Goal: Answer question/provide support: Share knowledge or assist other users

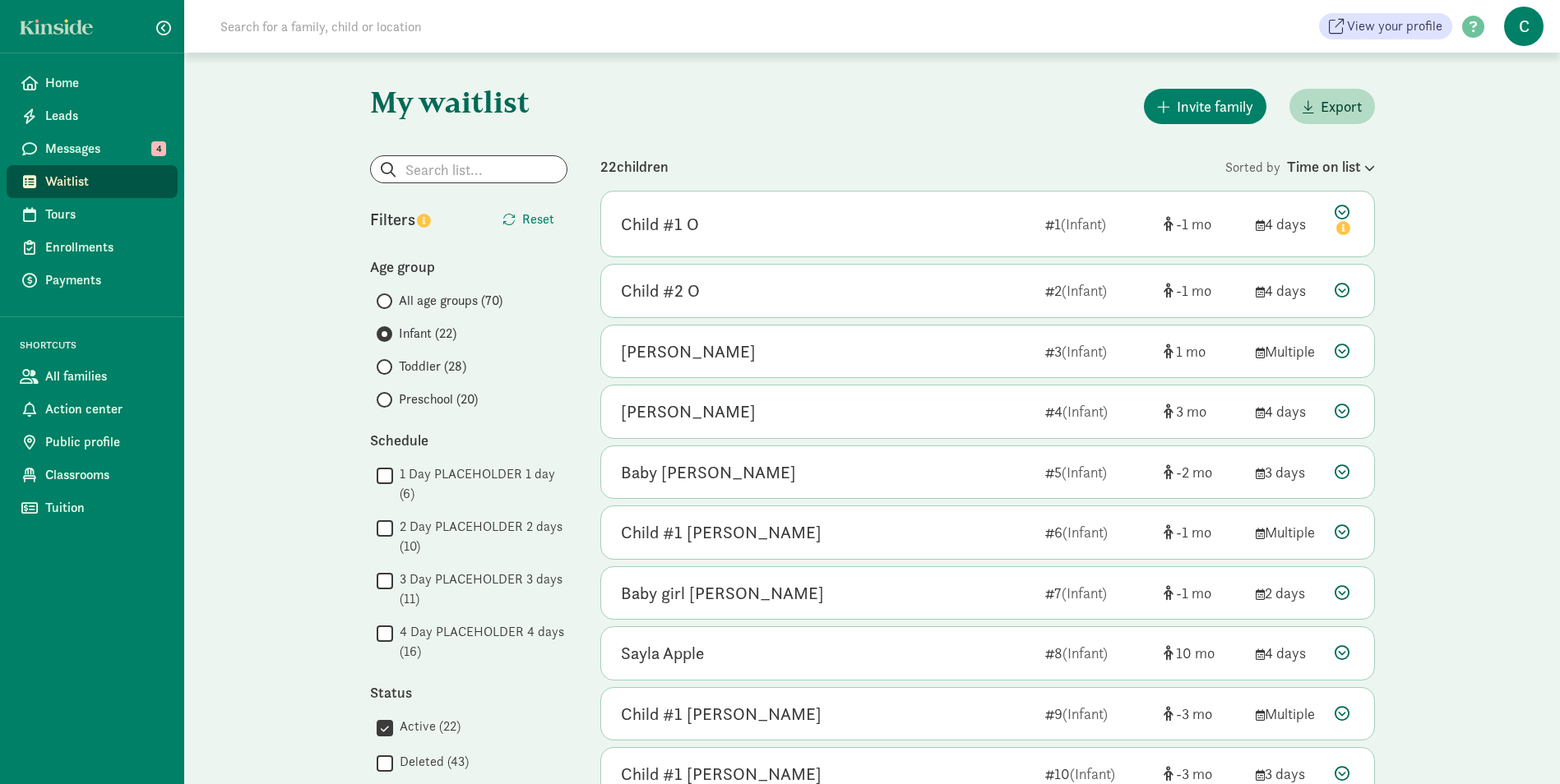
scroll to position [911, 0]
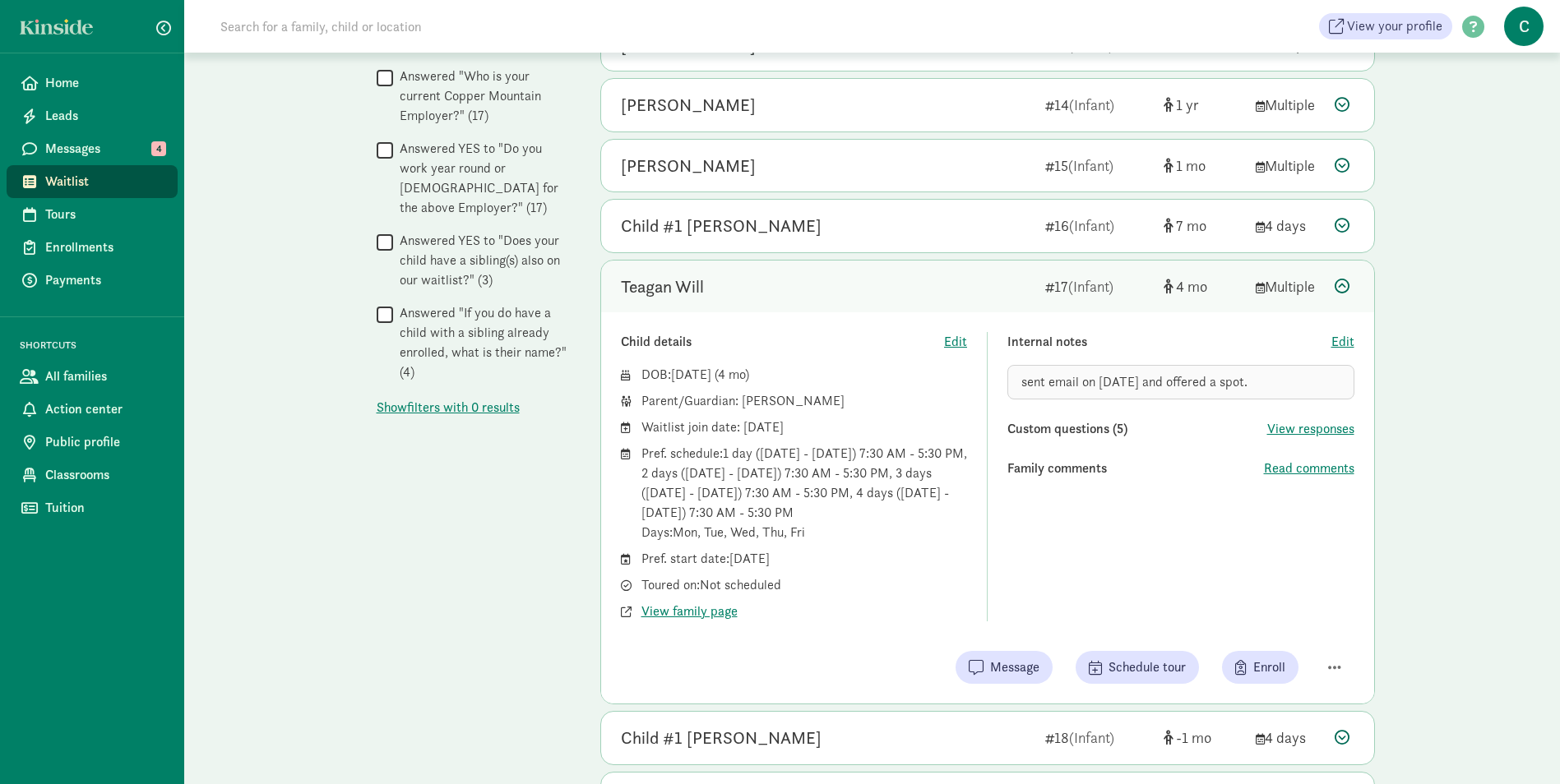
click at [110, 180] on span "Waitlist" at bounding box center [104, 182] width 119 height 20
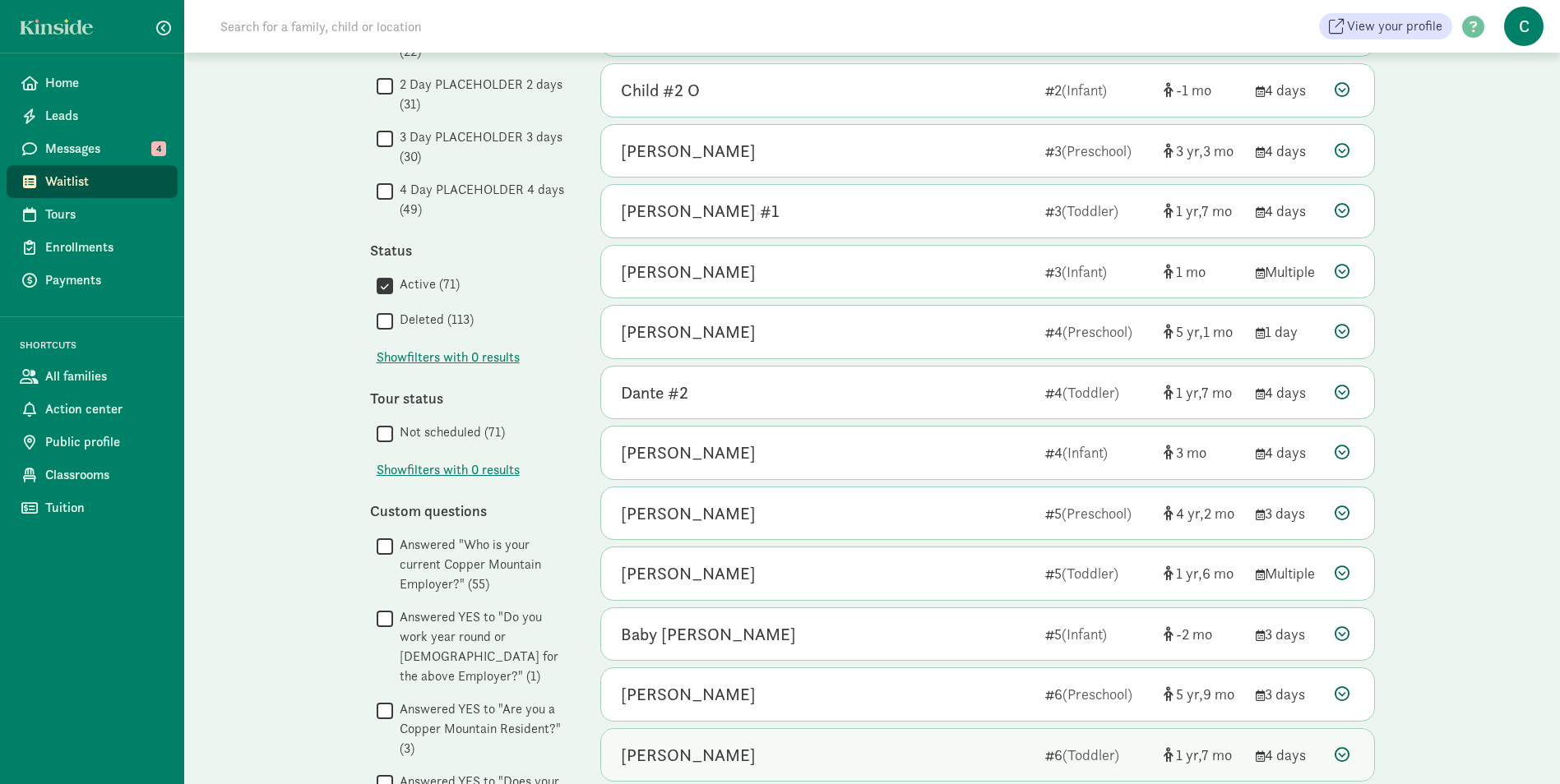
scroll to position [440, 0]
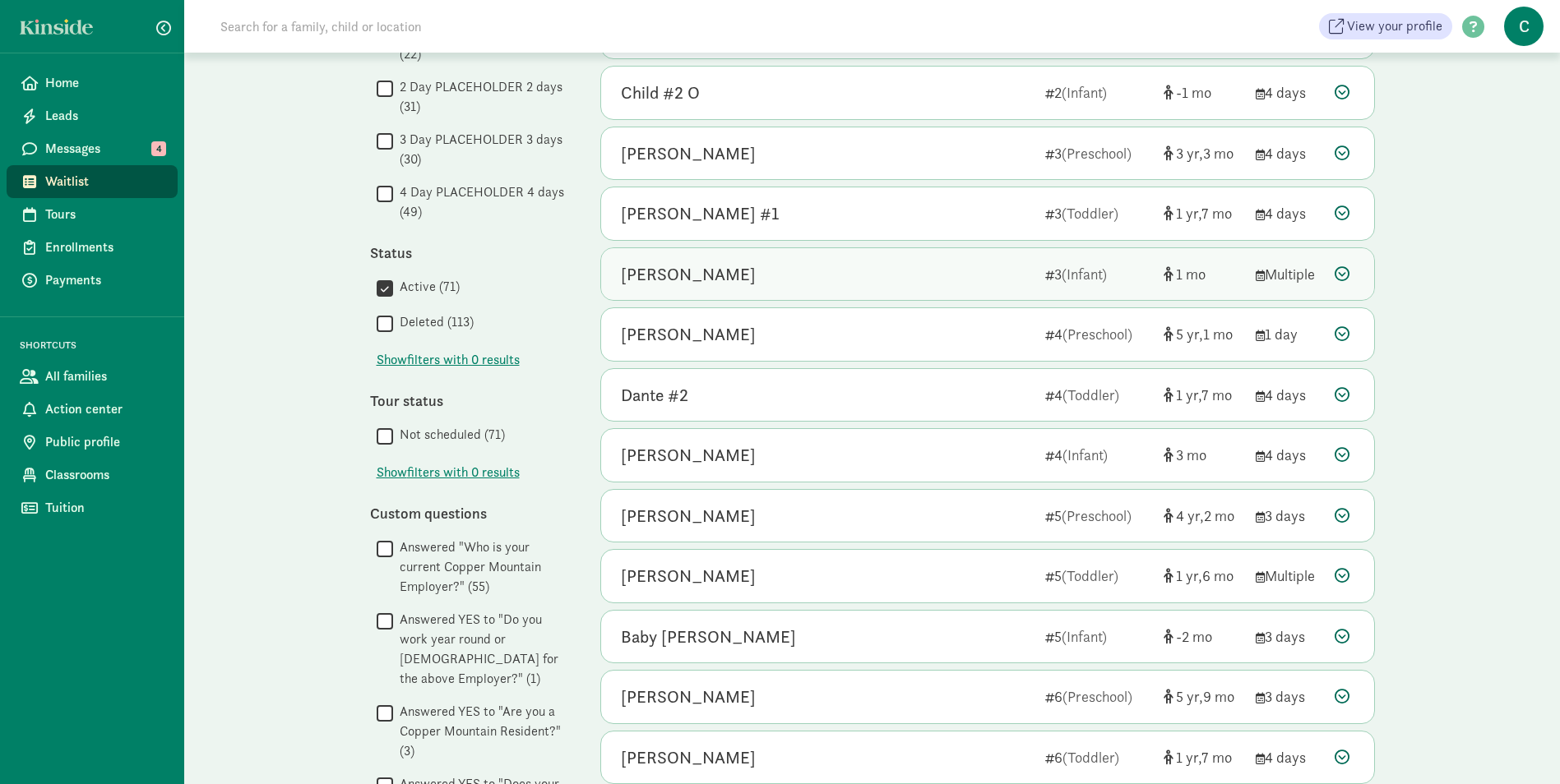
click at [725, 277] on div "[PERSON_NAME]" at bounding box center [688, 274] width 135 height 26
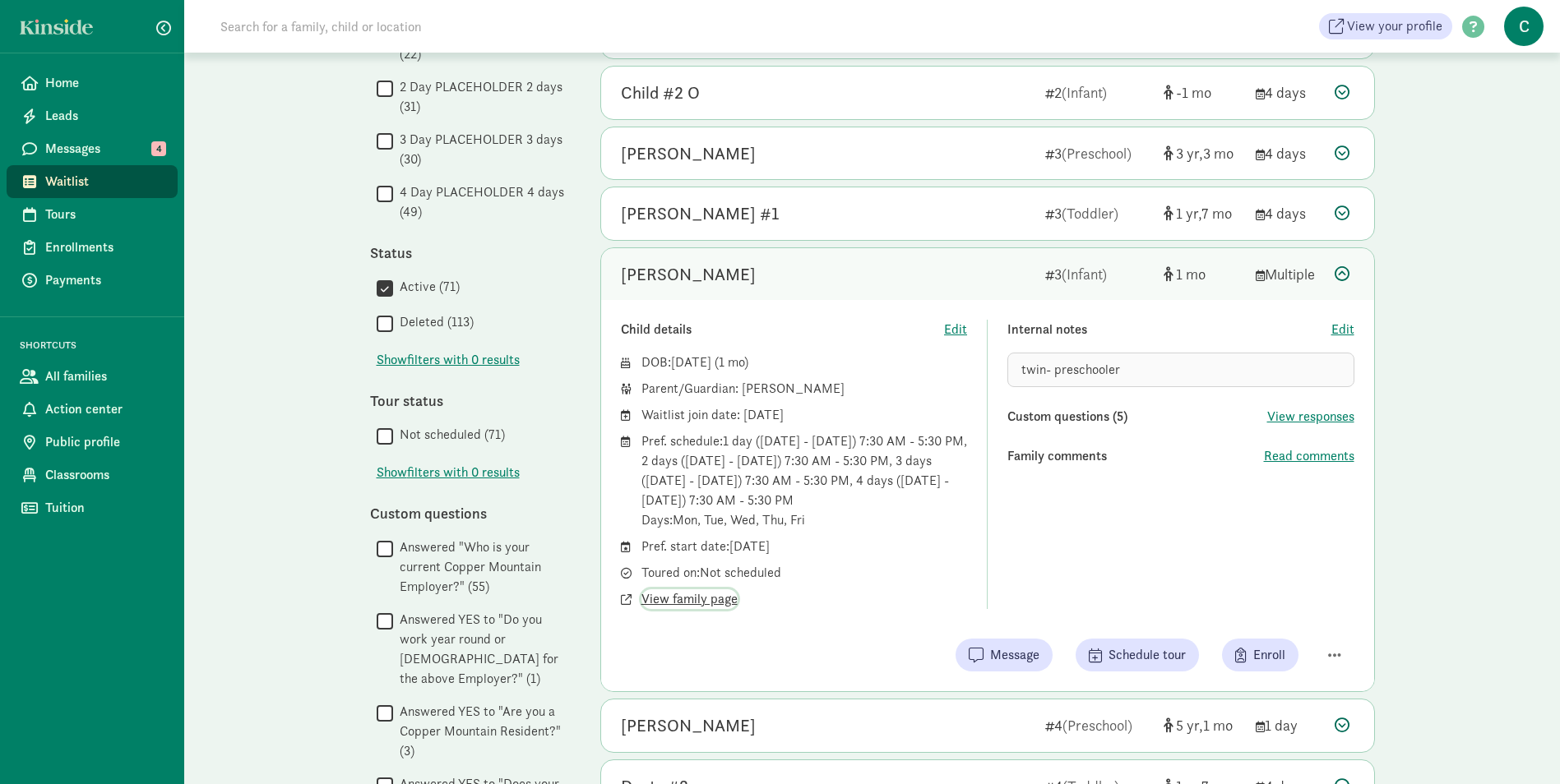
click at [696, 598] on span "View family page" at bounding box center [689, 599] width 96 height 20
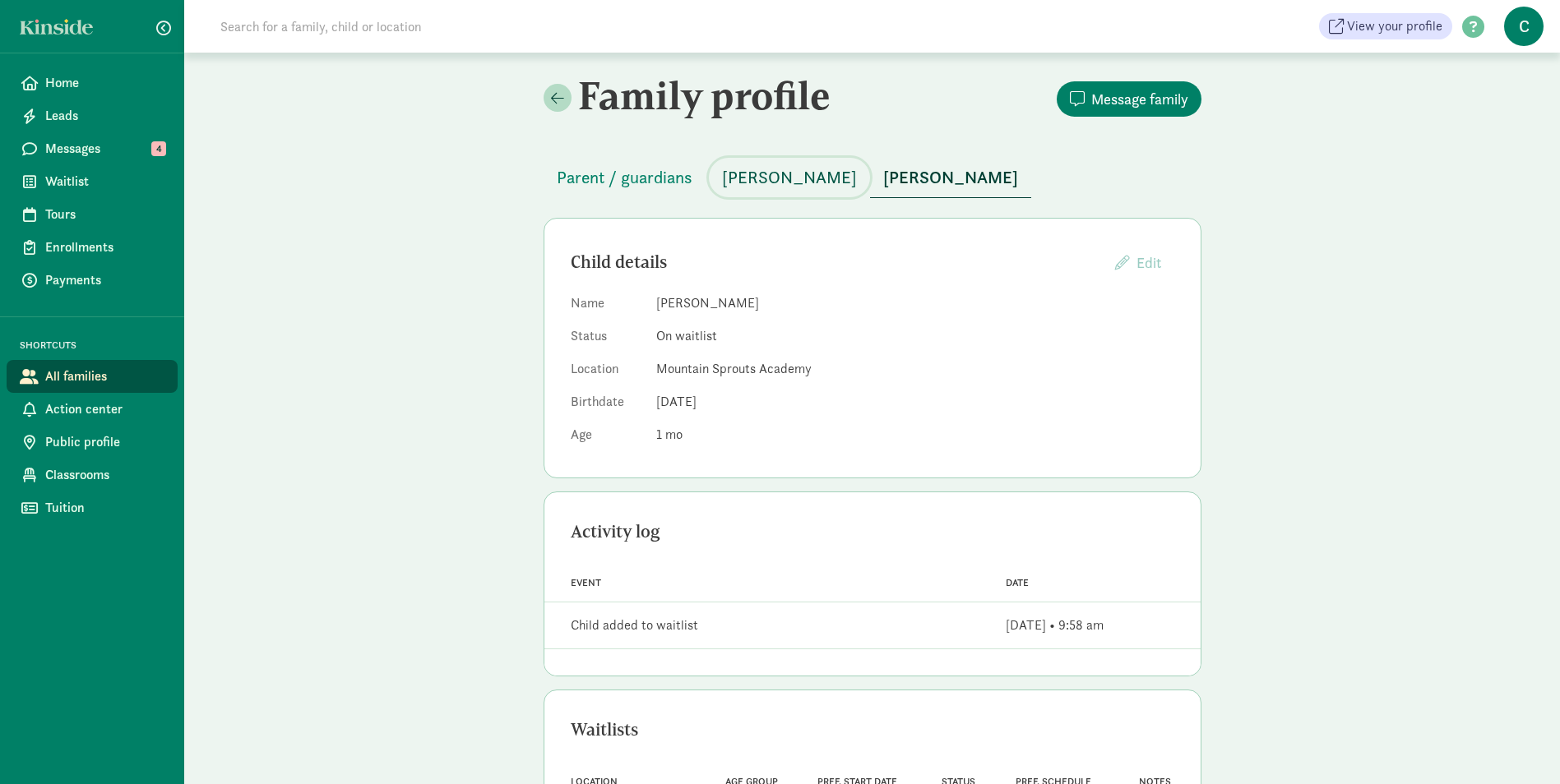
click at [763, 172] on span "[PERSON_NAME]" at bounding box center [788, 178] width 135 height 26
click at [899, 170] on span "[PERSON_NAME]" at bounding box center [950, 178] width 135 height 26
click at [599, 180] on span "Parent / guardians" at bounding box center [625, 178] width 136 height 26
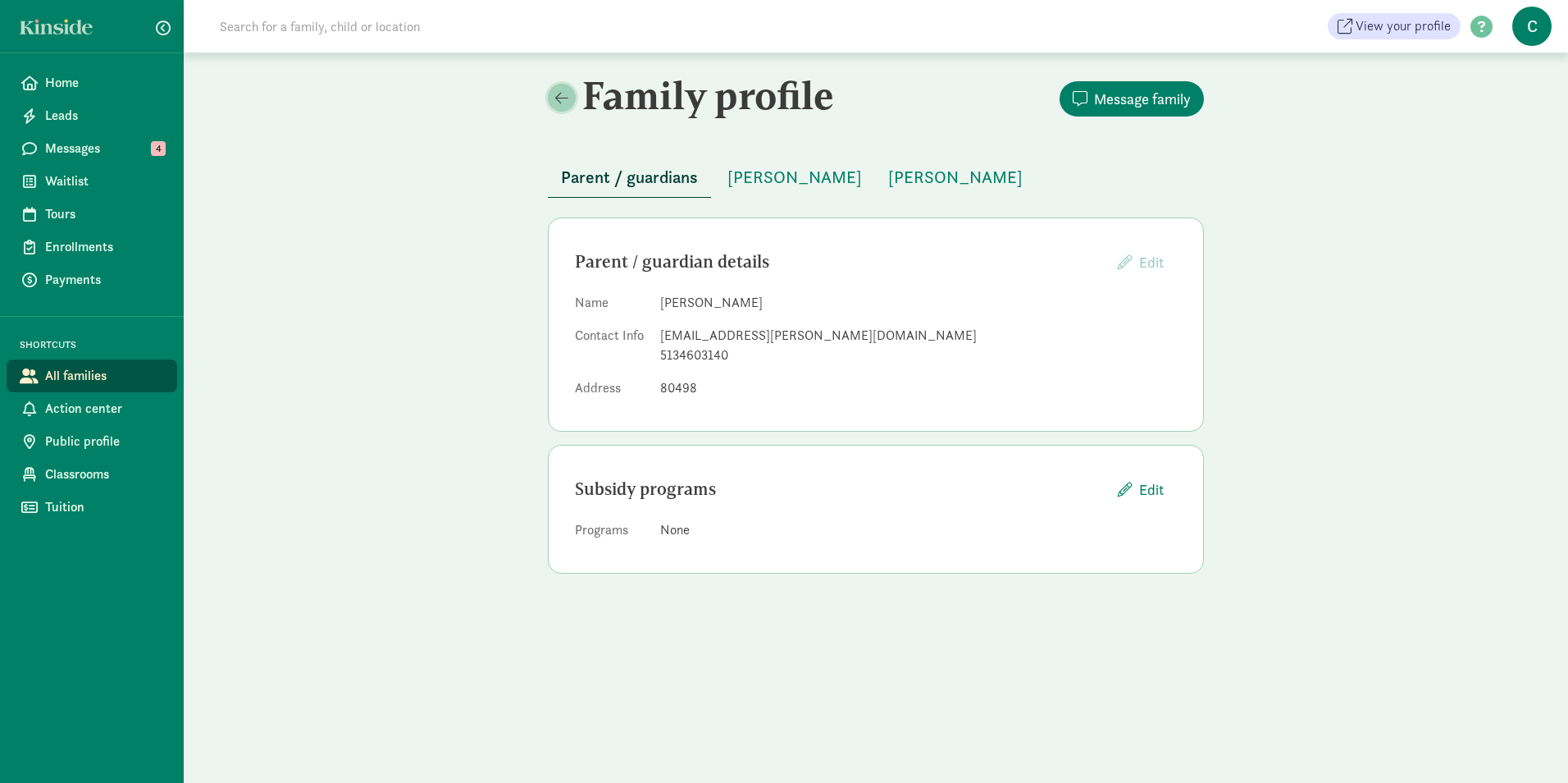
click at [565, 97] on span at bounding box center [561, 98] width 13 height 15
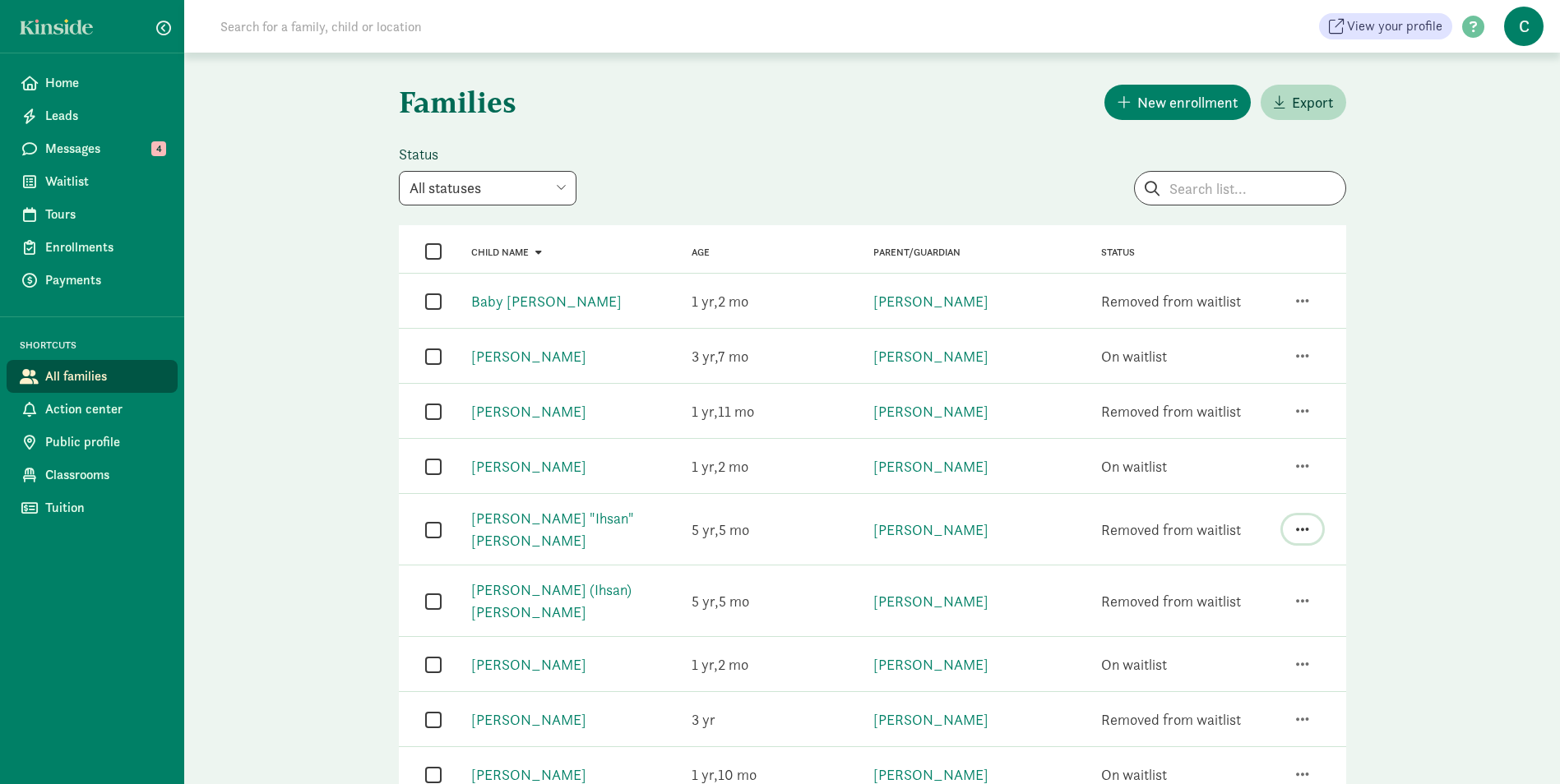
click at [1297, 522] on span "button" at bounding box center [1301, 529] width 13 height 15
click at [263, 501] on div "Families New enrollment Export Status All statuses Enrolled Inactive Removed fr…" at bounding box center [872, 788] width 1375 height 1470
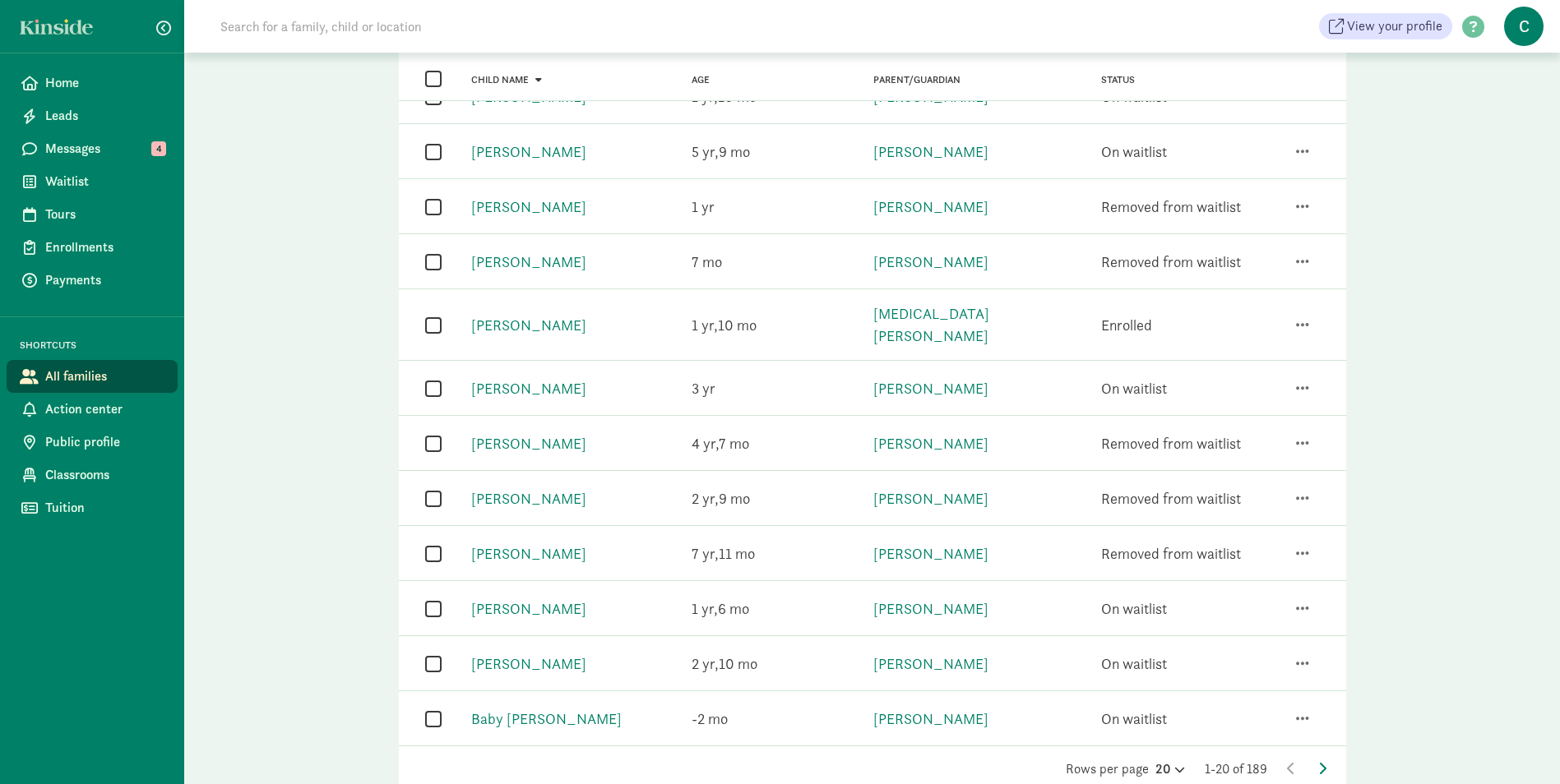
scroll to position [689, 0]
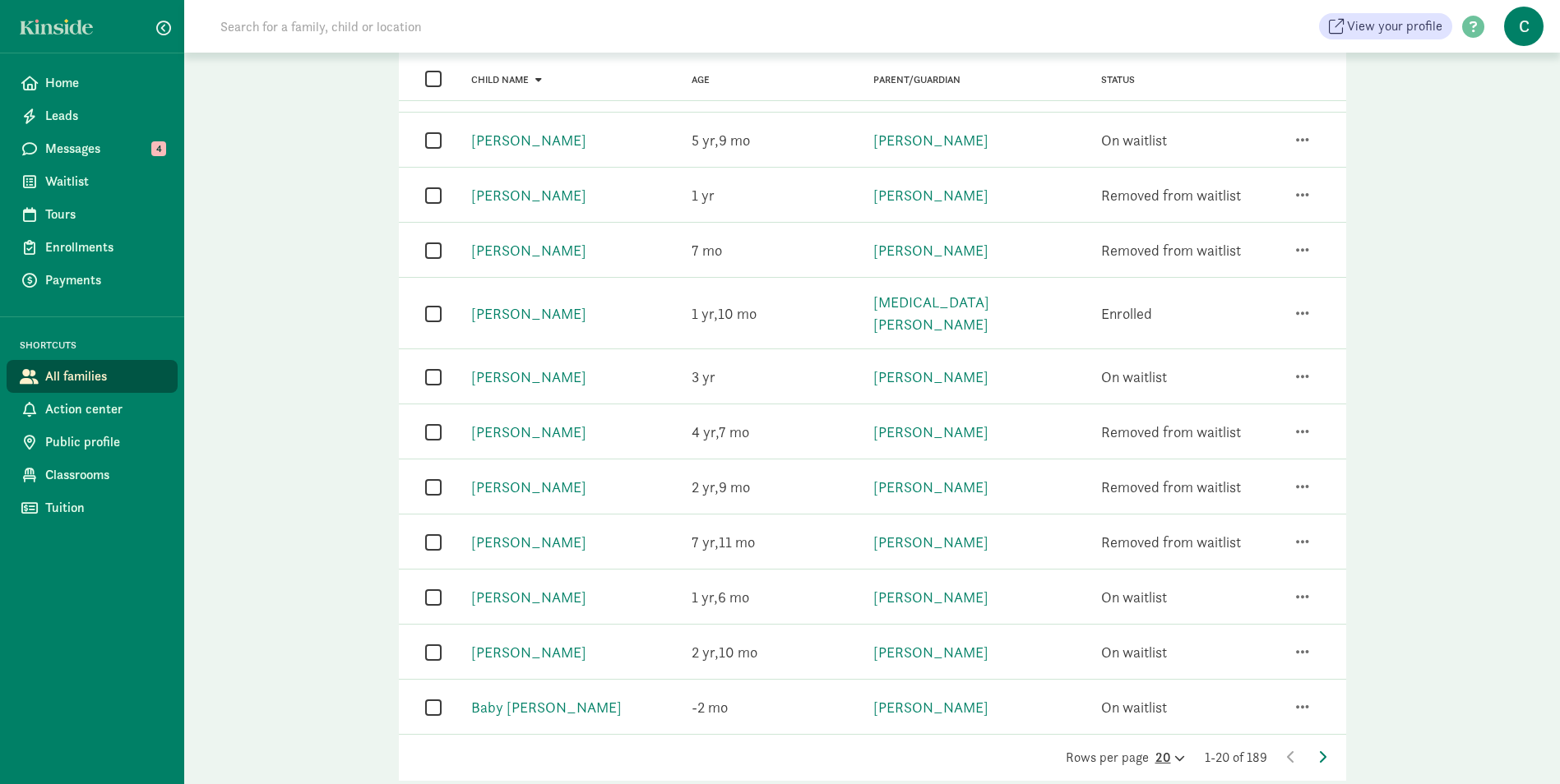
click at [1171, 752] on icon at bounding box center [1178, 757] width 14 height 11
click at [1096, 734] on div "100" at bounding box center [1130, 744] width 78 height 20
click at [277, 244] on div "Families New enrollment Export Status All statuses Enrolled Inactive Removed fr…" at bounding box center [872, 99] width 1375 height 1470
click at [58, 189] on span "Waitlist" at bounding box center [104, 182] width 119 height 20
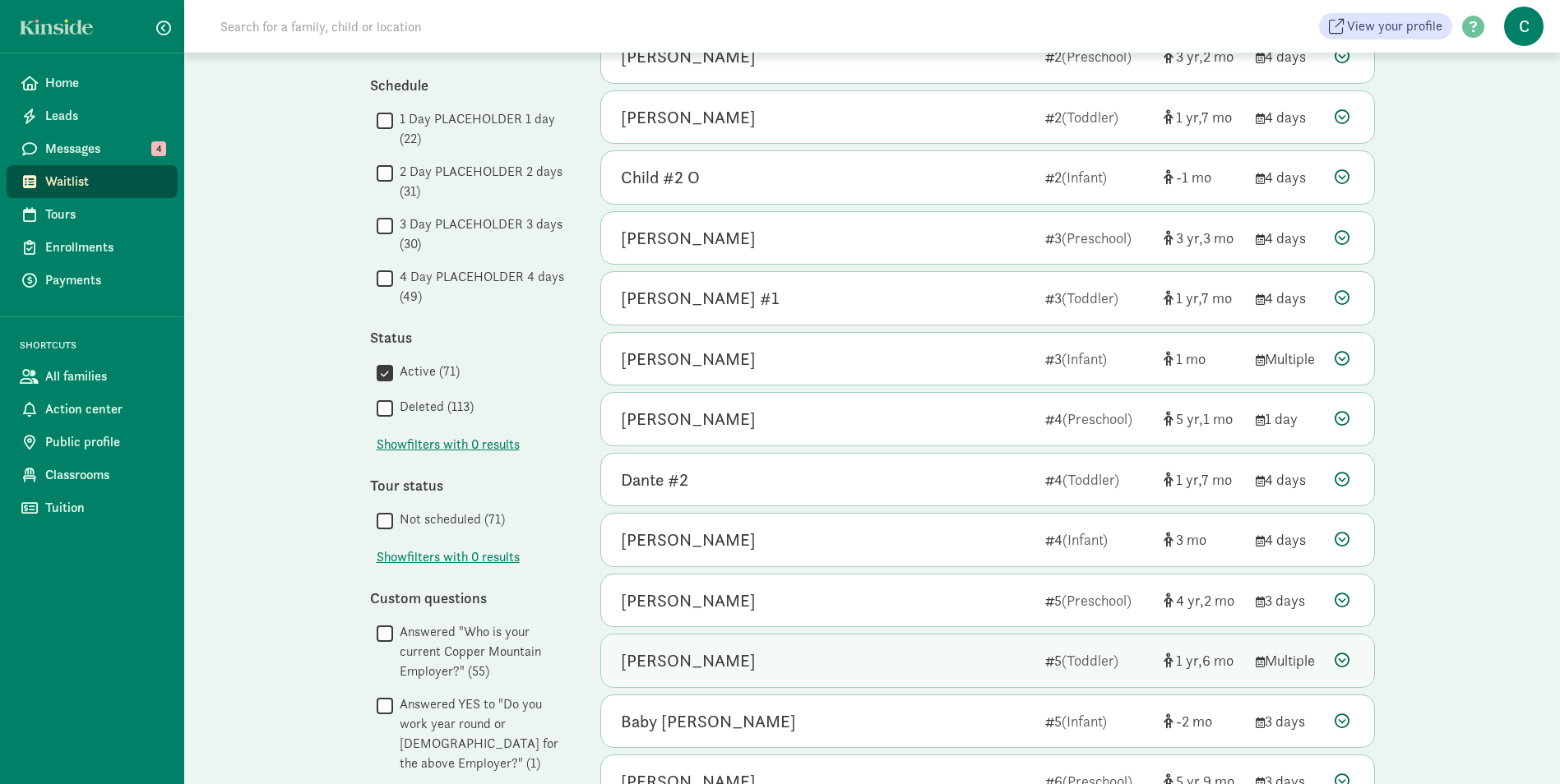
scroll to position [246, 0]
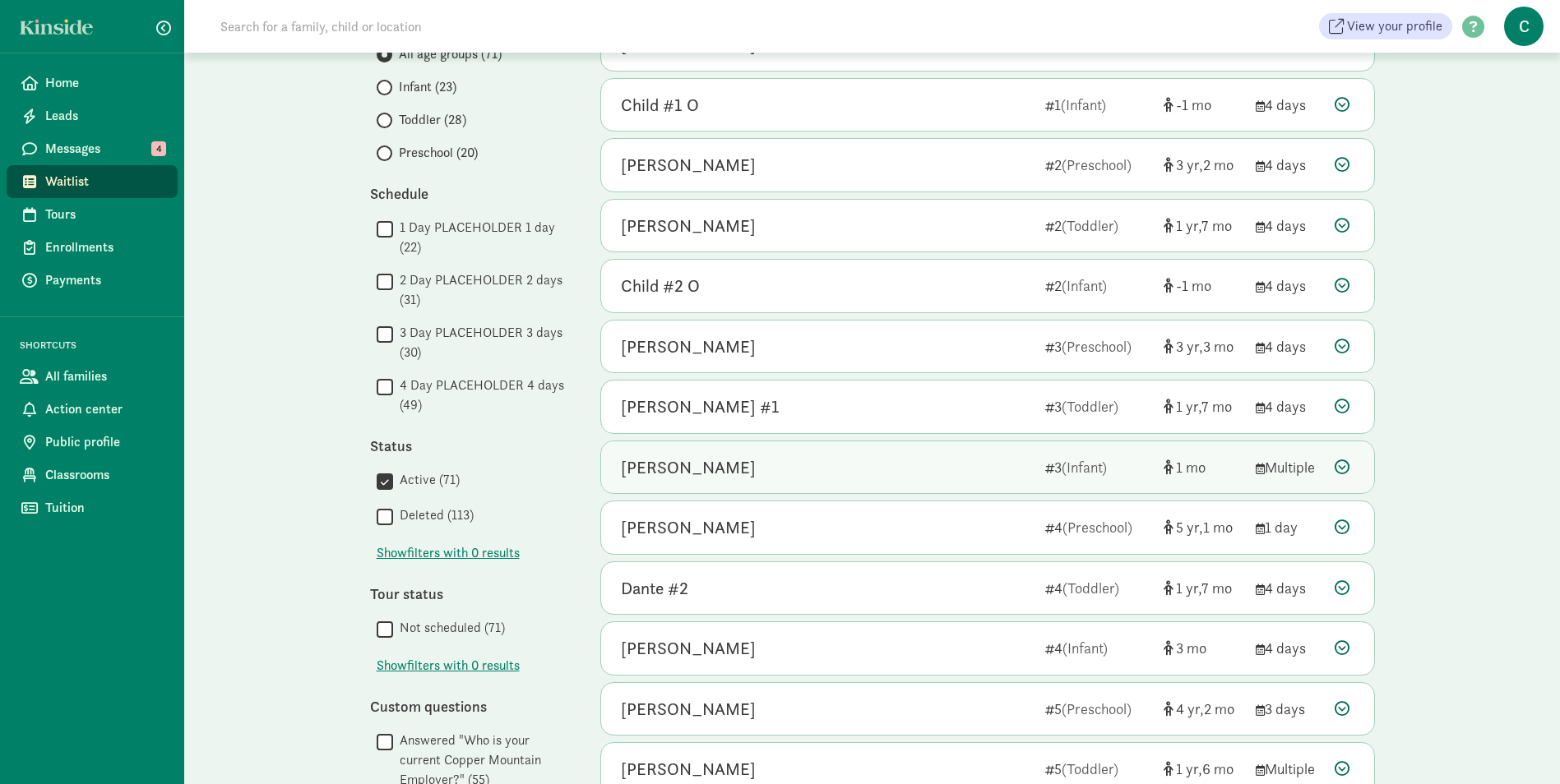
click at [702, 468] on div "Wendell Morgan" at bounding box center [688, 467] width 135 height 26
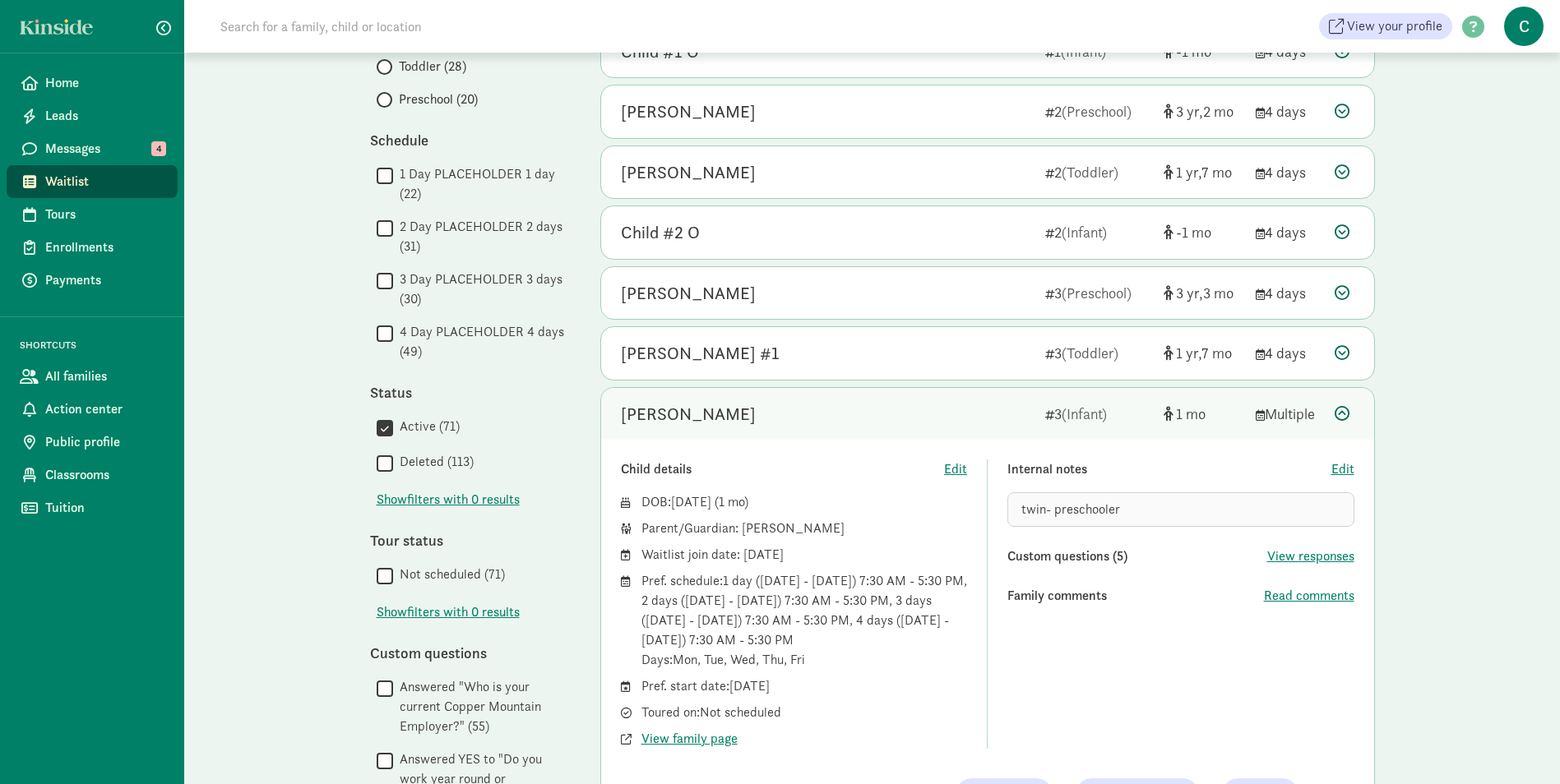
scroll to position [328, 0]
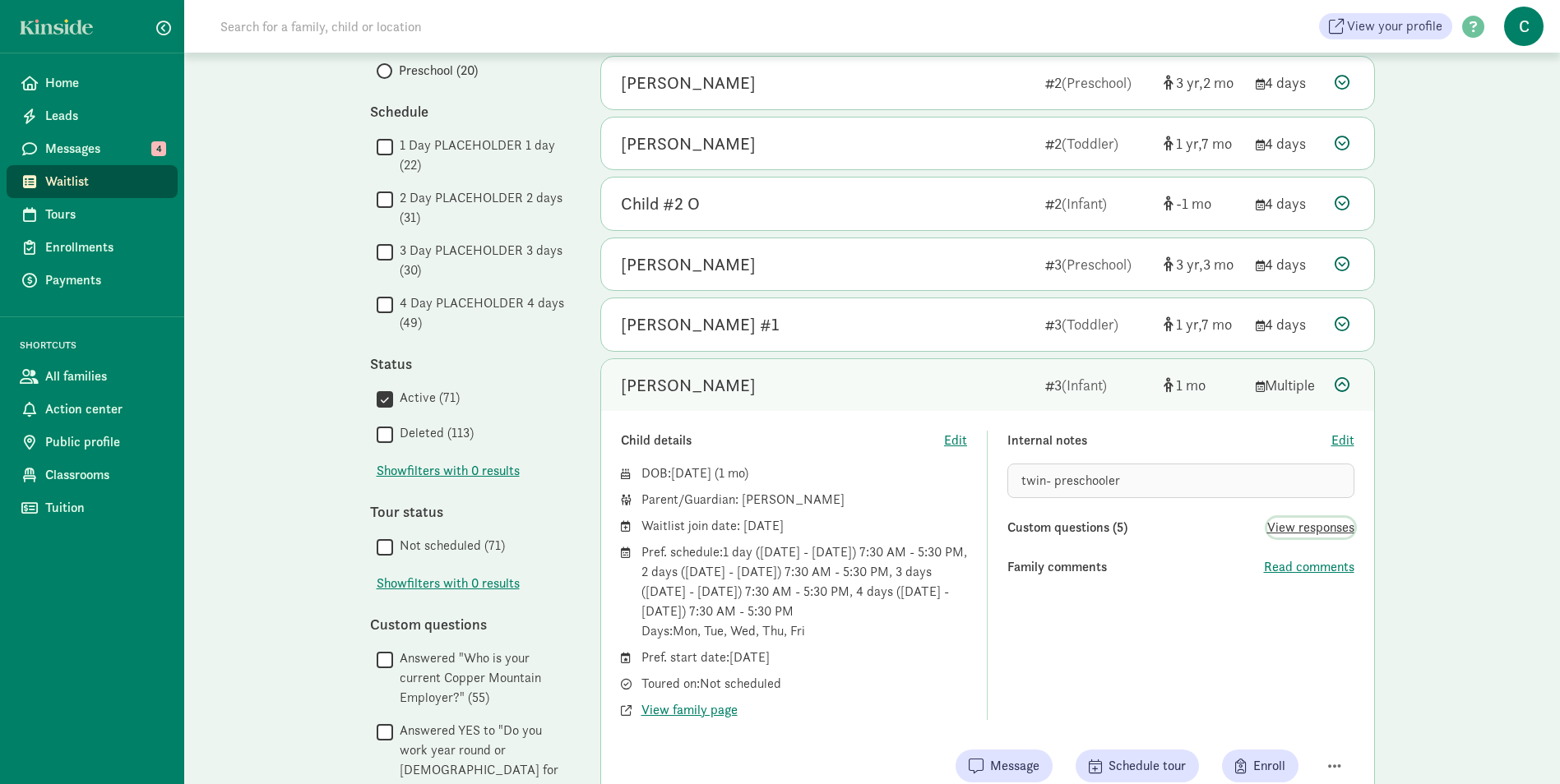
click at [1283, 527] on span "View responses" at bounding box center [1309, 528] width 87 height 20
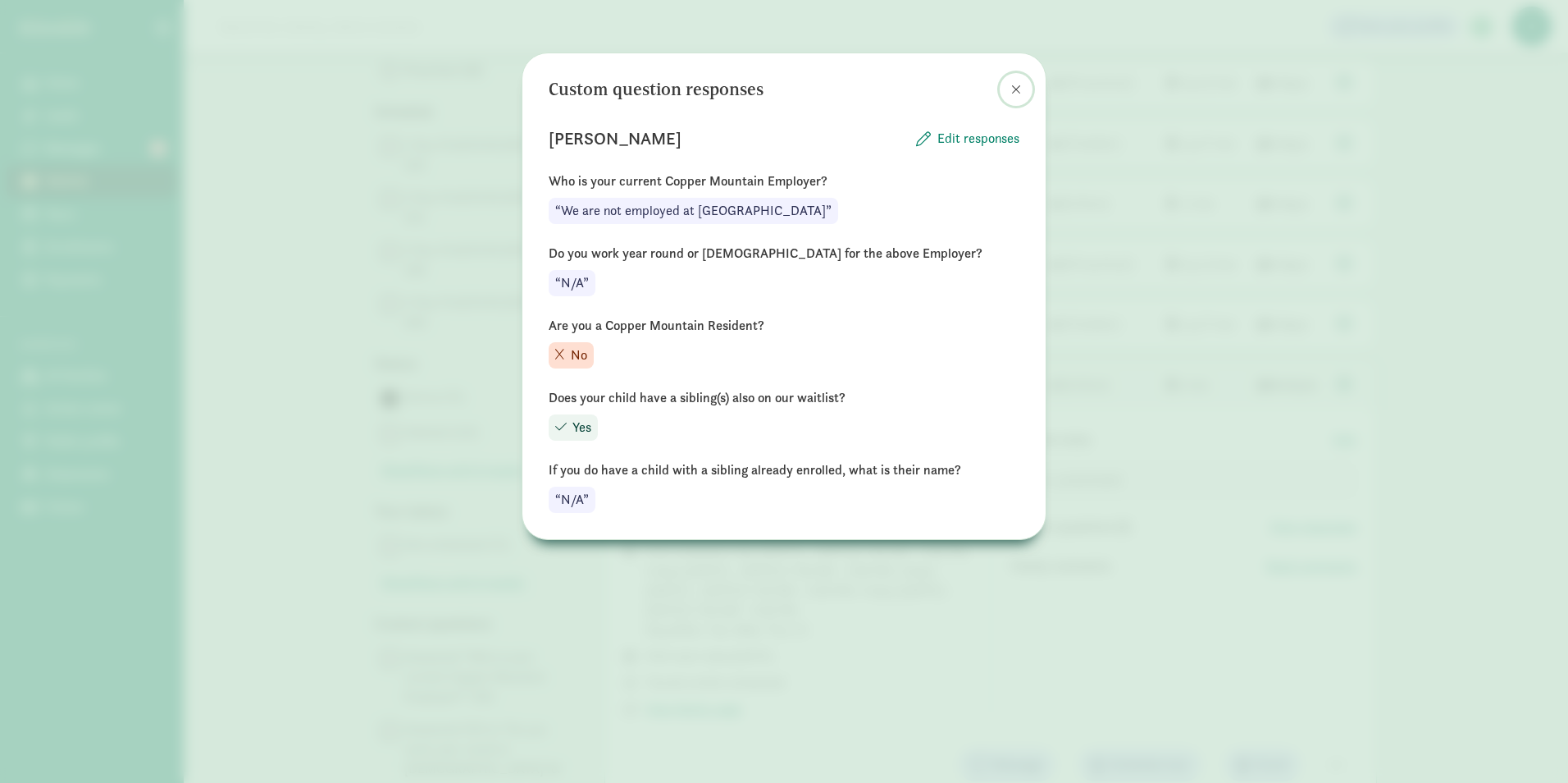
click at [1010, 92] on button at bounding box center [1015, 89] width 33 height 33
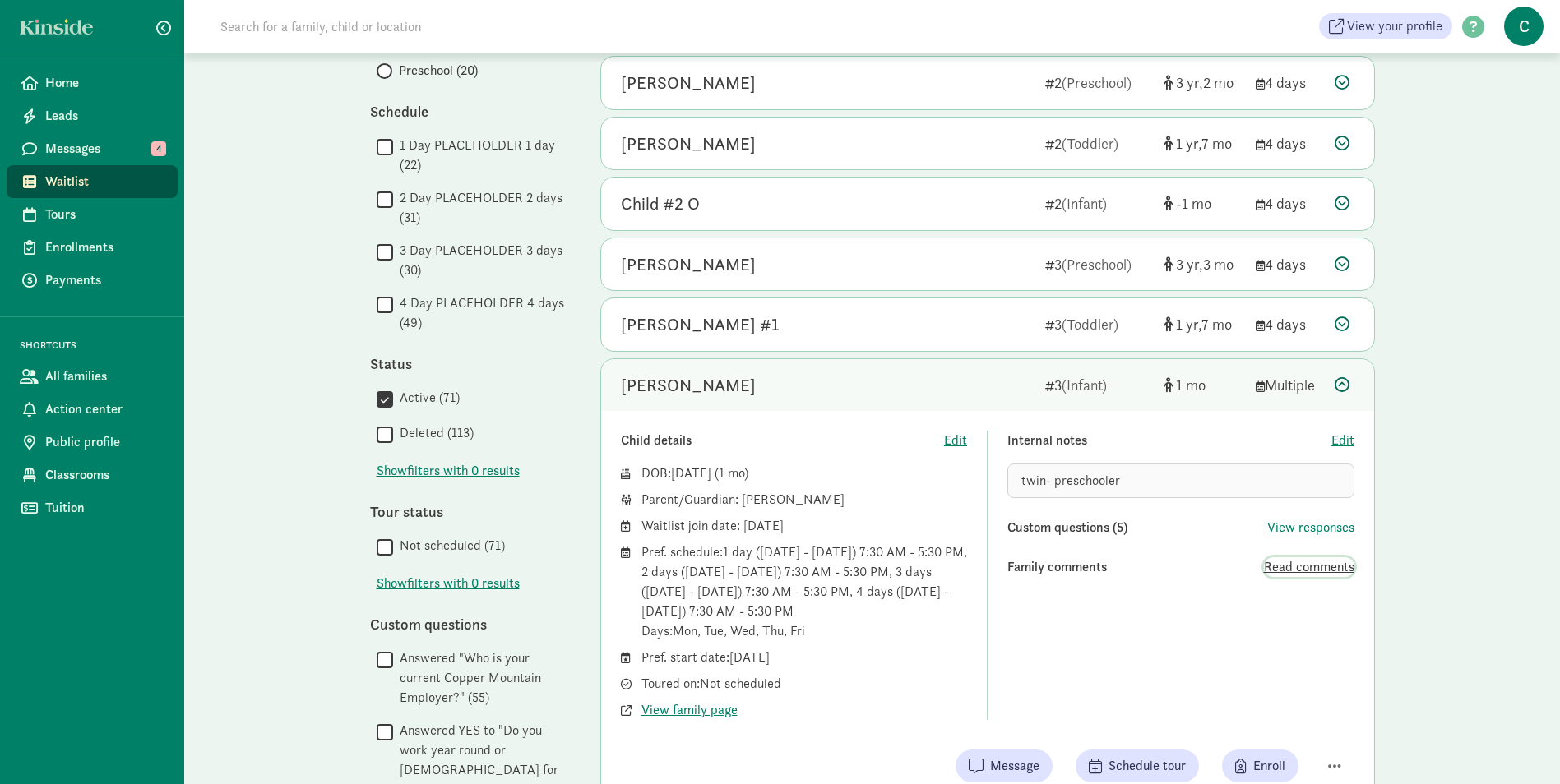
click at [1276, 566] on span "Read comments" at bounding box center [1308, 567] width 91 height 20
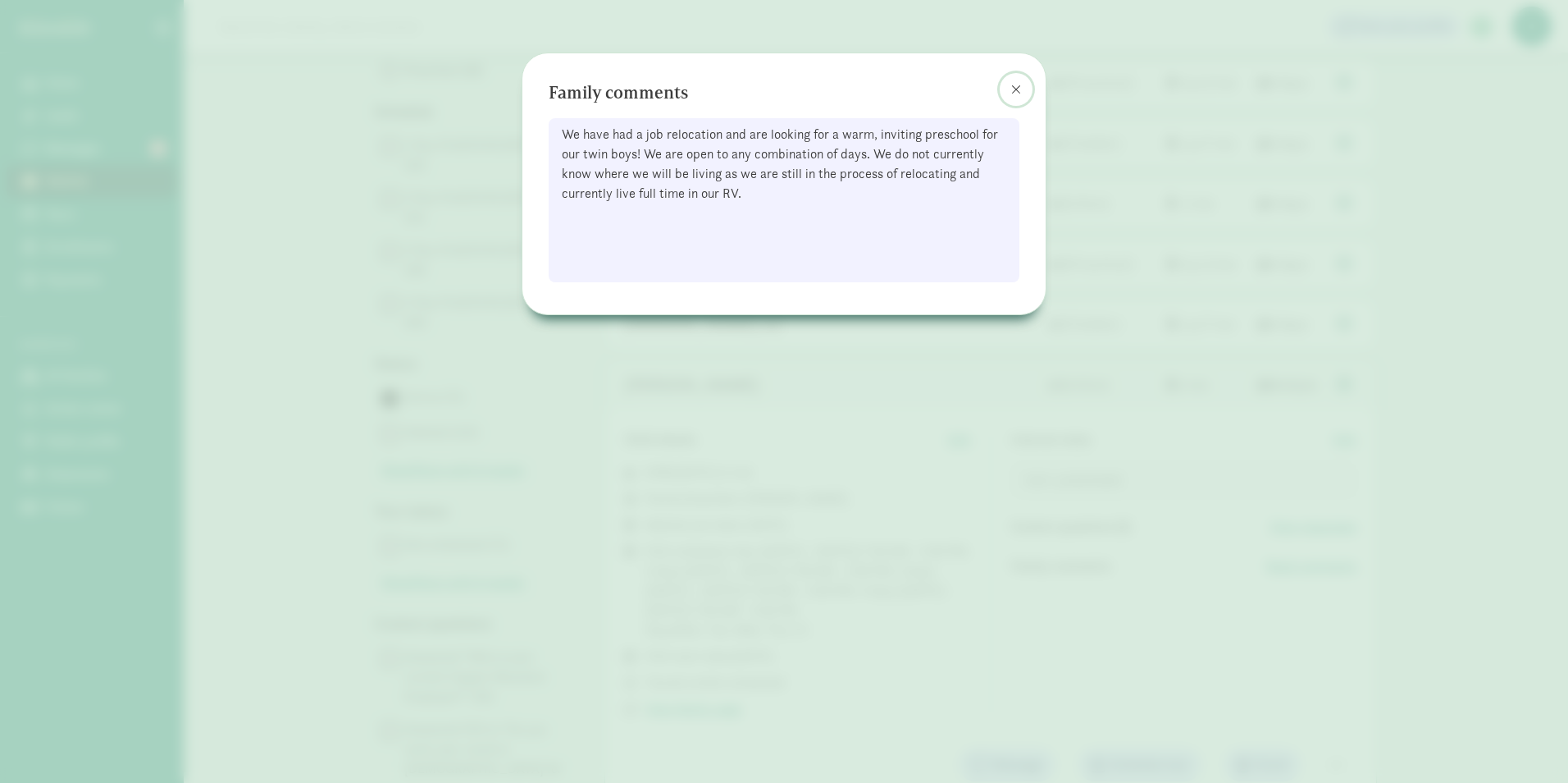
click at [1016, 93] on span at bounding box center [1016, 89] width 10 height 13
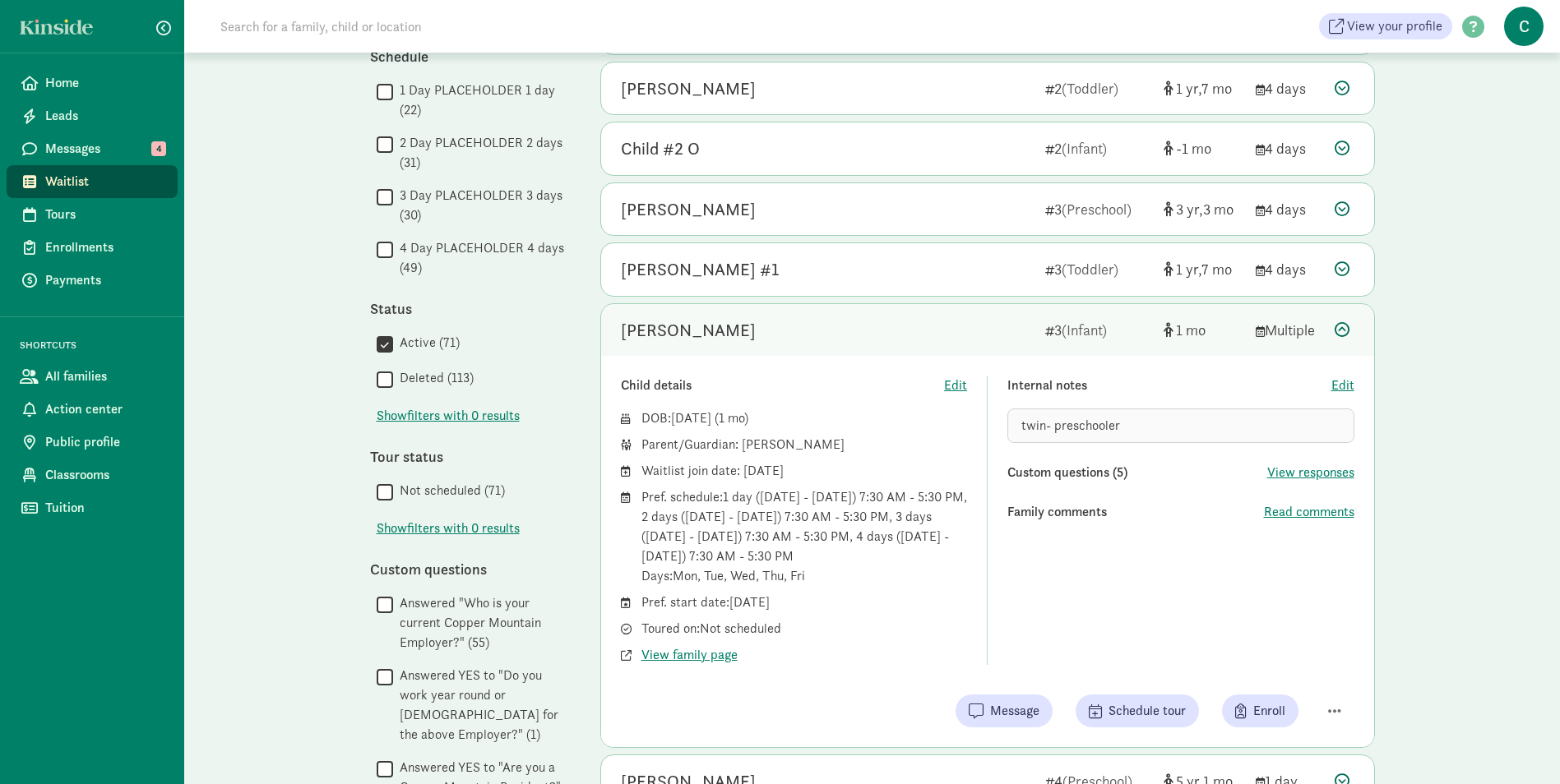
scroll to position [411, 0]
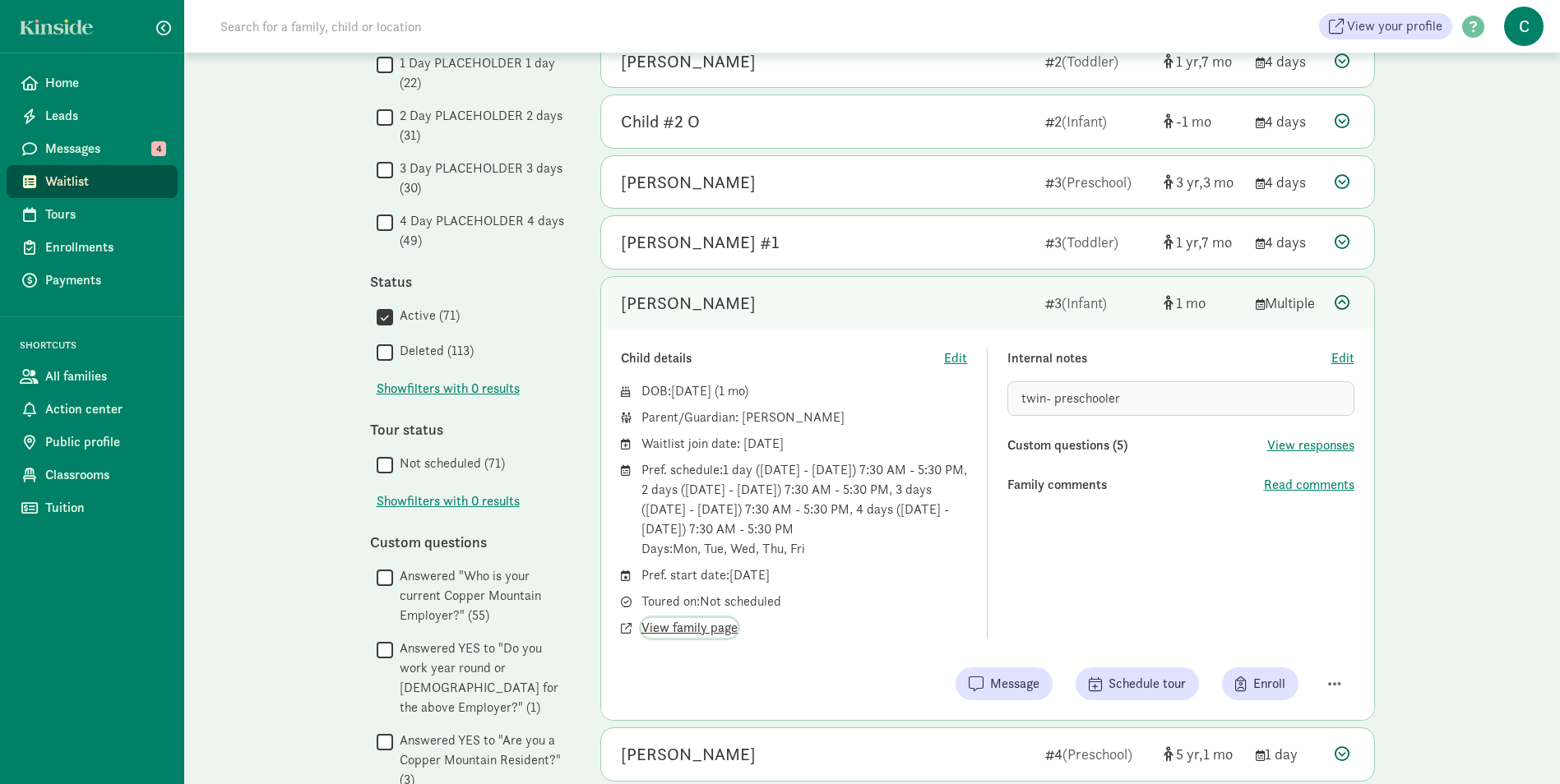
click at [713, 623] on span "View family page" at bounding box center [689, 627] width 96 height 20
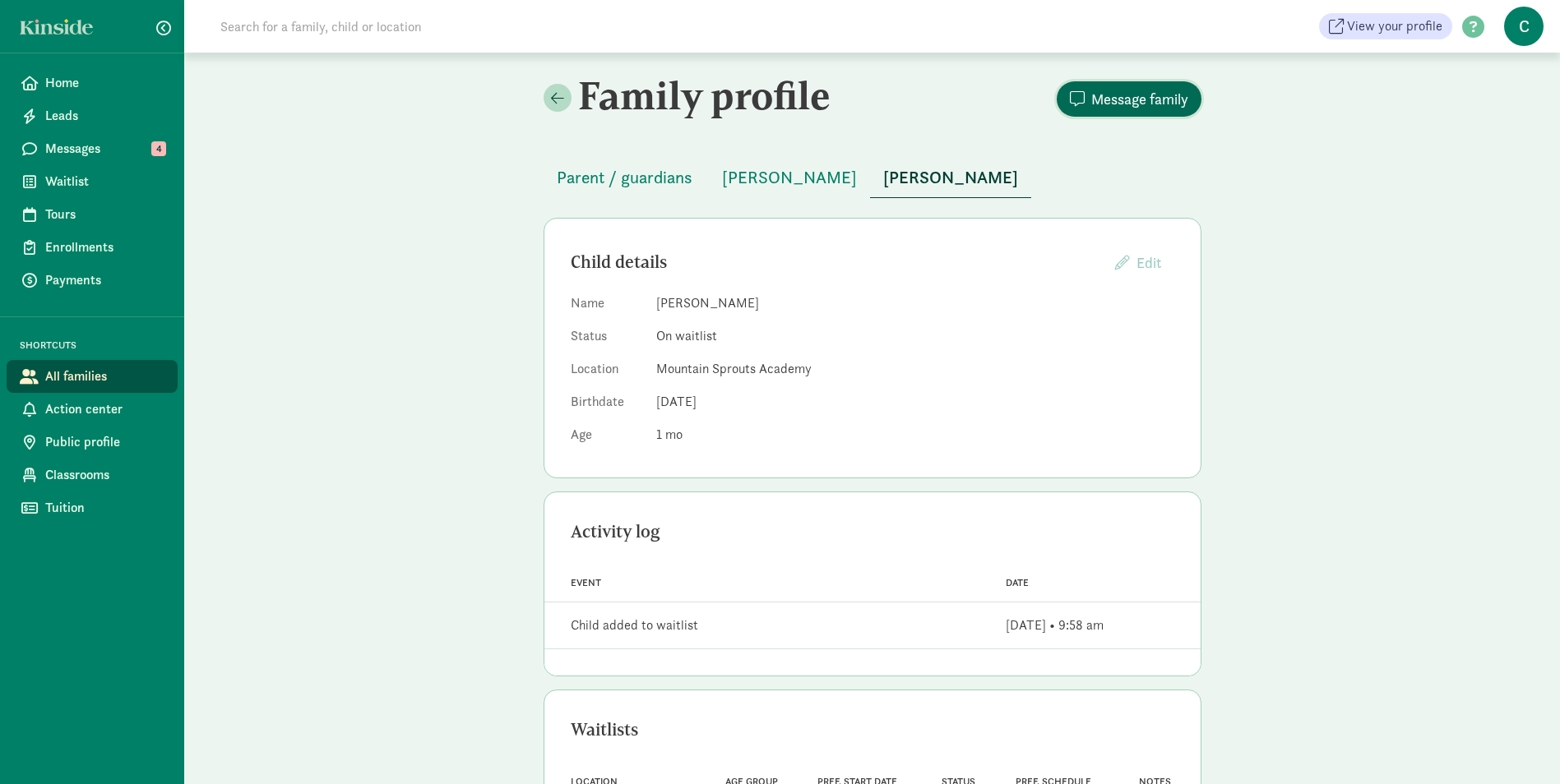
click at [1116, 102] on span "Message family" at bounding box center [1139, 99] width 97 height 22
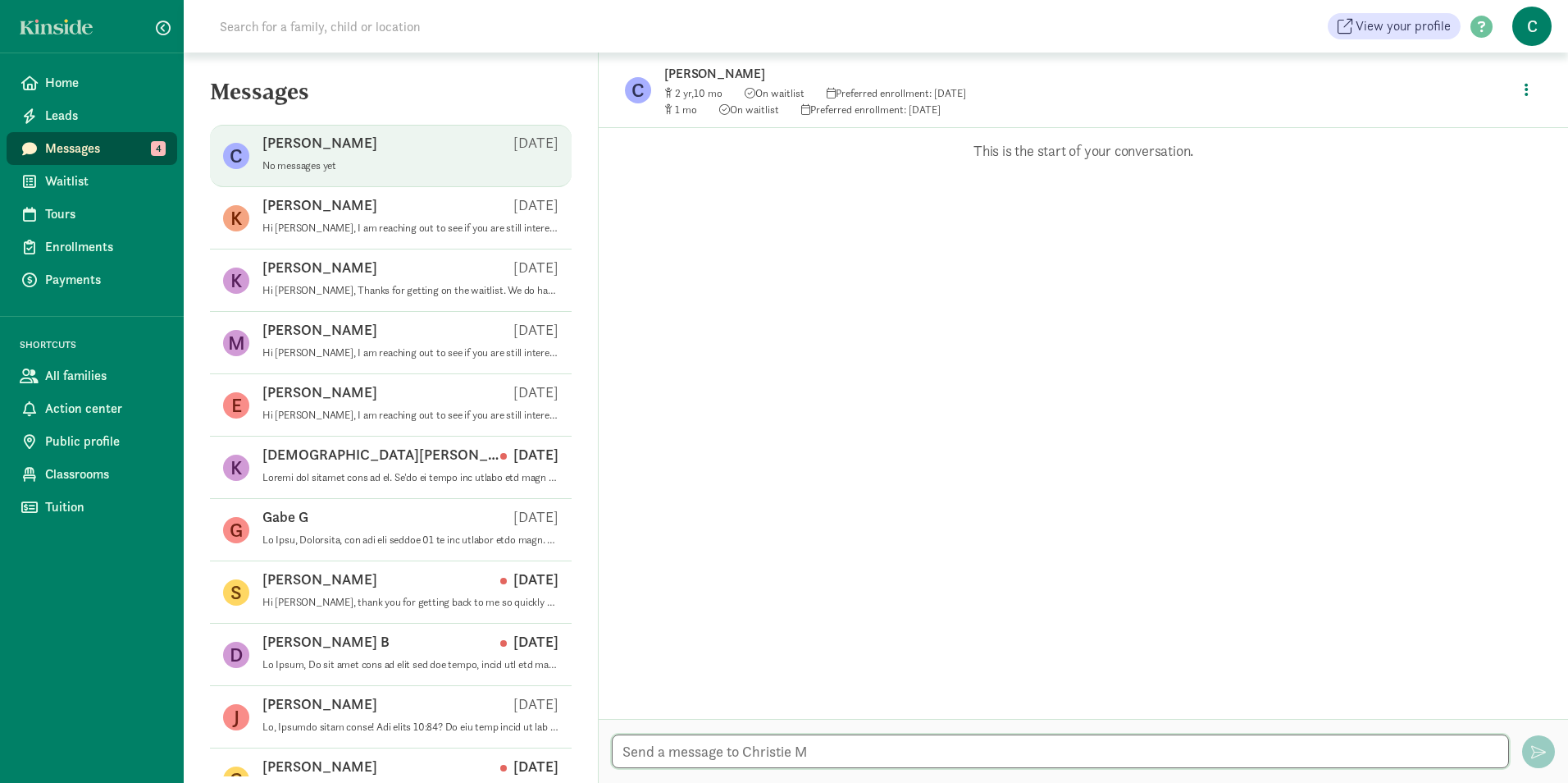
click at [690, 742] on textarea at bounding box center [1059, 751] width 897 height 34
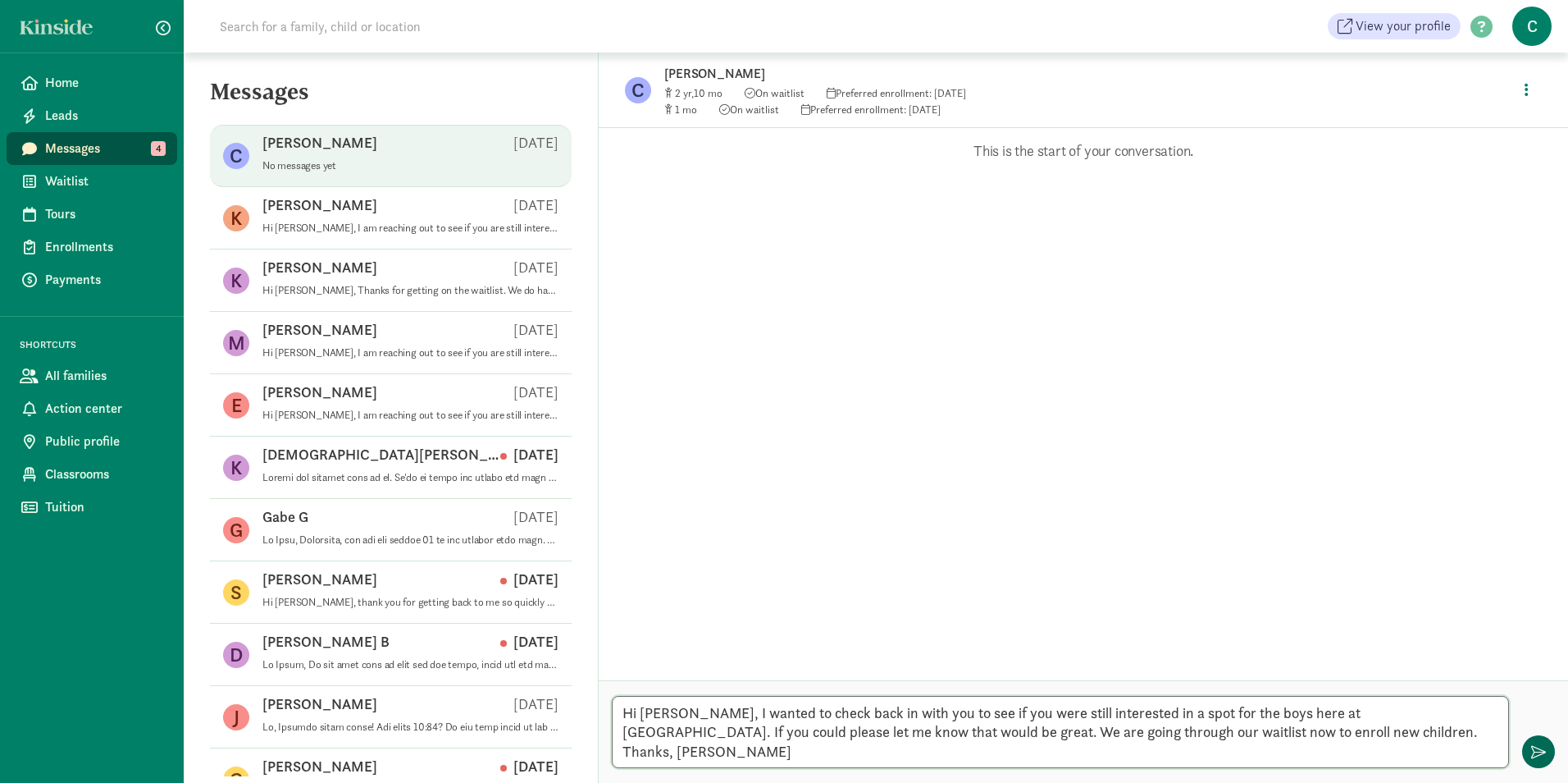
type textarea "Hi [PERSON_NAME], I wanted to check back in with you to see if you were still i…"
click at [1538, 755] on span "button" at bounding box center [1538, 751] width 15 height 15
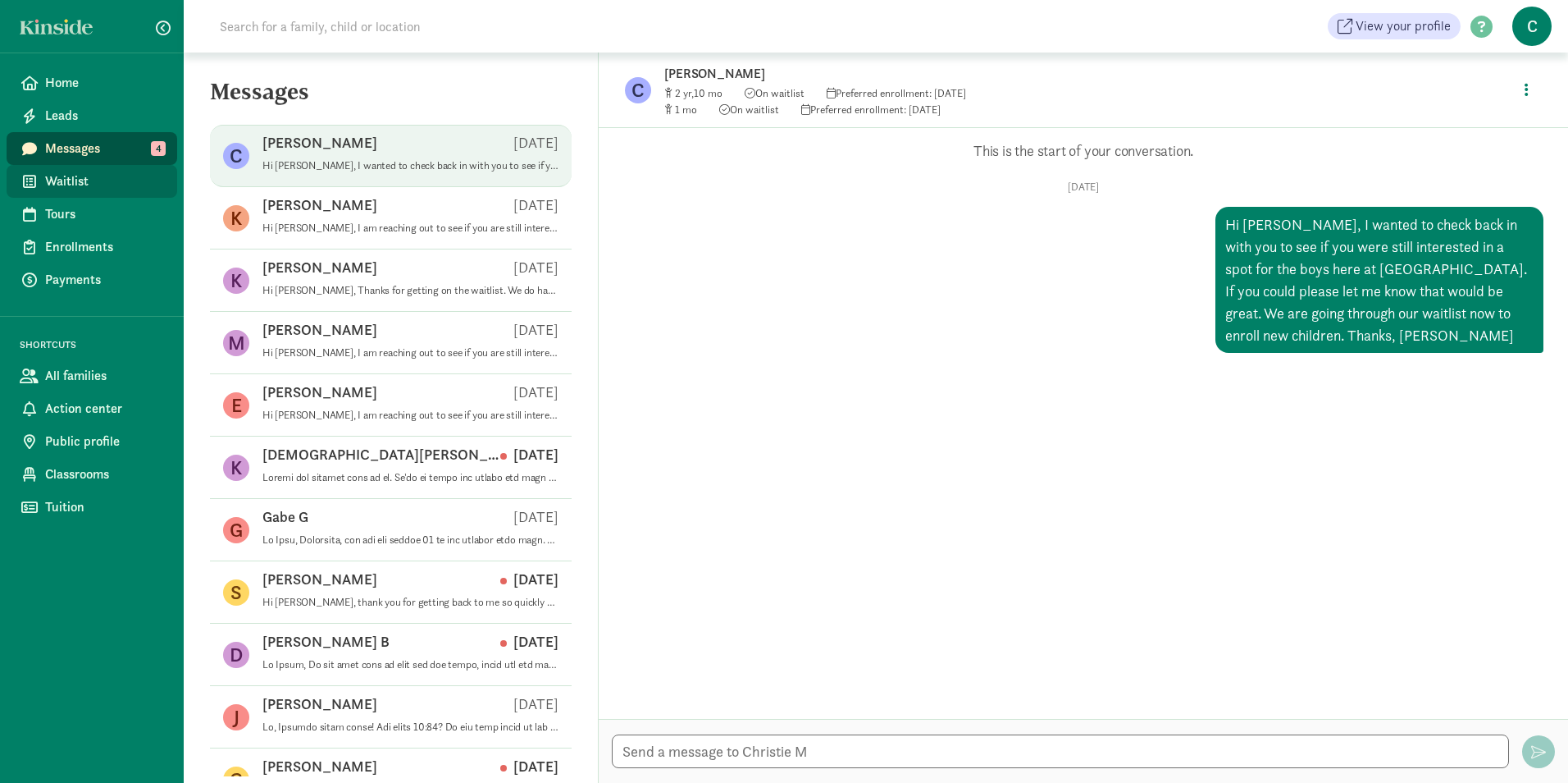
click at [63, 181] on span "Waitlist" at bounding box center [104, 181] width 118 height 20
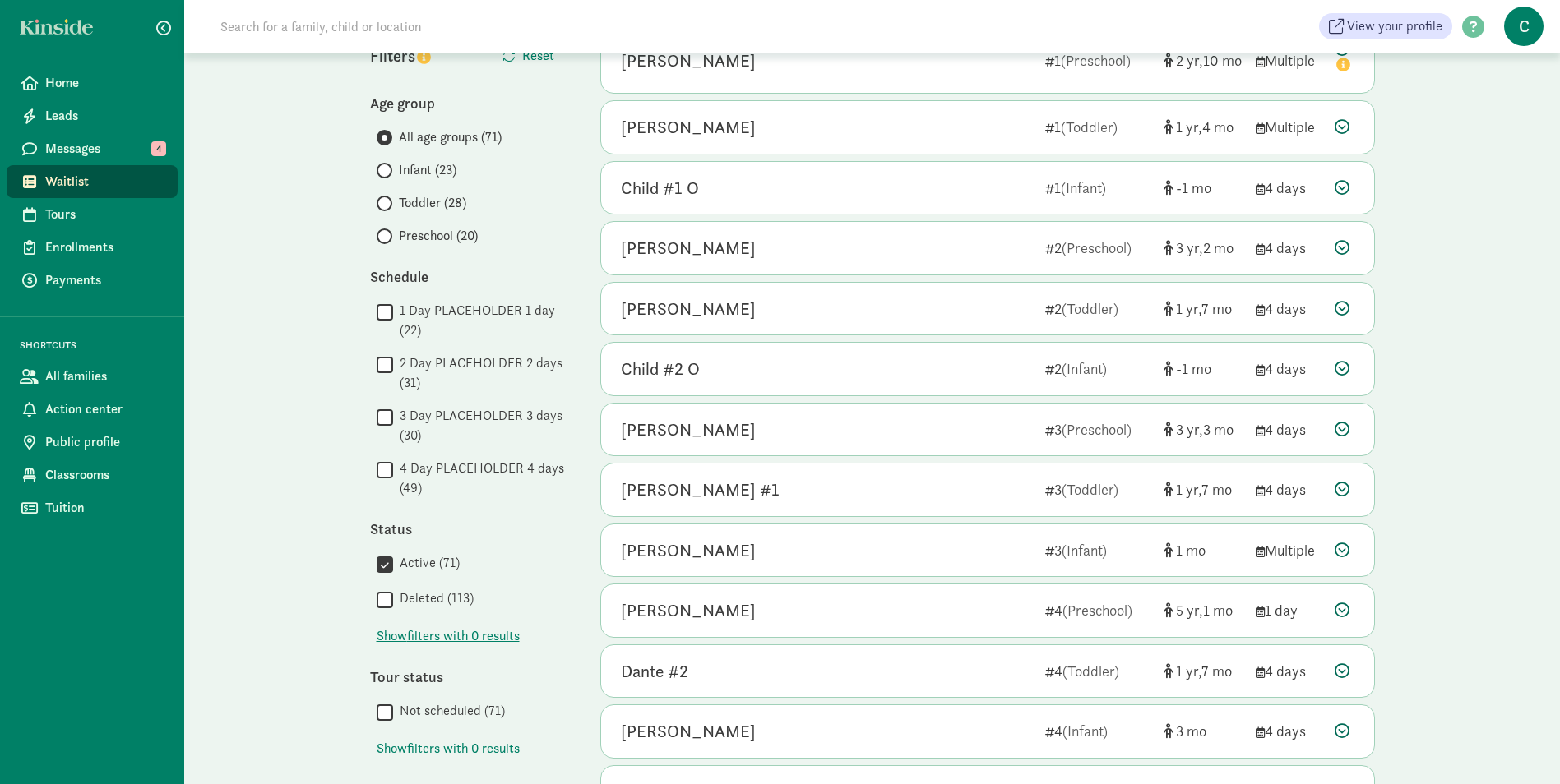
scroll to position [165, 0]
click at [706, 555] on div "[PERSON_NAME]" at bounding box center [688, 550] width 135 height 26
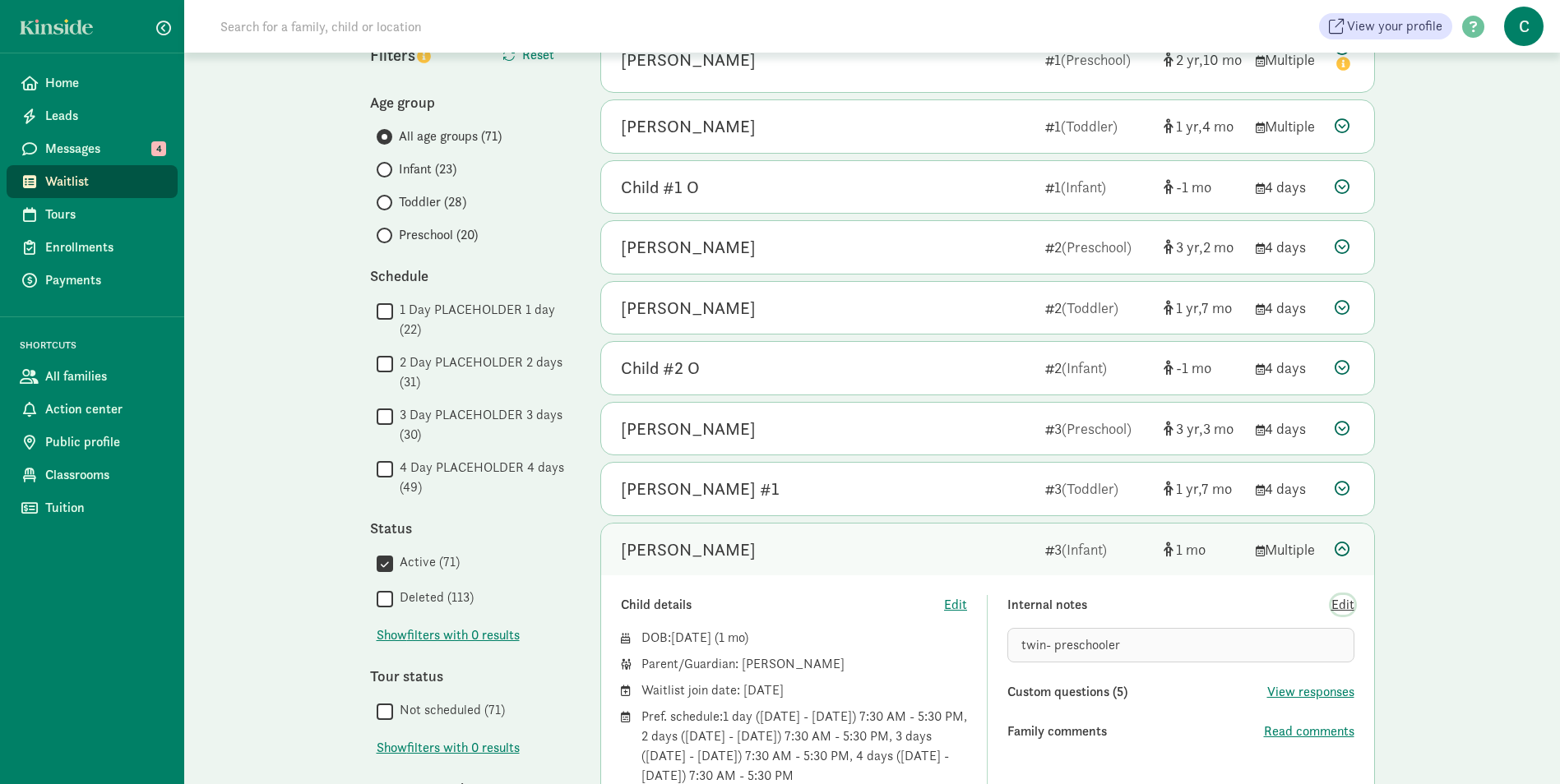
click at [1340, 607] on span "Edit" at bounding box center [1342, 604] width 23 height 20
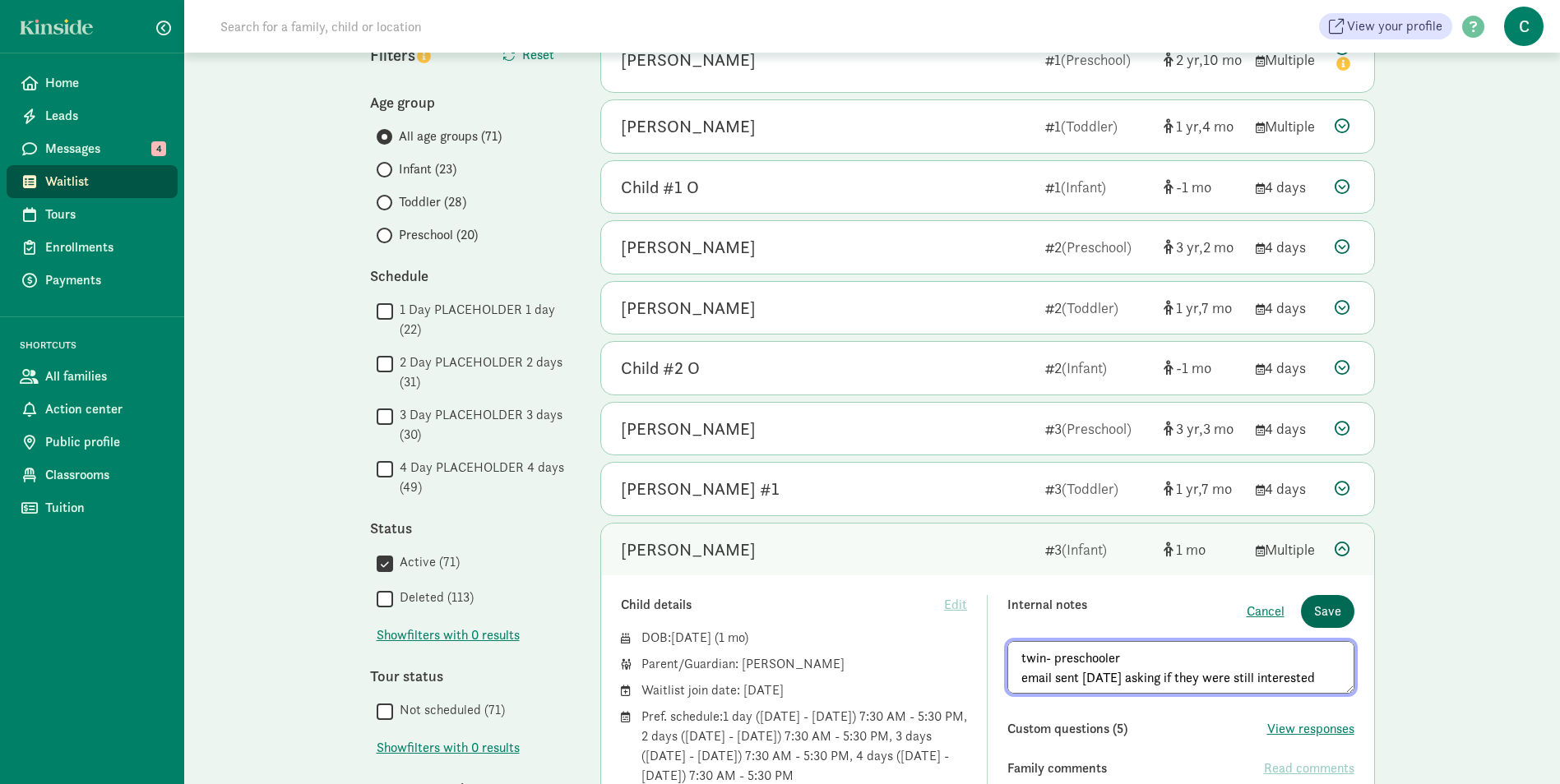
type textarea "twin- preschooler email sent 8/12/25 asking if they were still interested"
click at [1314, 604] on button "Save" at bounding box center [1327, 610] width 54 height 33
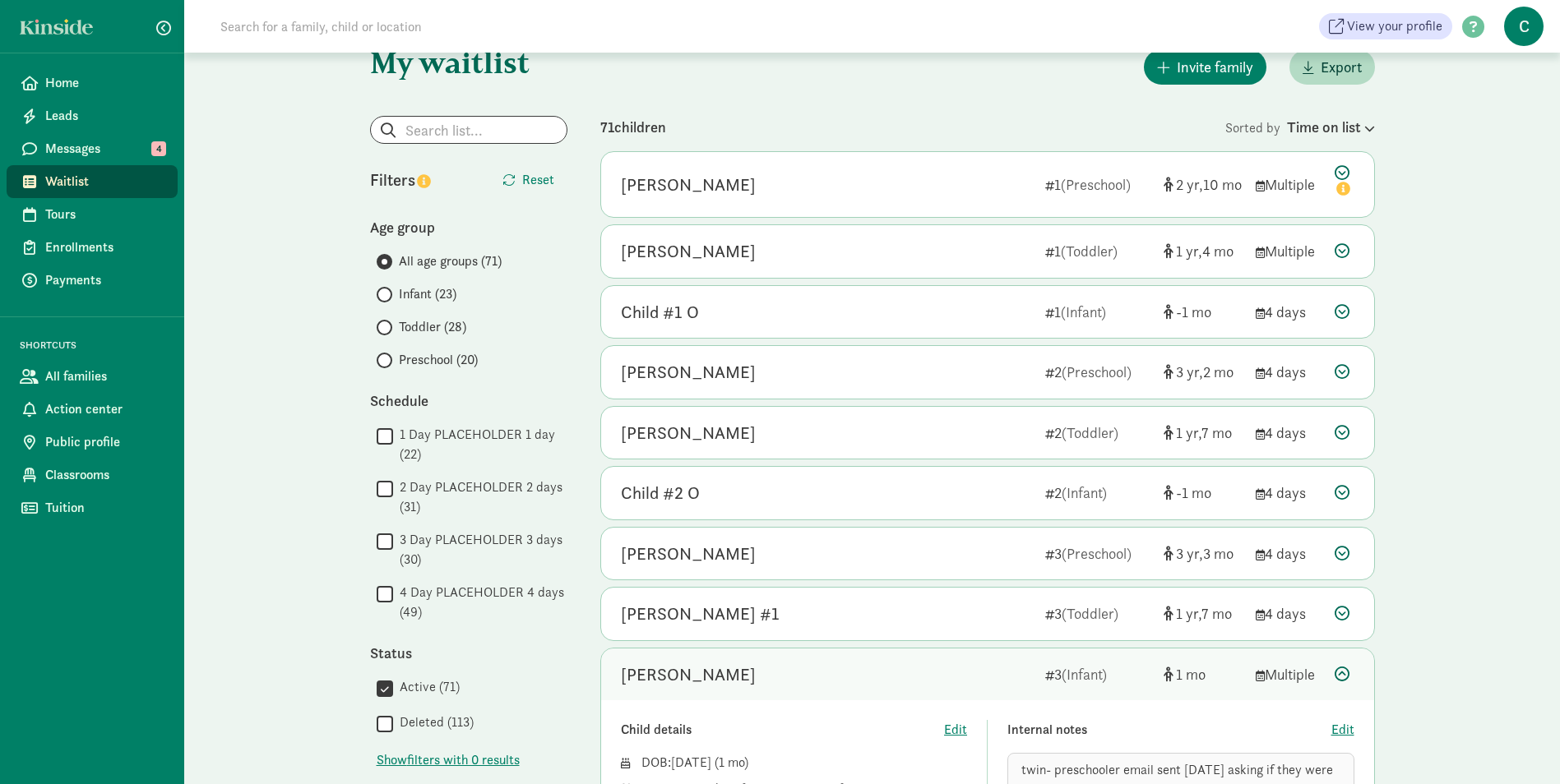
scroll to position [0, 0]
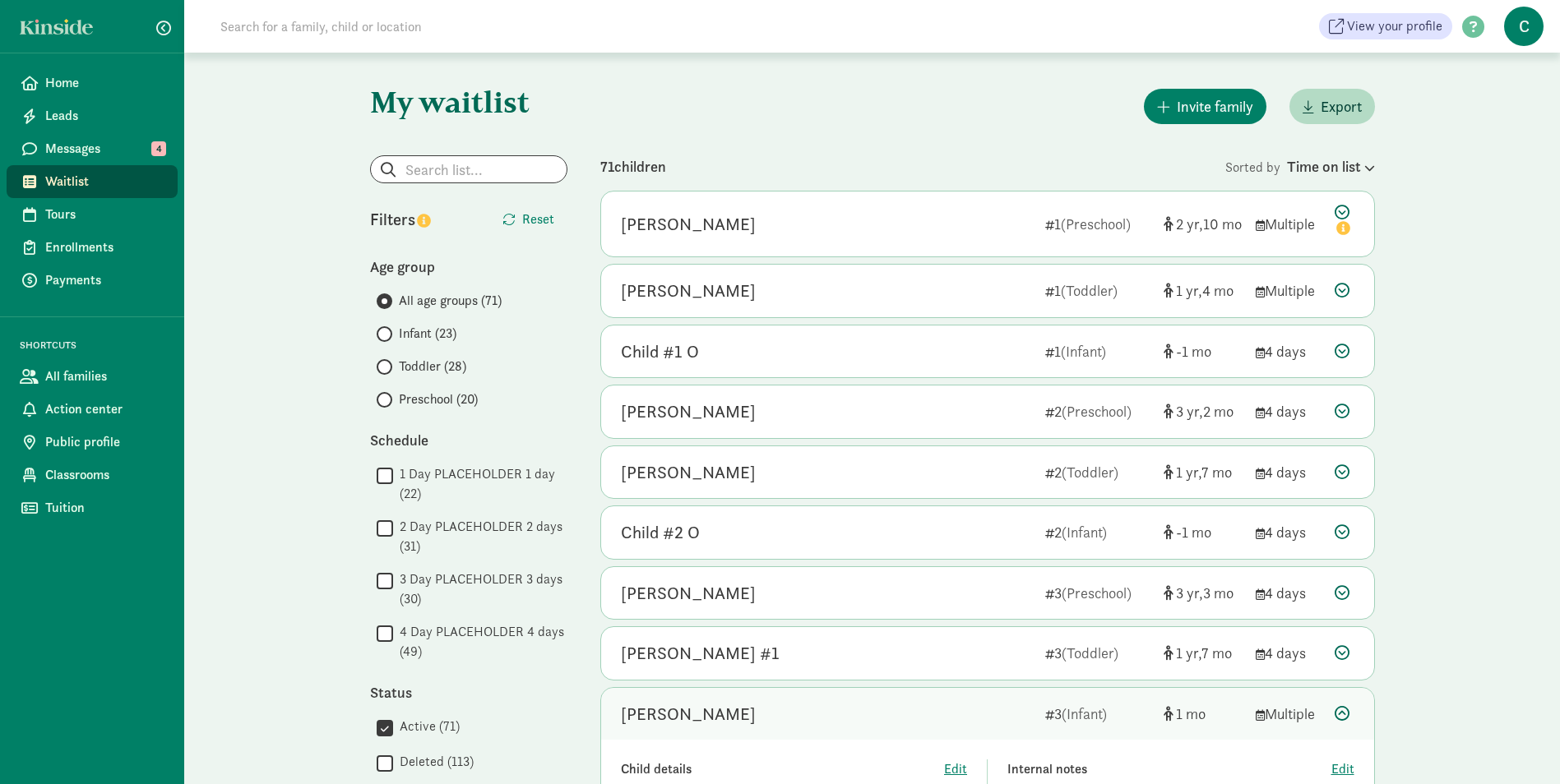
click at [426, 328] on span "Infant (23)" at bounding box center [427, 334] width 58 height 20
click at [387, 328] on input "Infant (23)" at bounding box center [381, 333] width 11 height 11
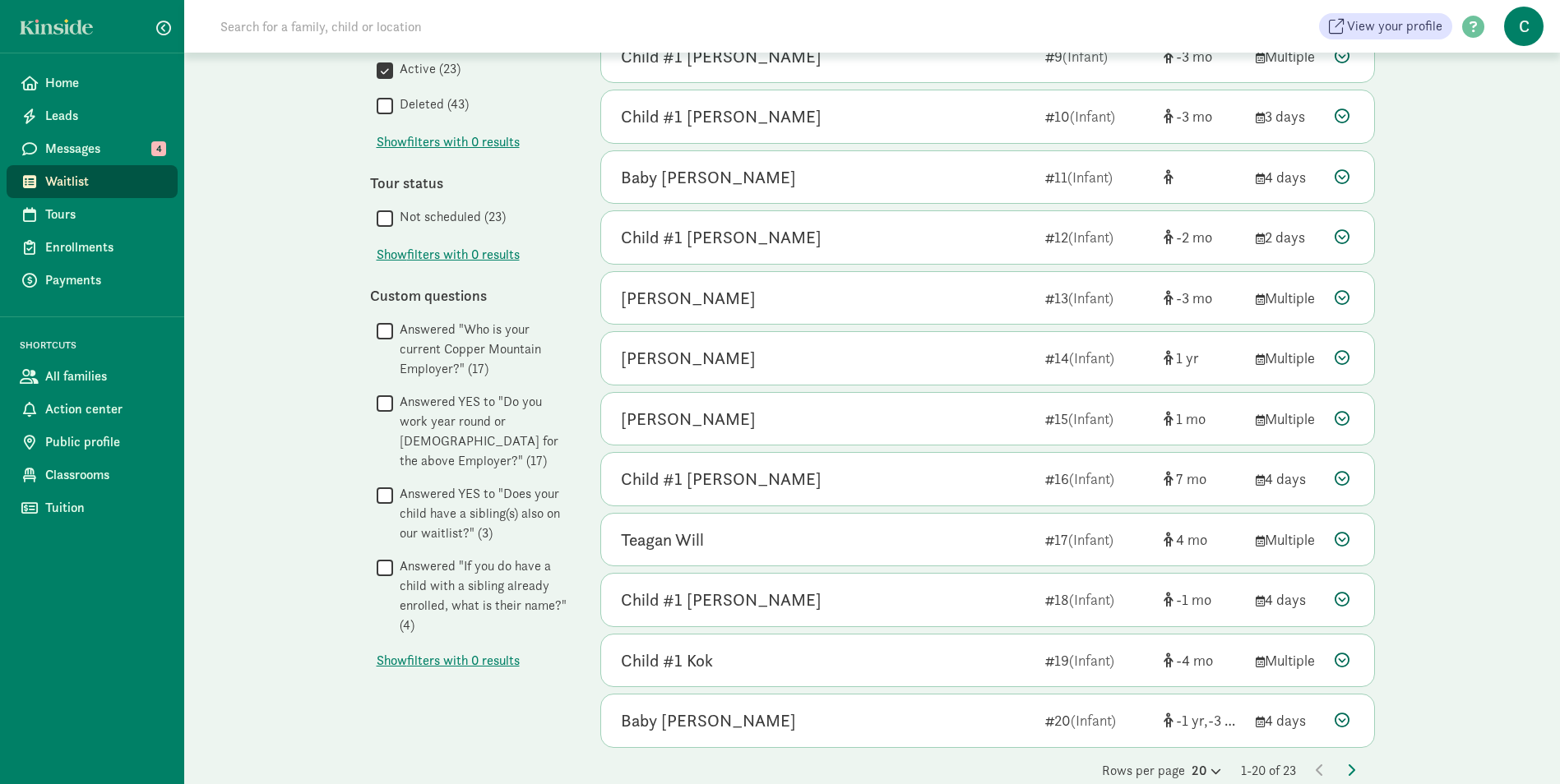
scroll to position [686, 0]
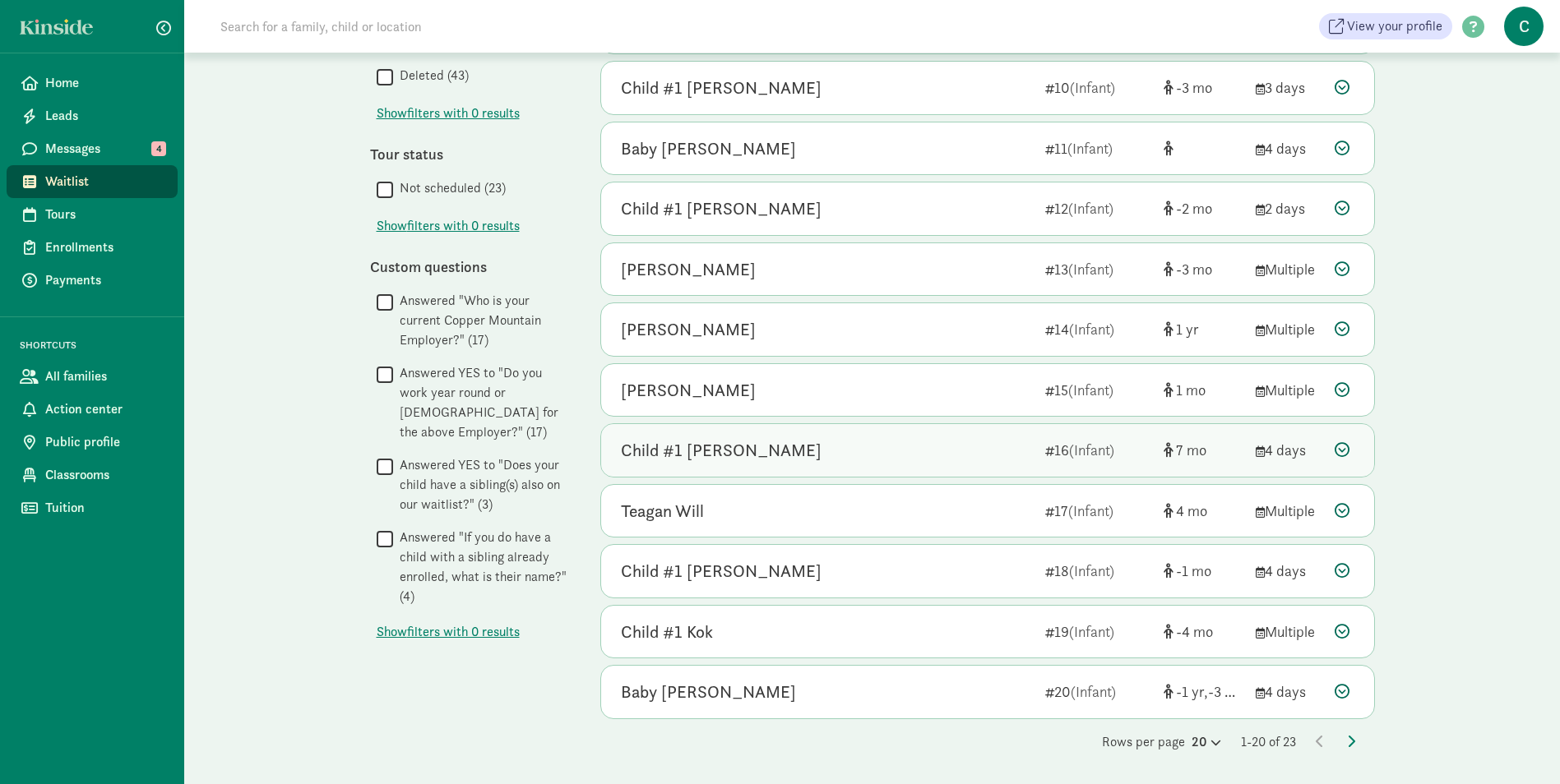
click at [712, 451] on div "Child #1 Herrera" at bounding box center [721, 450] width 201 height 26
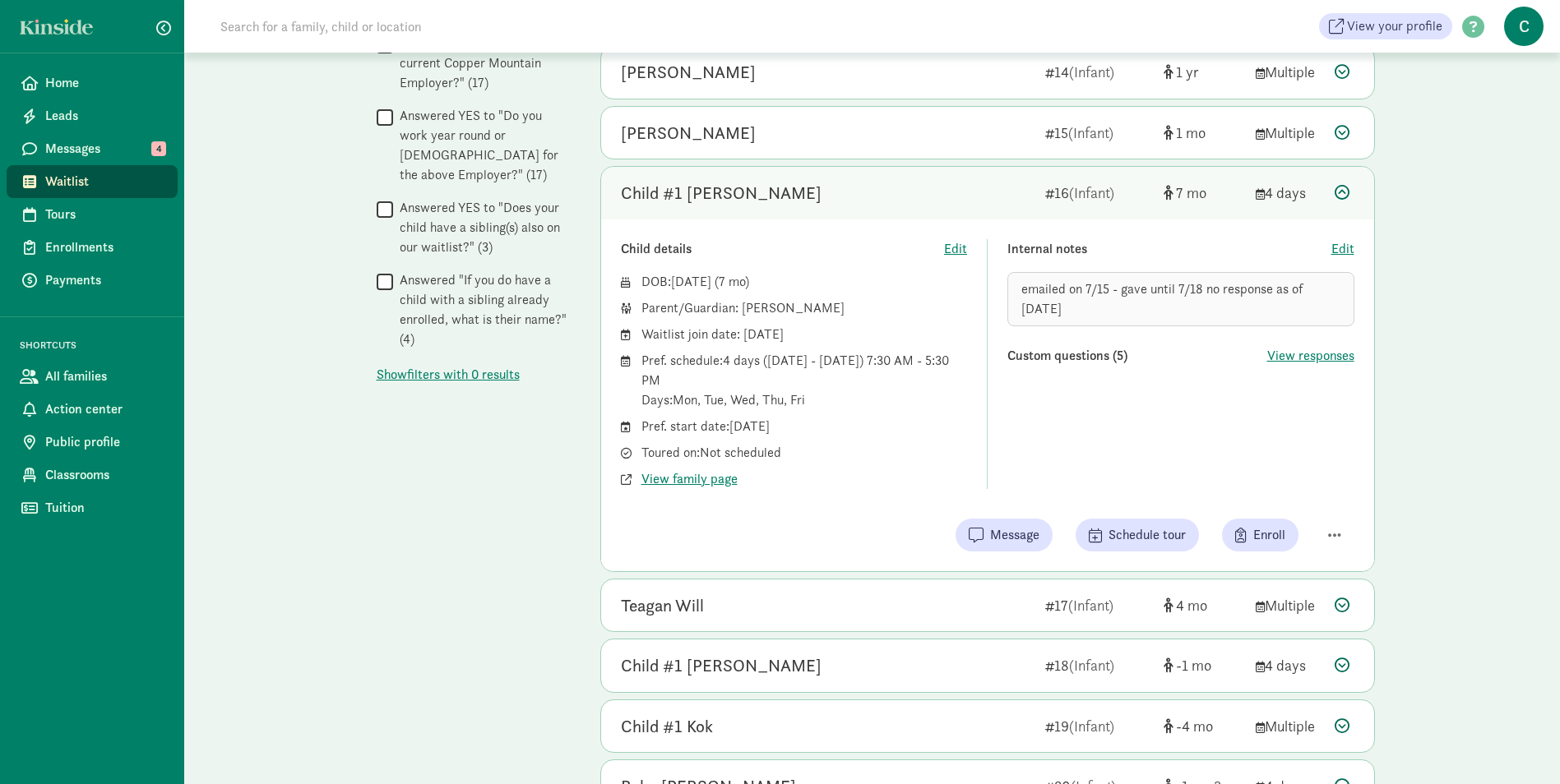
scroll to position [1037, 0]
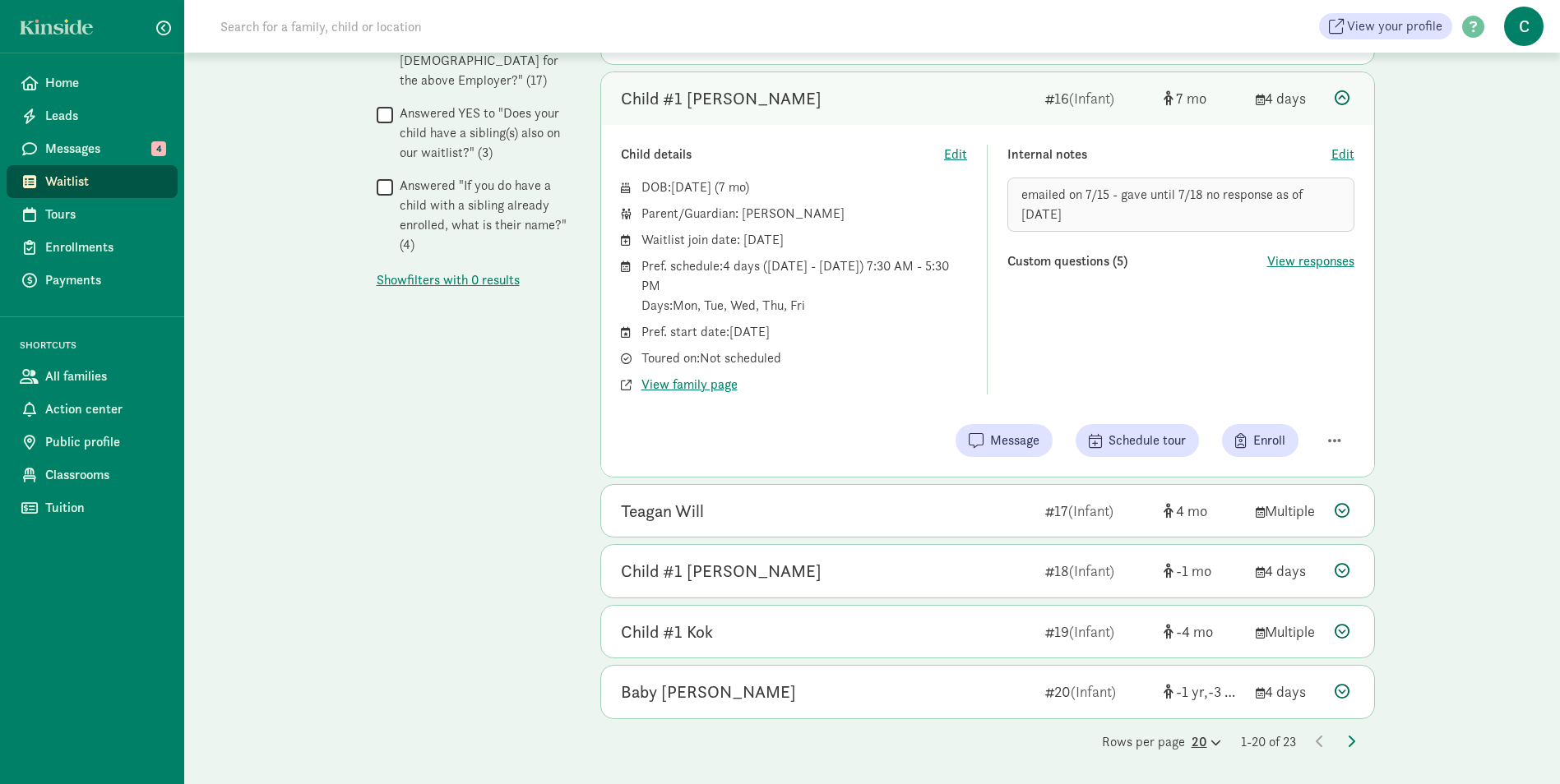
click at [1207, 740] on icon at bounding box center [1214, 742] width 14 height 11
click at [1127, 719] on div "50" at bounding box center [1166, 729] width 78 height 20
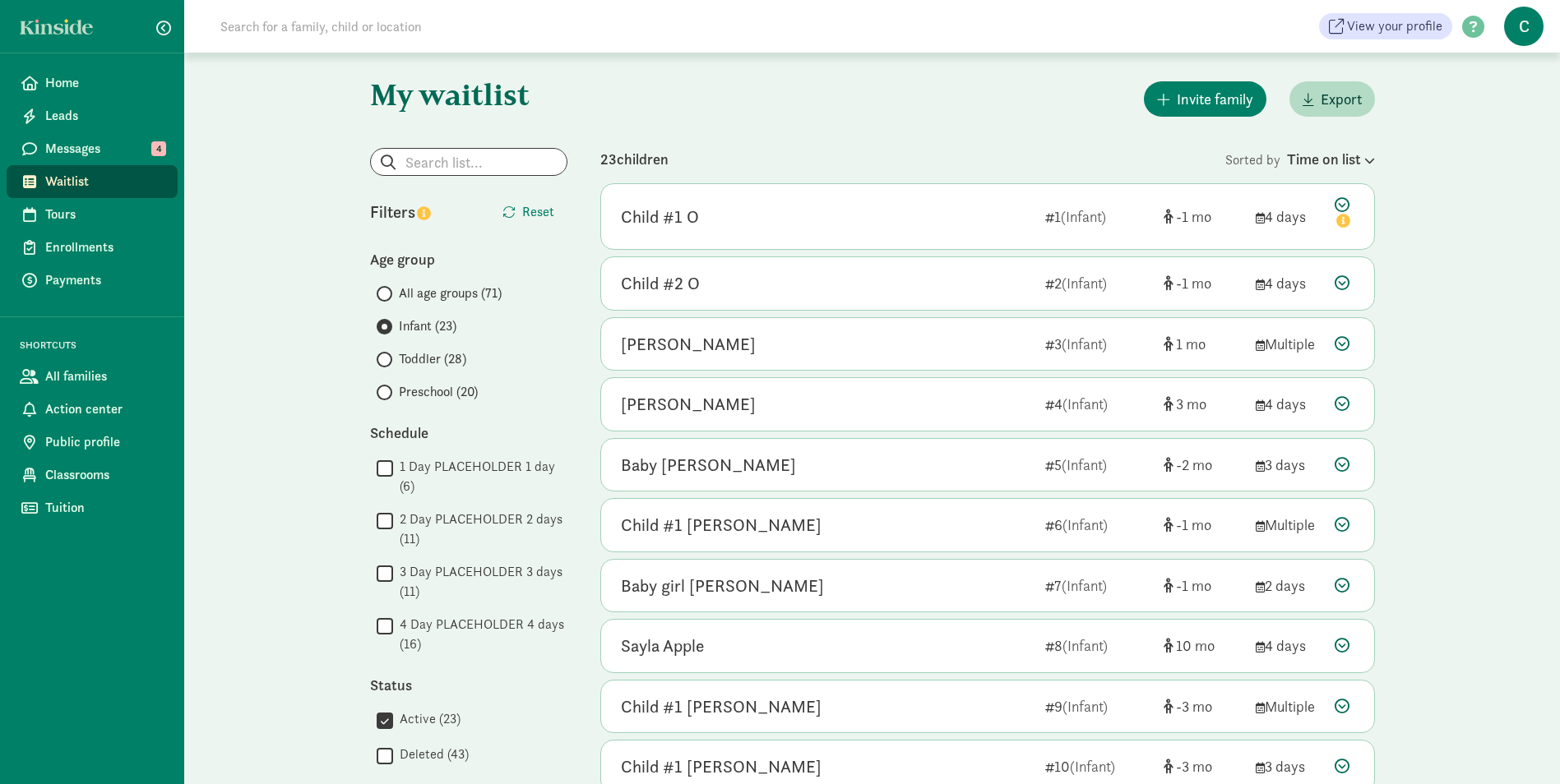
scroll to position [0, 0]
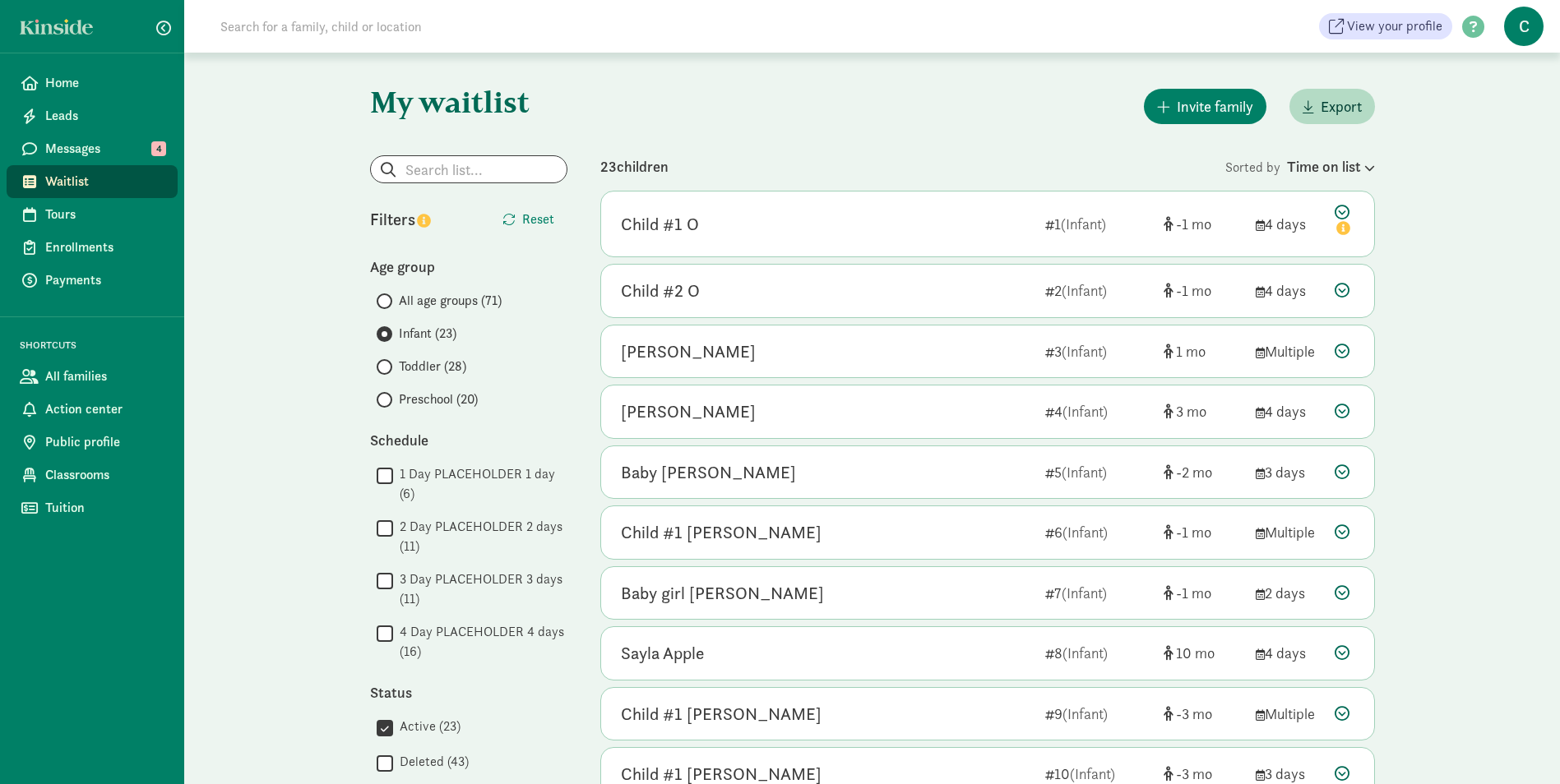
click at [422, 363] on span "Toddler (28)" at bounding box center [432, 366] width 68 height 20
click at [387, 363] on input "Toddler (28)" at bounding box center [381, 366] width 11 height 11
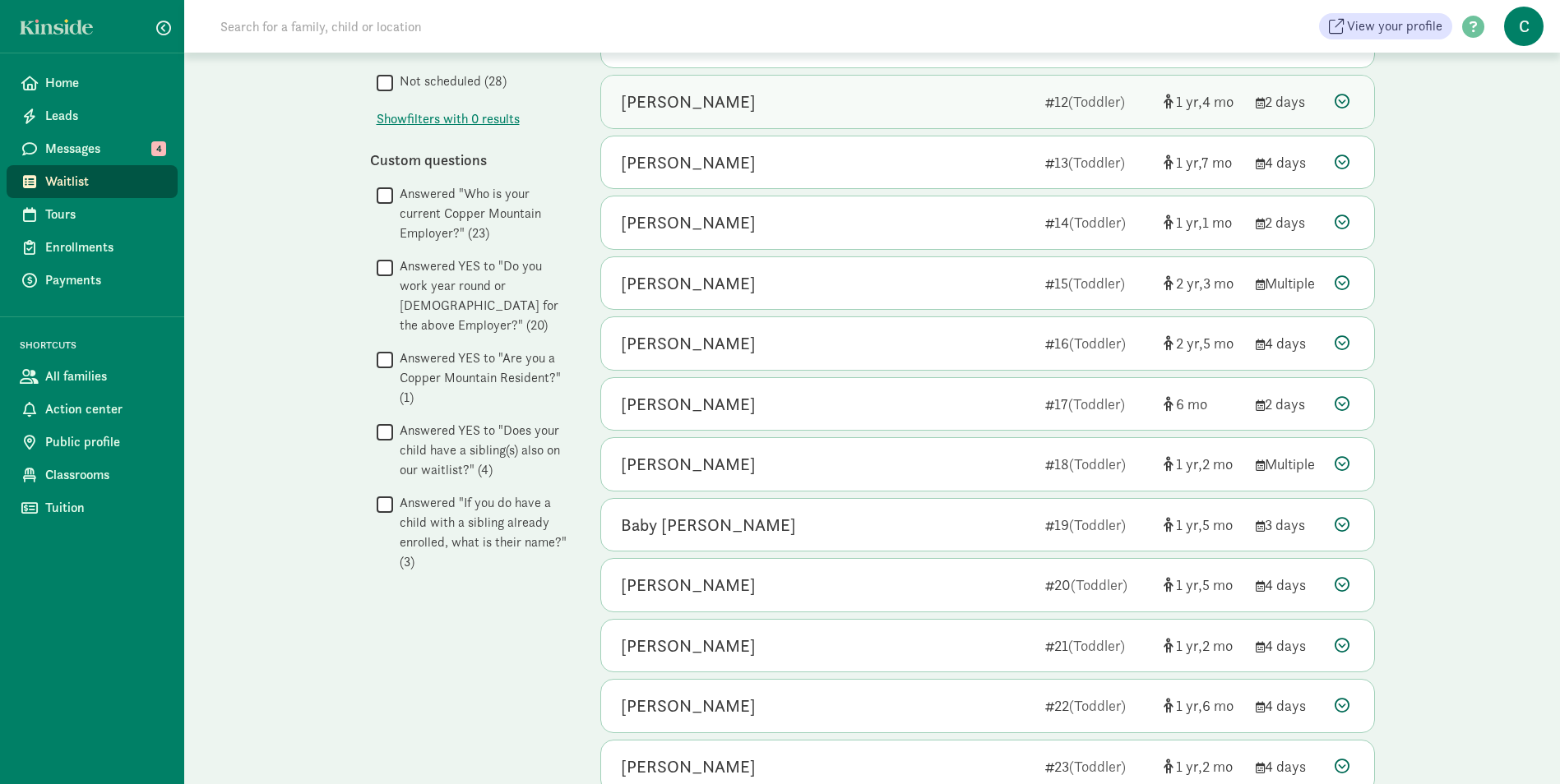
scroll to position [822, 0]
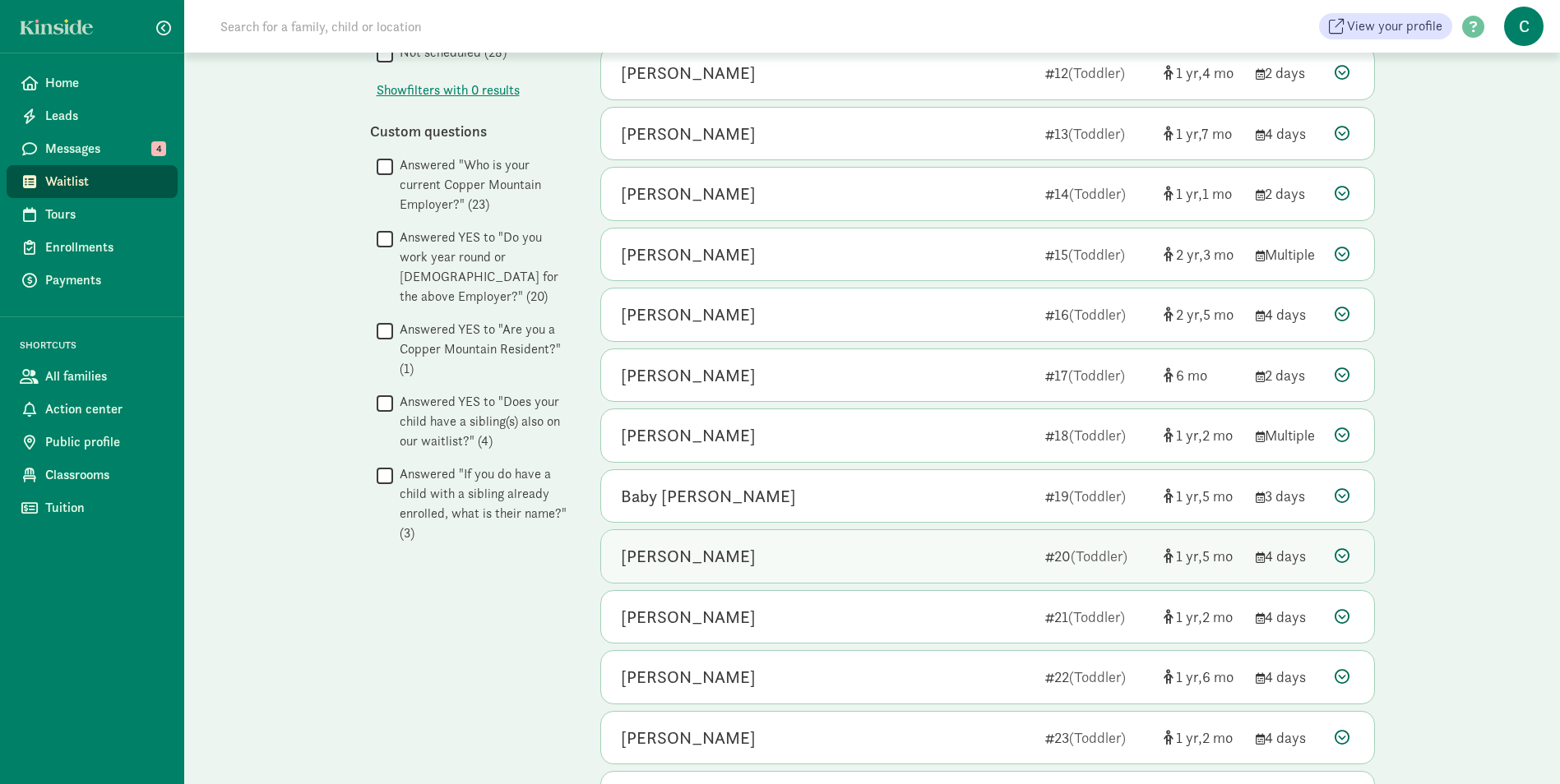
click at [686, 554] on div "Wesley Svitak" at bounding box center [688, 556] width 135 height 26
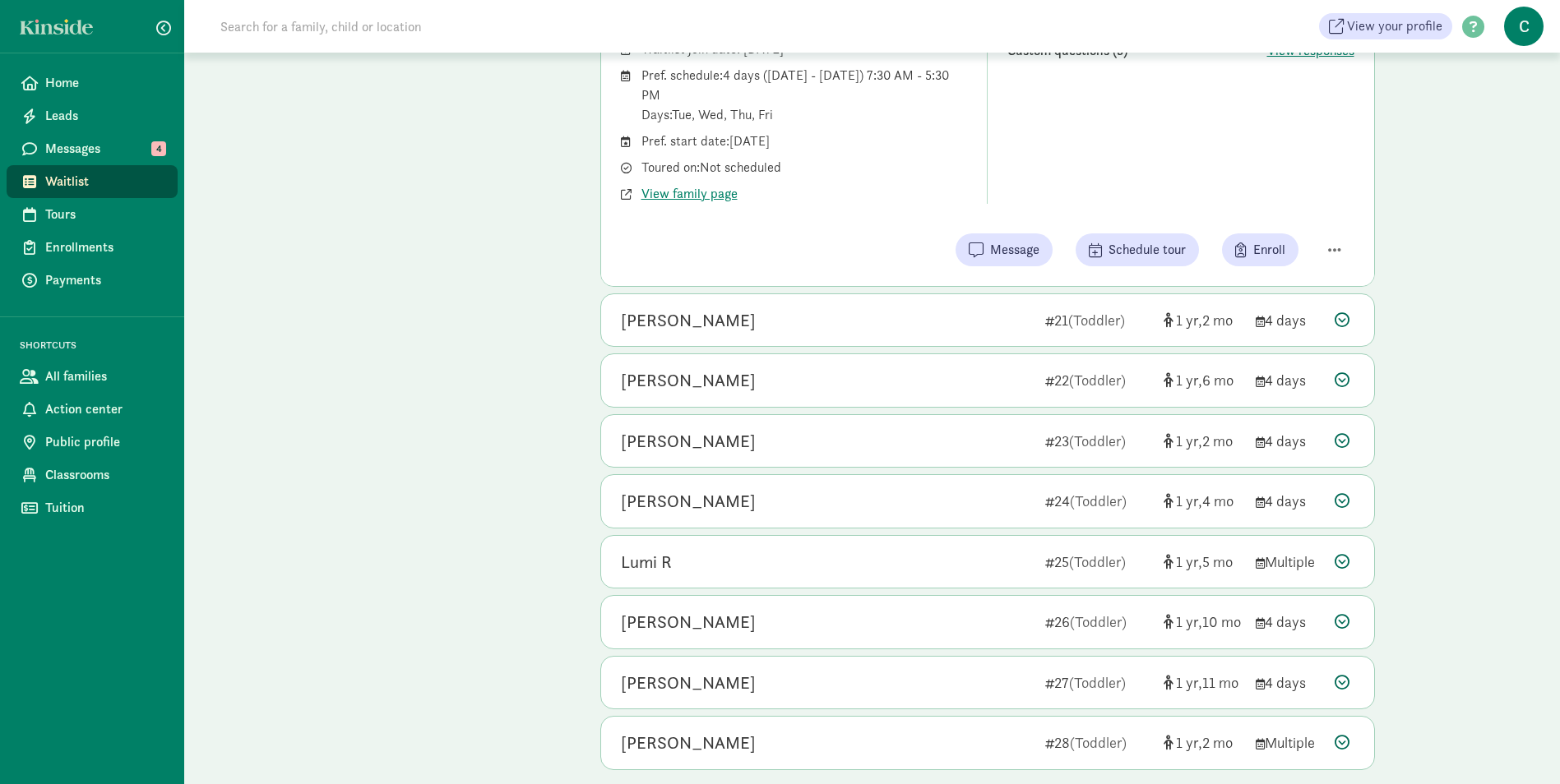
scroll to position [1479, 0]
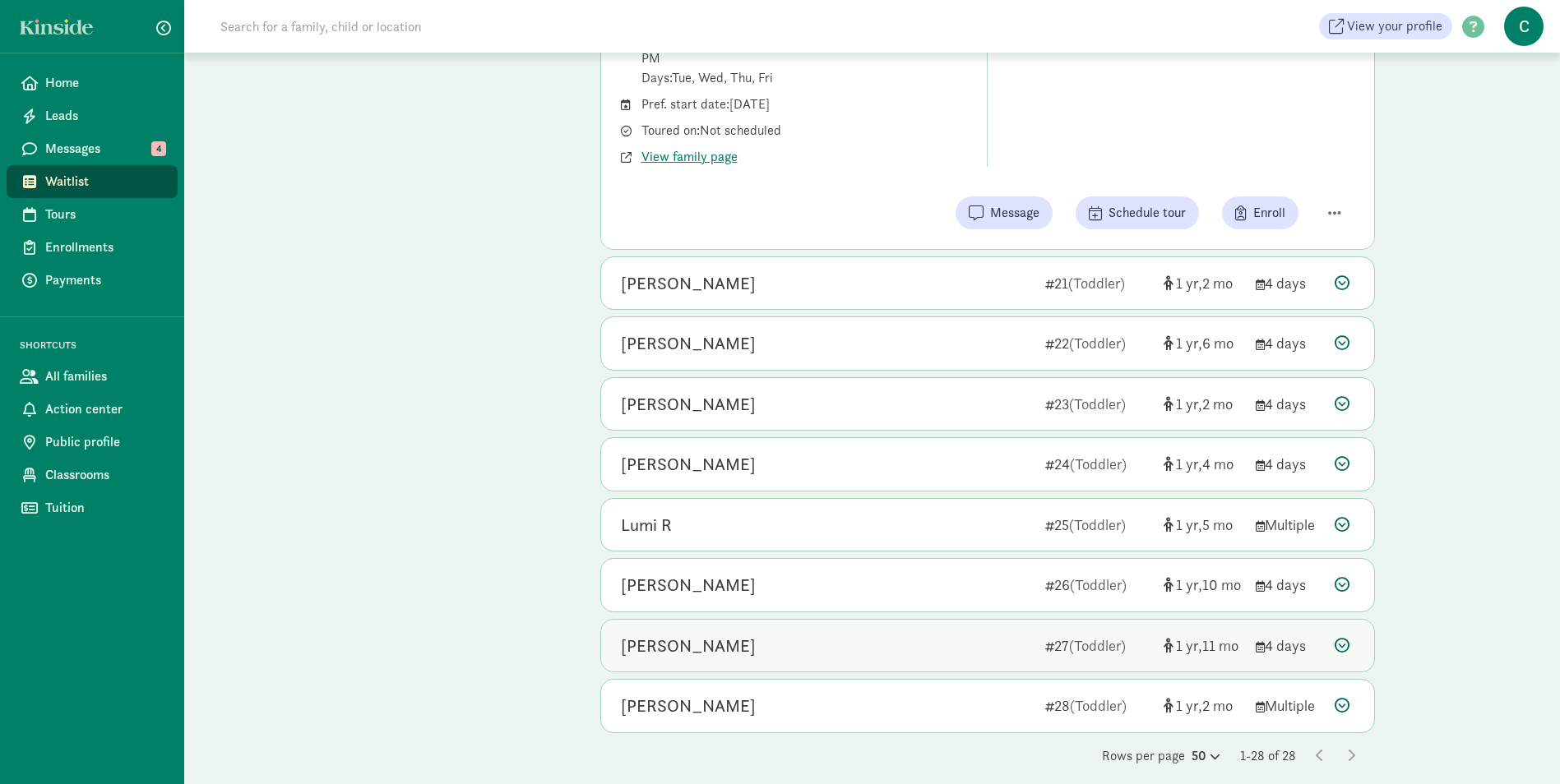
scroll to position [1521, 0]
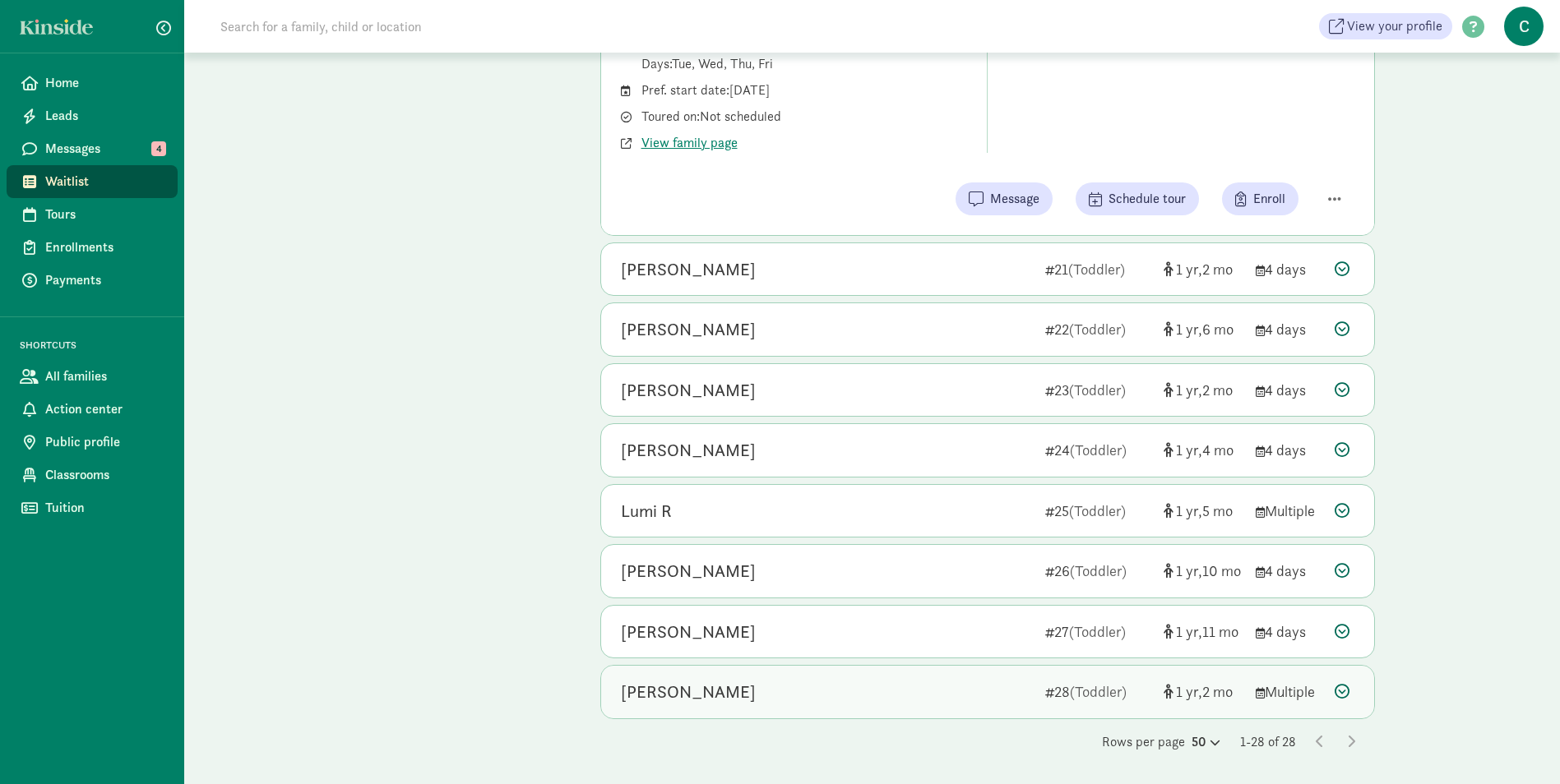
click at [670, 690] on div "Amiel Miller" at bounding box center [688, 691] width 135 height 26
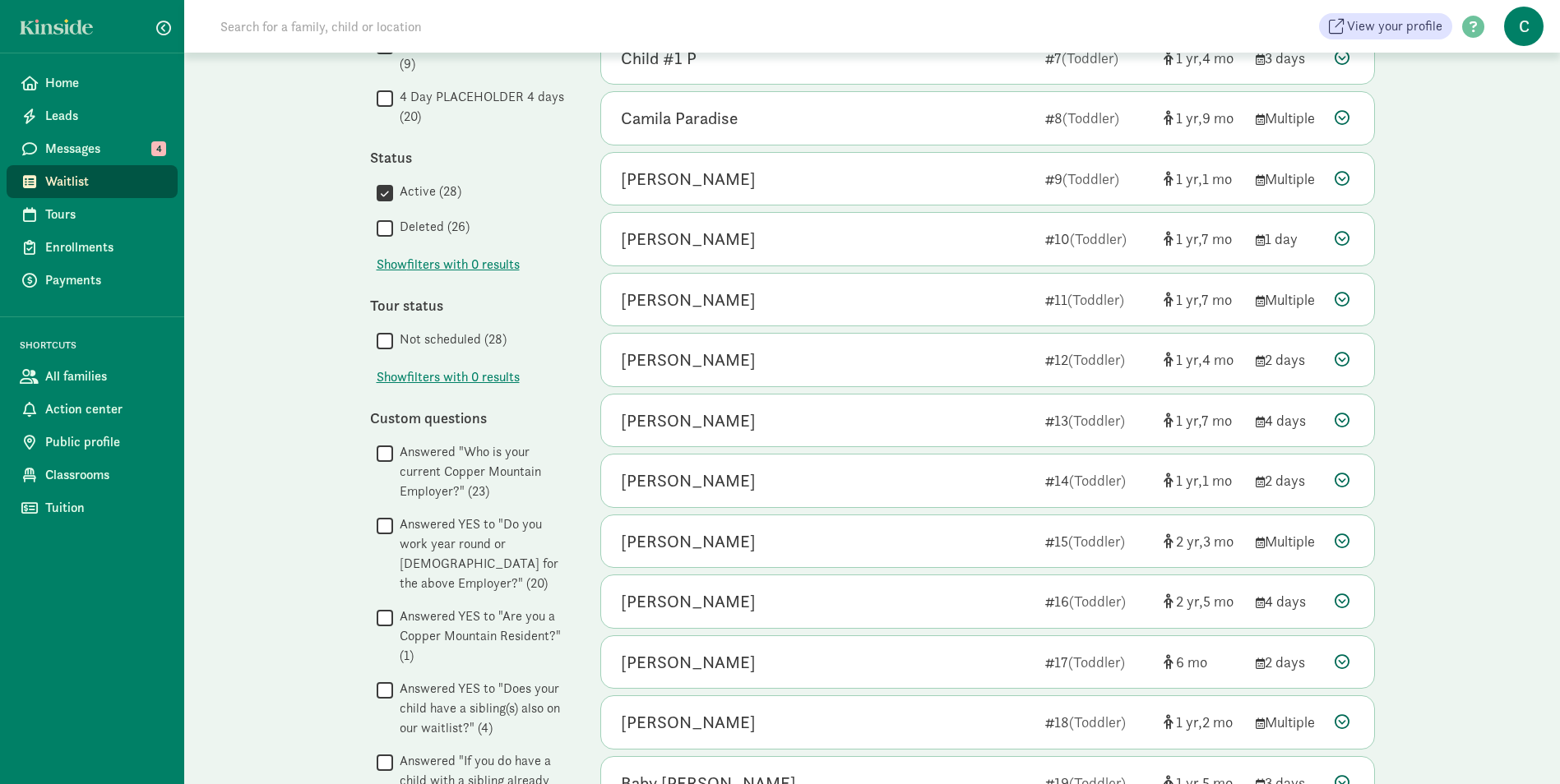
scroll to position [206, 0]
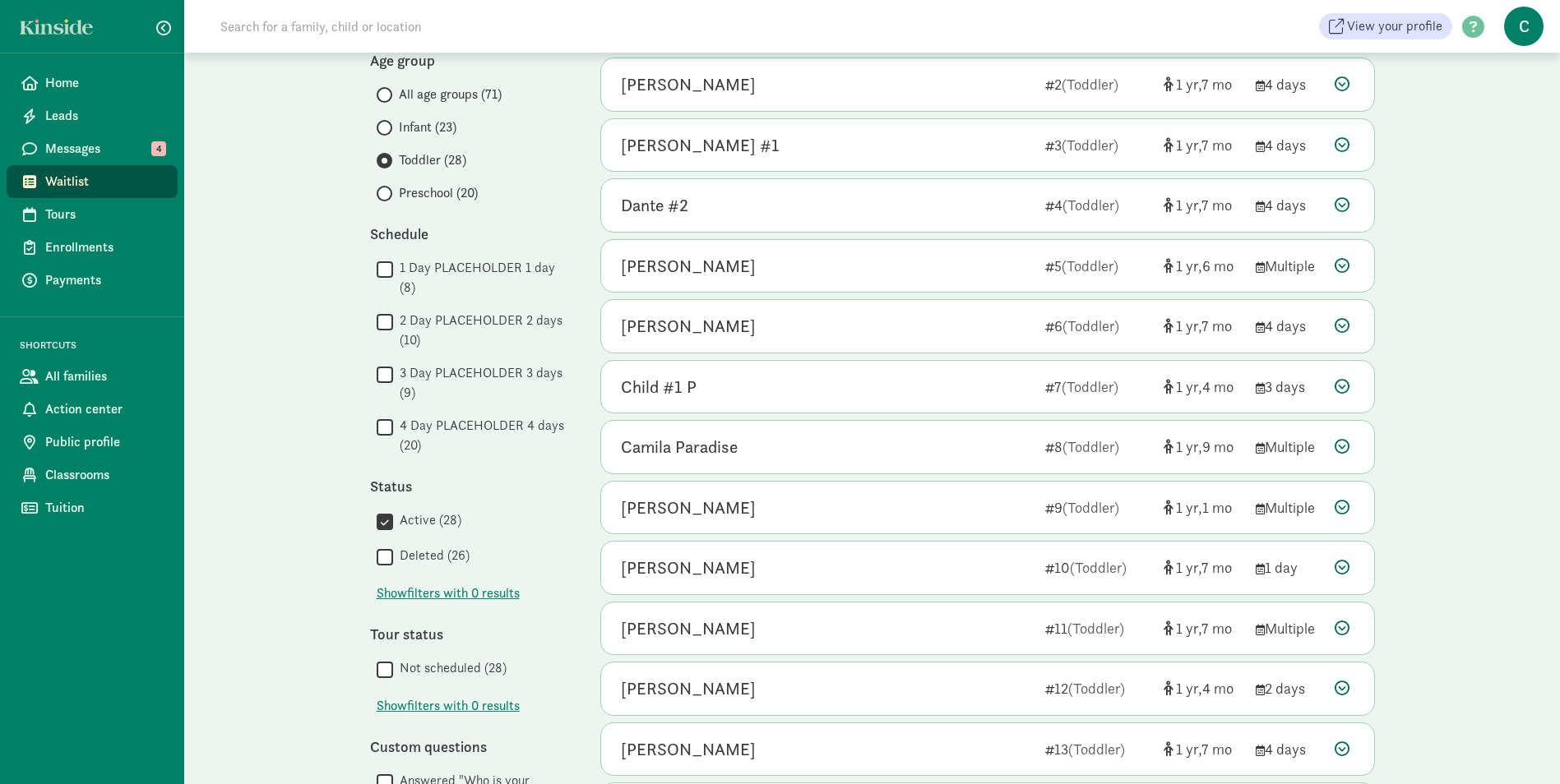
click at [416, 191] on span "Preschool (20)" at bounding box center [437, 194] width 79 height 20
click at [387, 191] on input "Preschool (20)" at bounding box center [381, 194] width 11 height 11
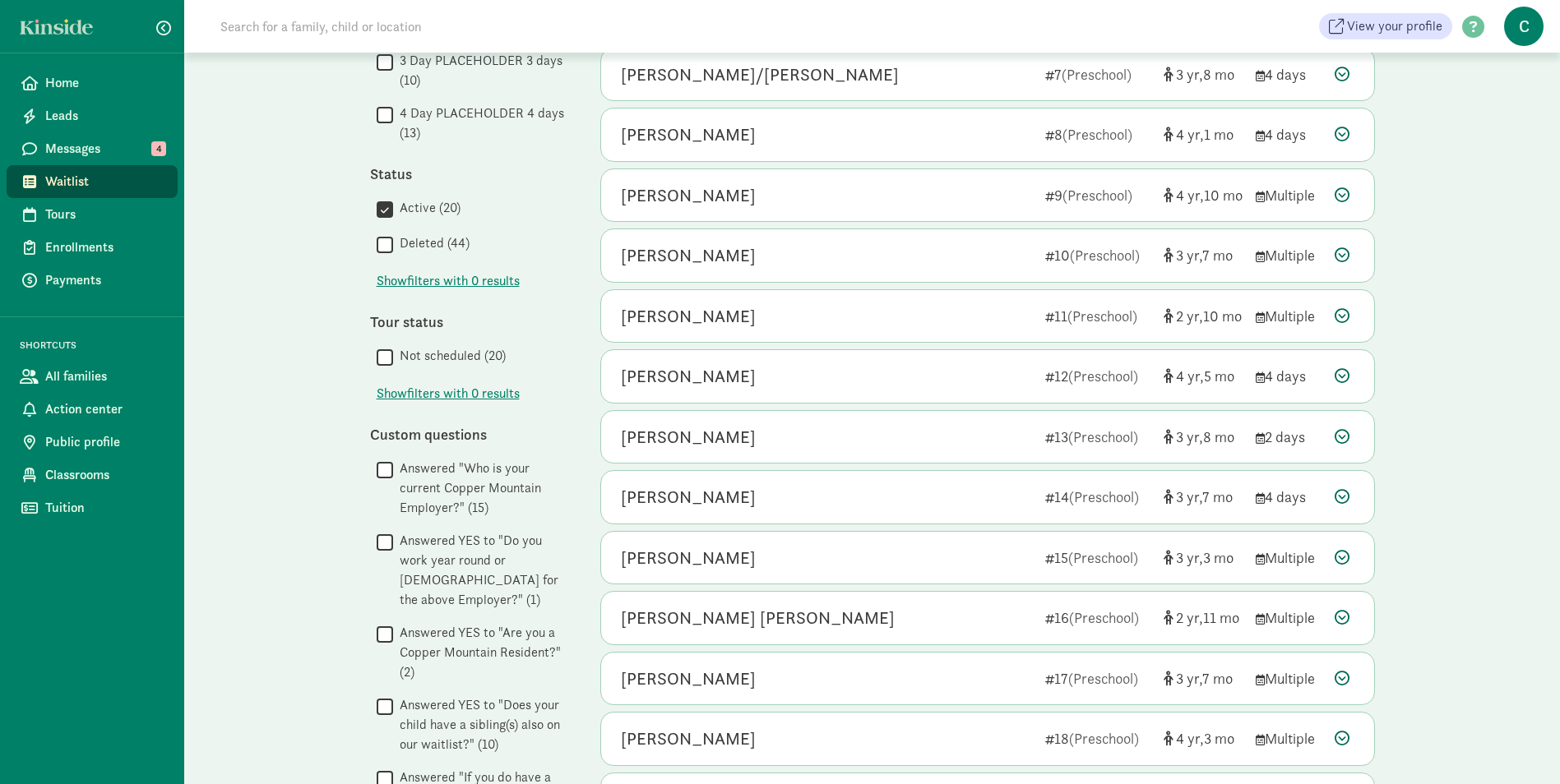
scroll to position [686, 0]
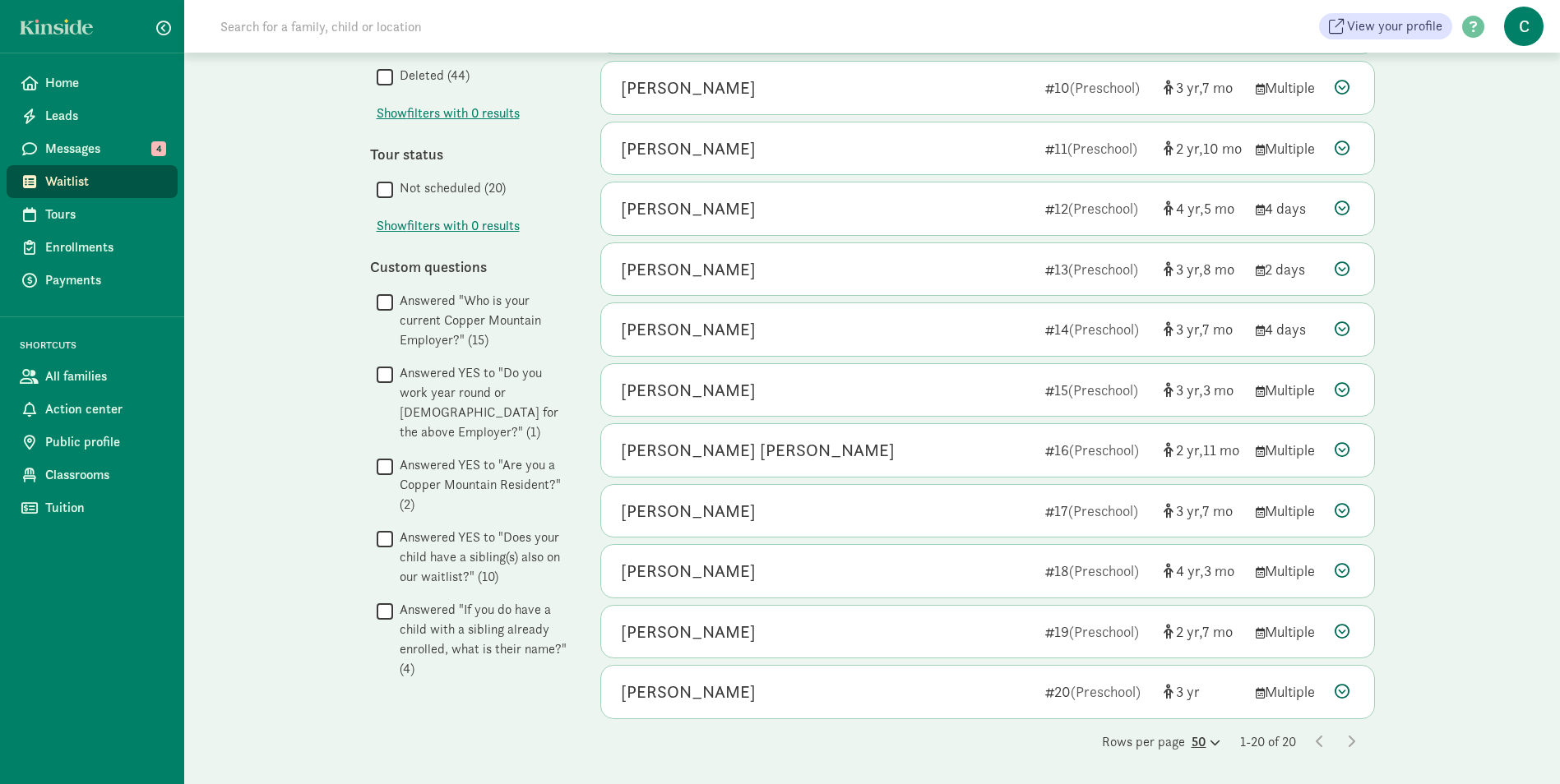
click at [1206, 744] on icon at bounding box center [1213, 742] width 14 height 11
click at [1137, 724] on div "100" at bounding box center [1165, 729] width 78 height 20
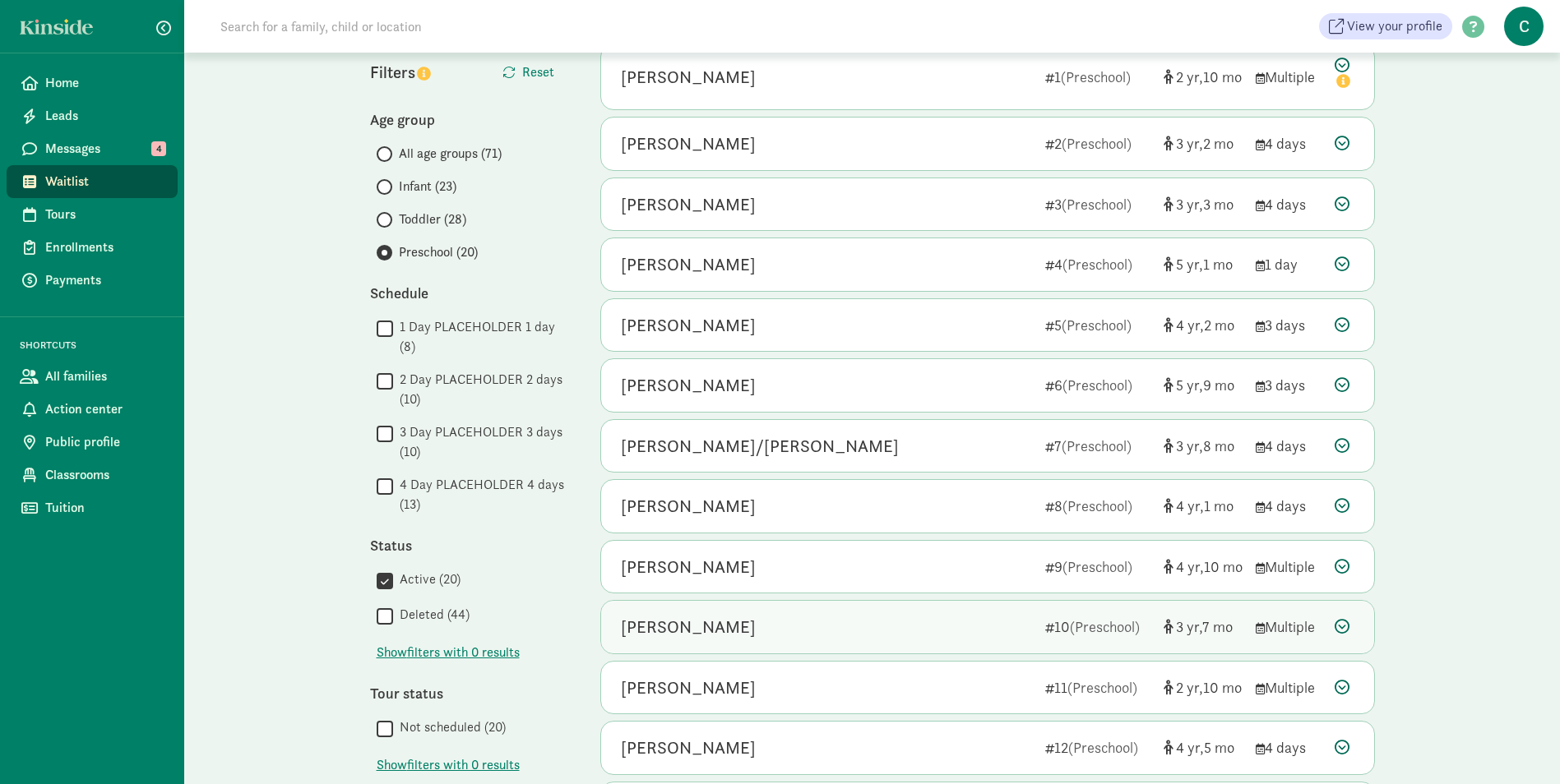
scroll to position [111, 0]
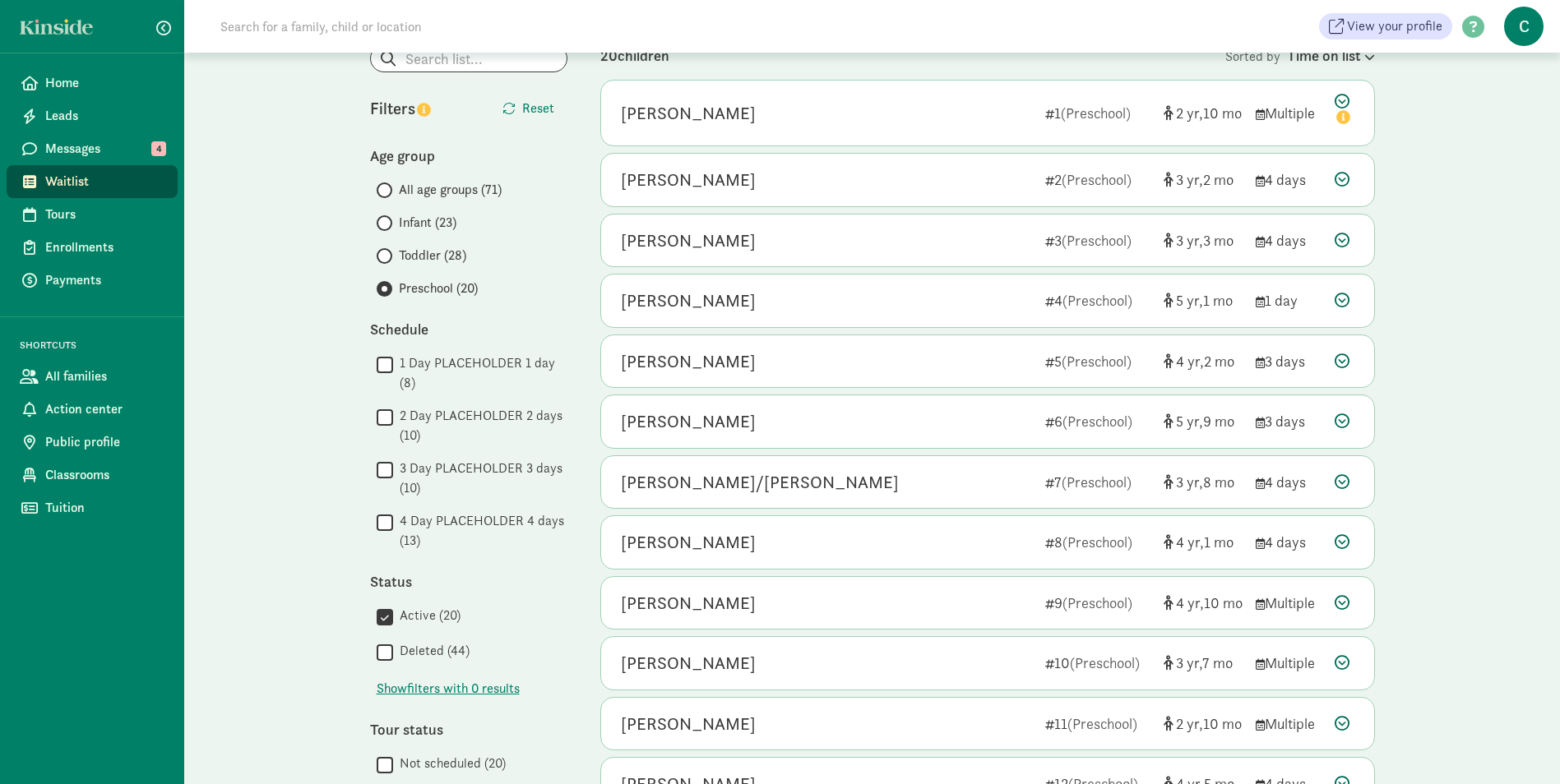
click at [408, 255] on span "Toddler (28)" at bounding box center [432, 255] width 68 height 20
click at [387, 255] on input "Toddler (28)" at bounding box center [381, 255] width 11 height 11
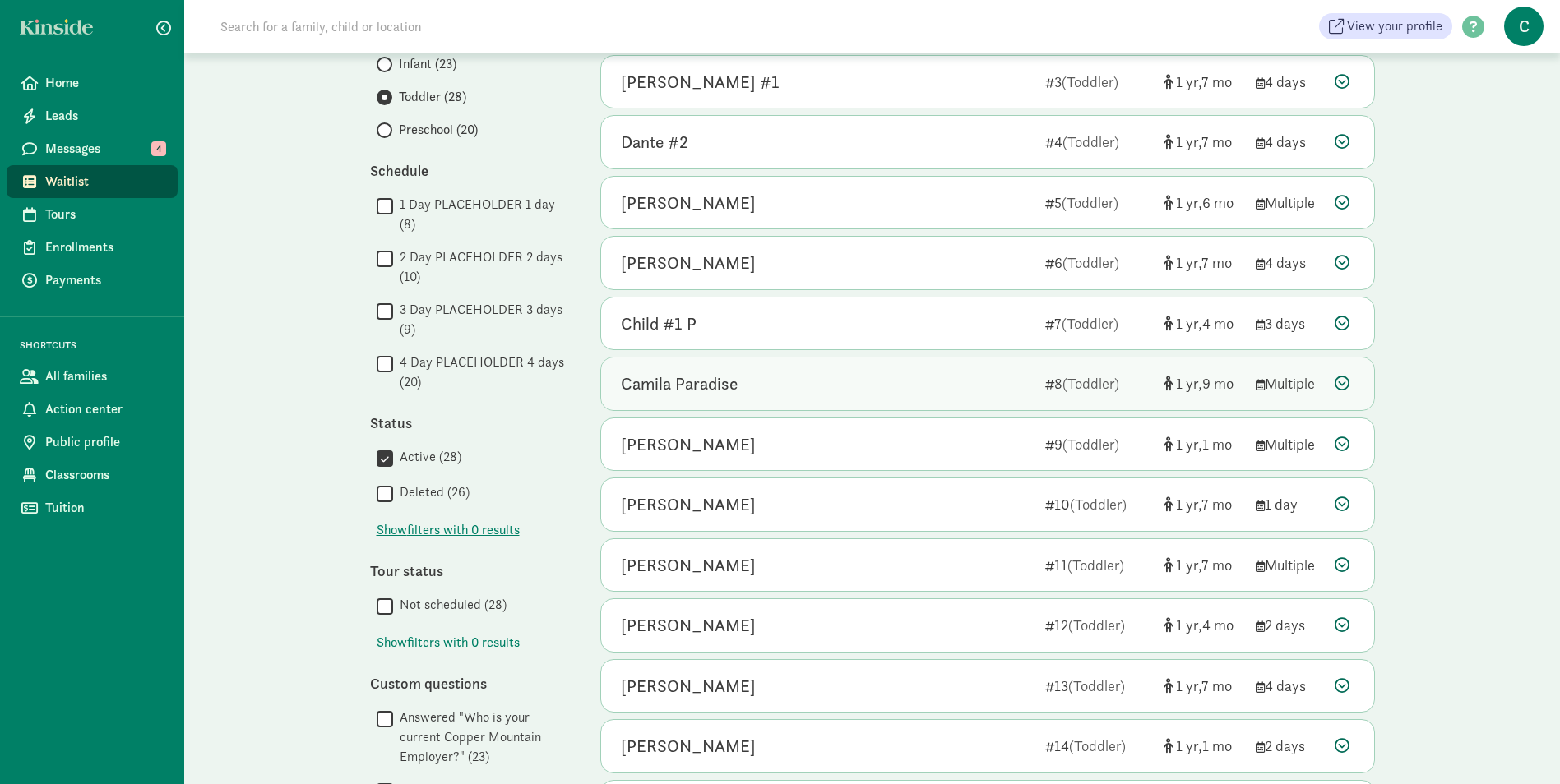
scroll to position [101, 0]
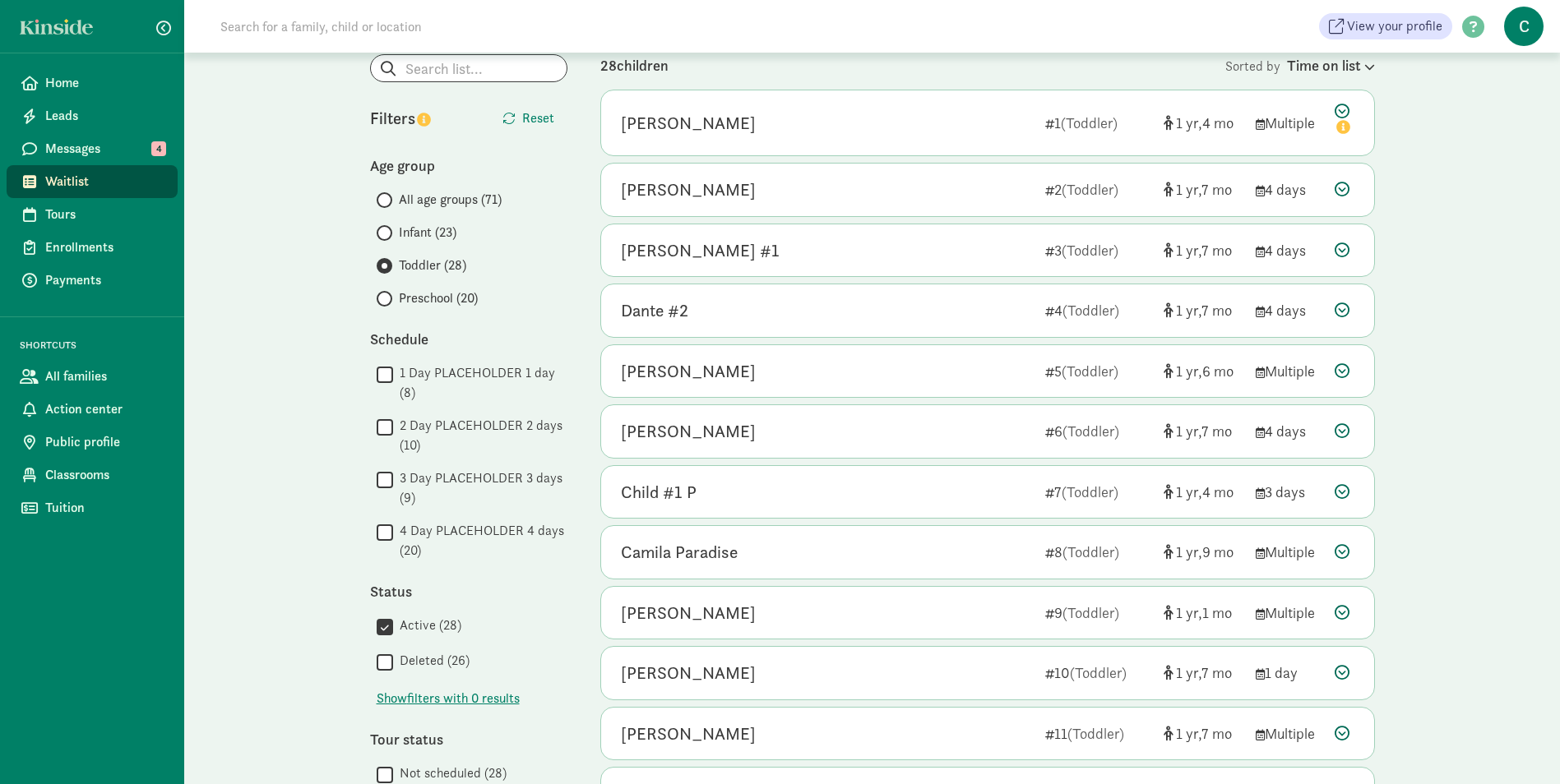
click at [440, 293] on span "Preschool (20)" at bounding box center [437, 298] width 79 height 20
click at [387, 293] on input "Preschool (20)" at bounding box center [381, 298] width 11 height 11
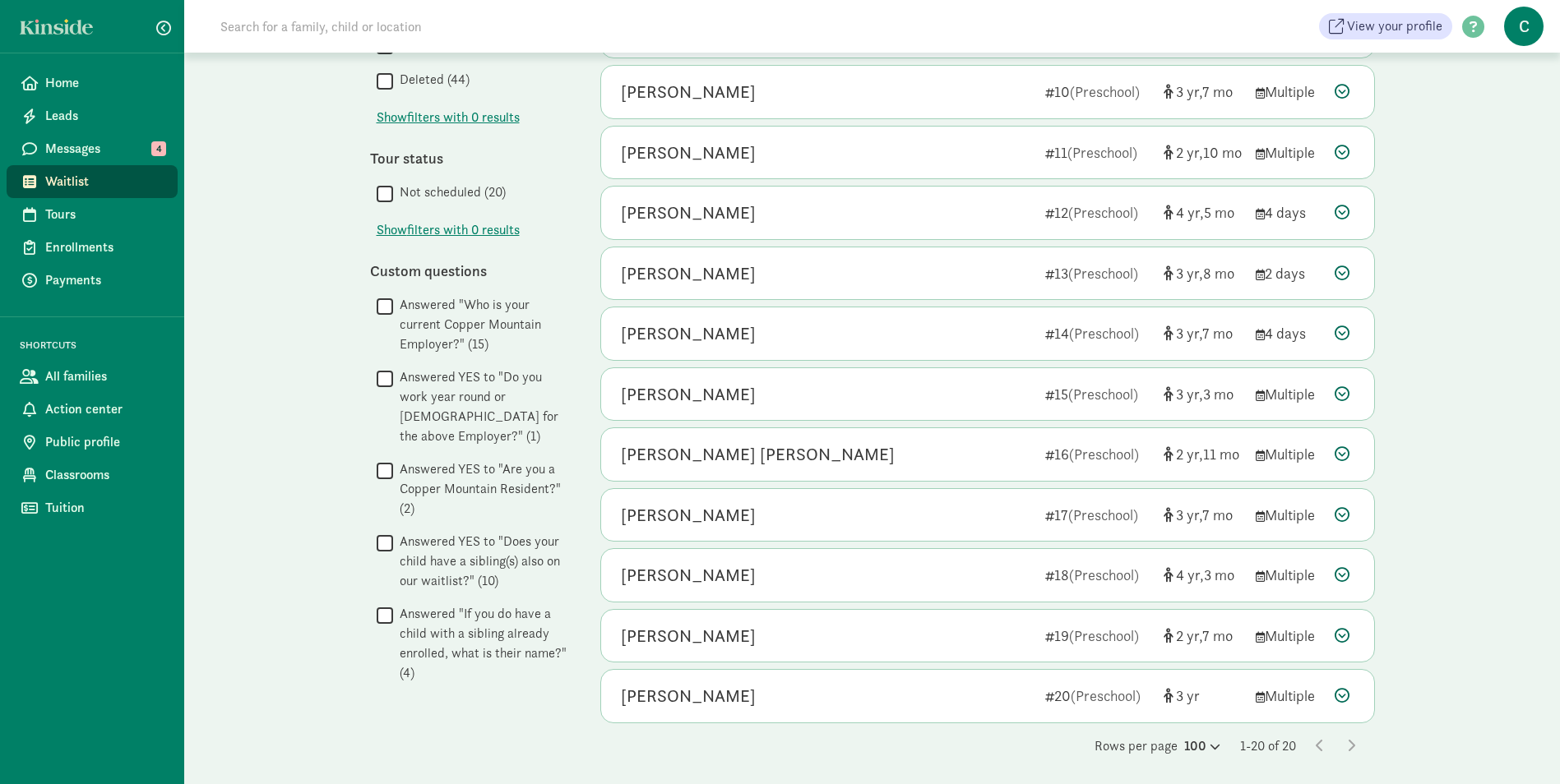
scroll to position [686, 0]
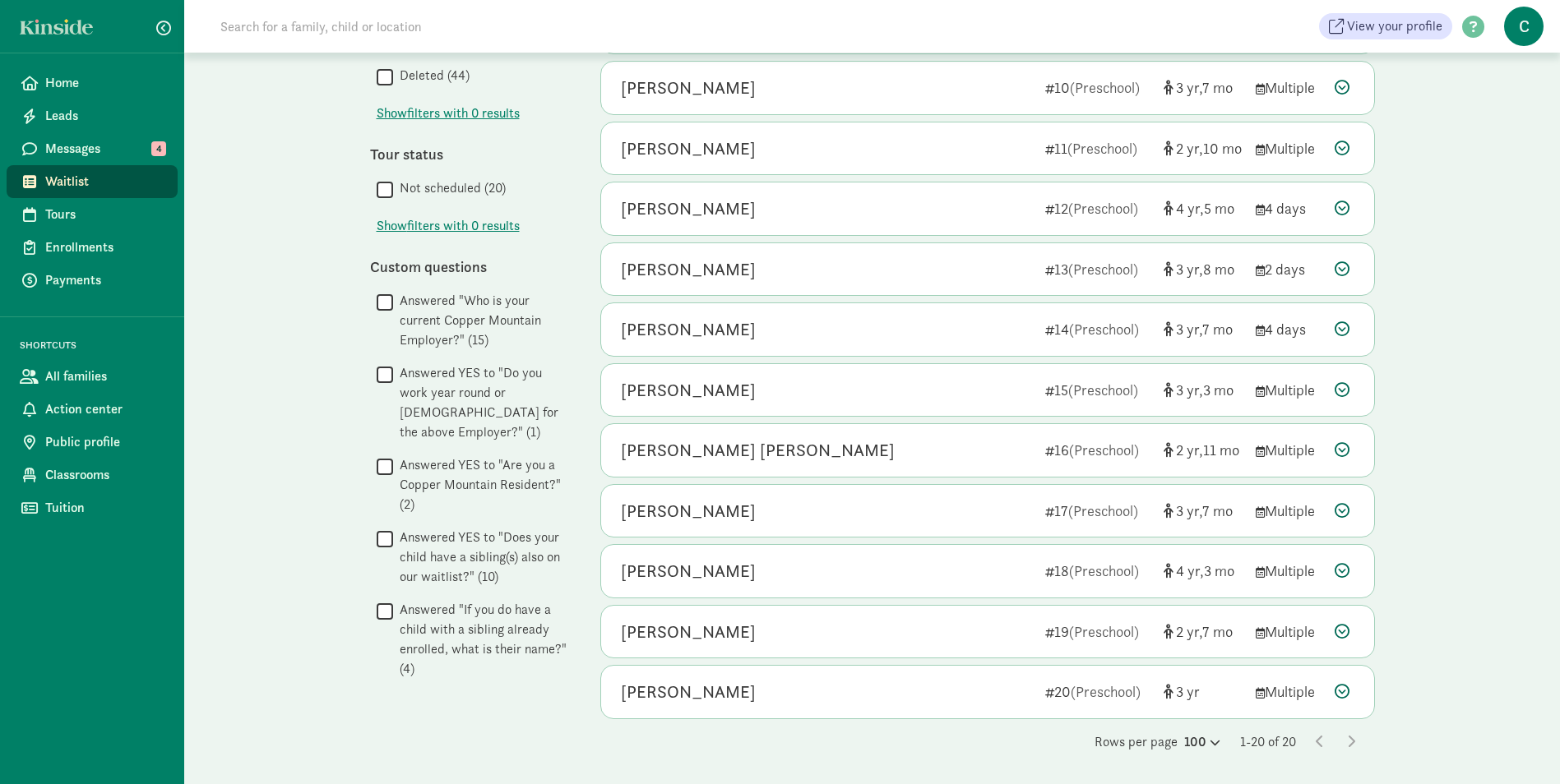
click at [63, 181] on span "Waitlist" at bounding box center [104, 182] width 119 height 20
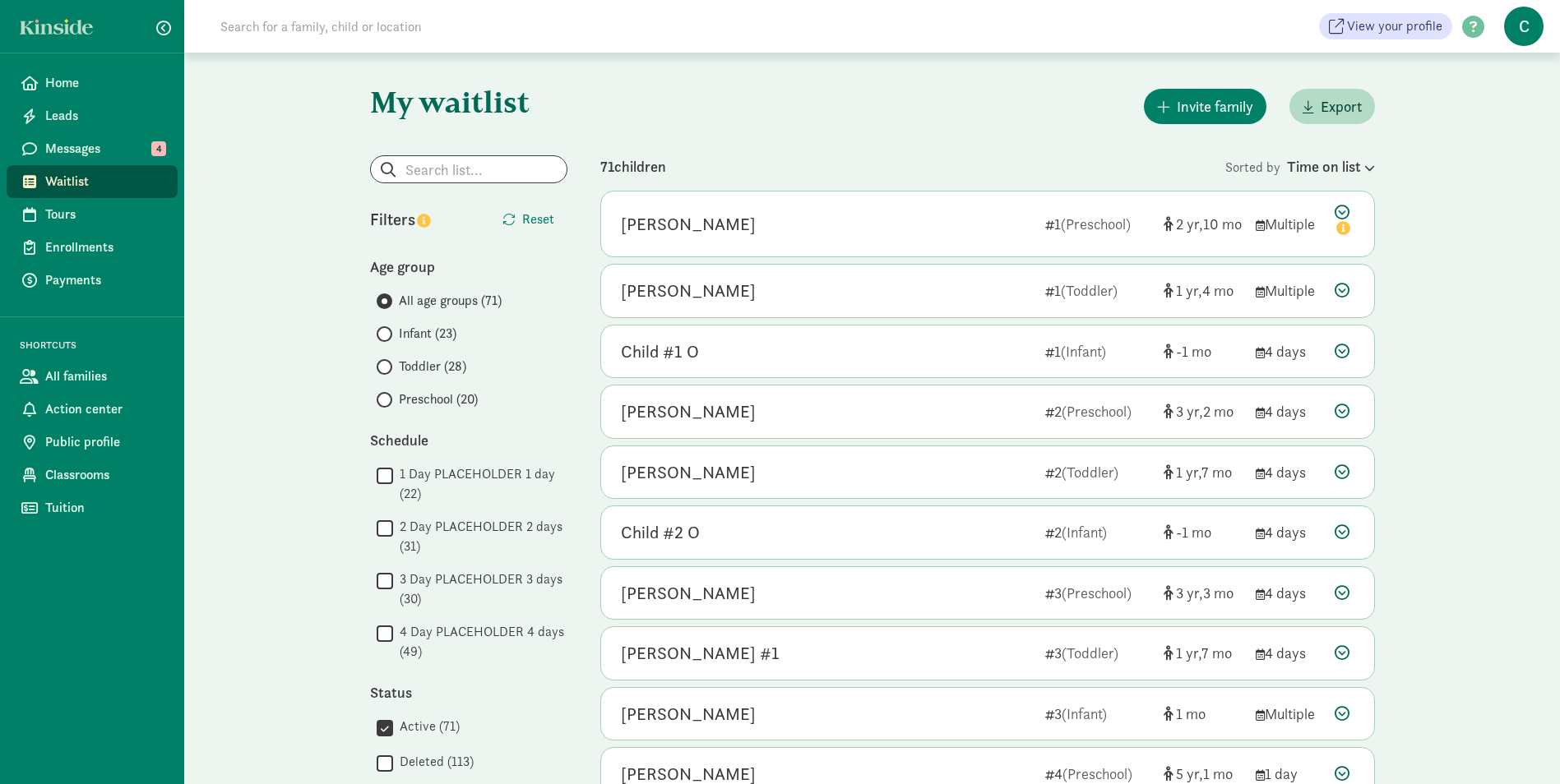
click at [413, 325] on span "Infant (23)" at bounding box center [427, 334] width 58 height 20
click at [387, 328] on input "Infant (23)" at bounding box center [381, 333] width 11 height 11
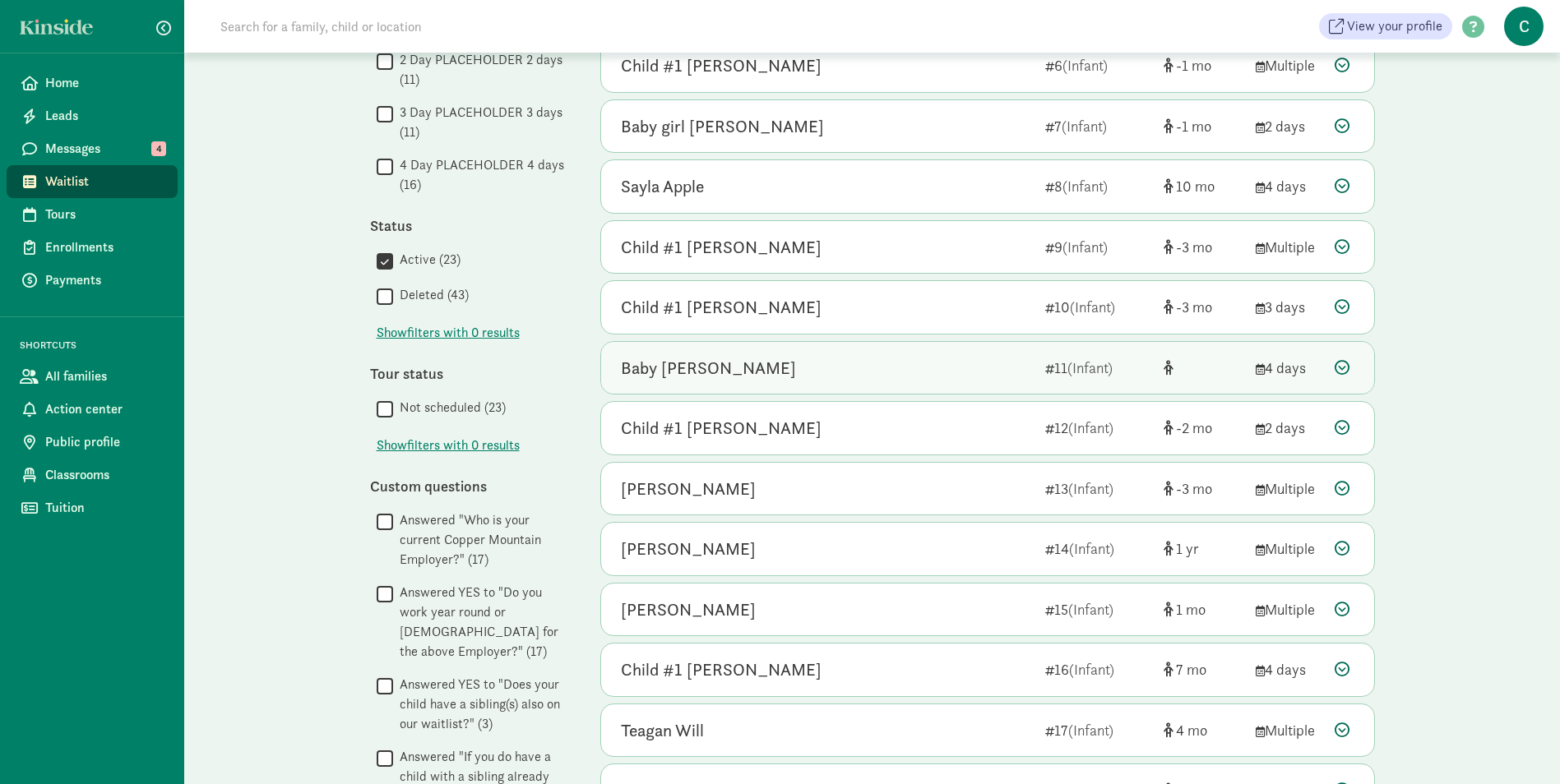
scroll to position [686, 0]
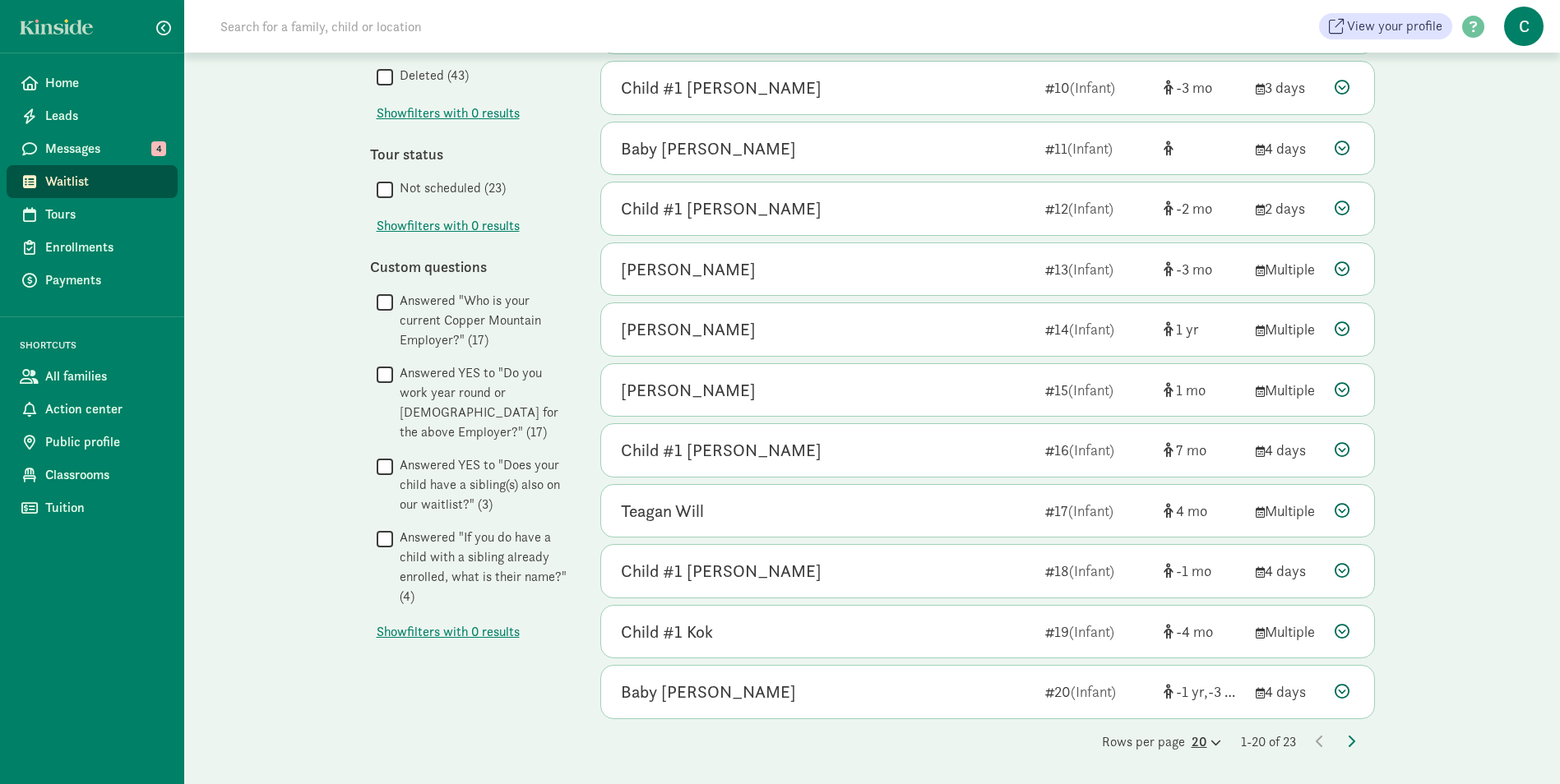
click at [1191, 738] on div "20" at bounding box center [1206, 742] width 30 height 20
click at [1132, 719] on div "50" at bounding box center [1166, 729] width 78 height 20
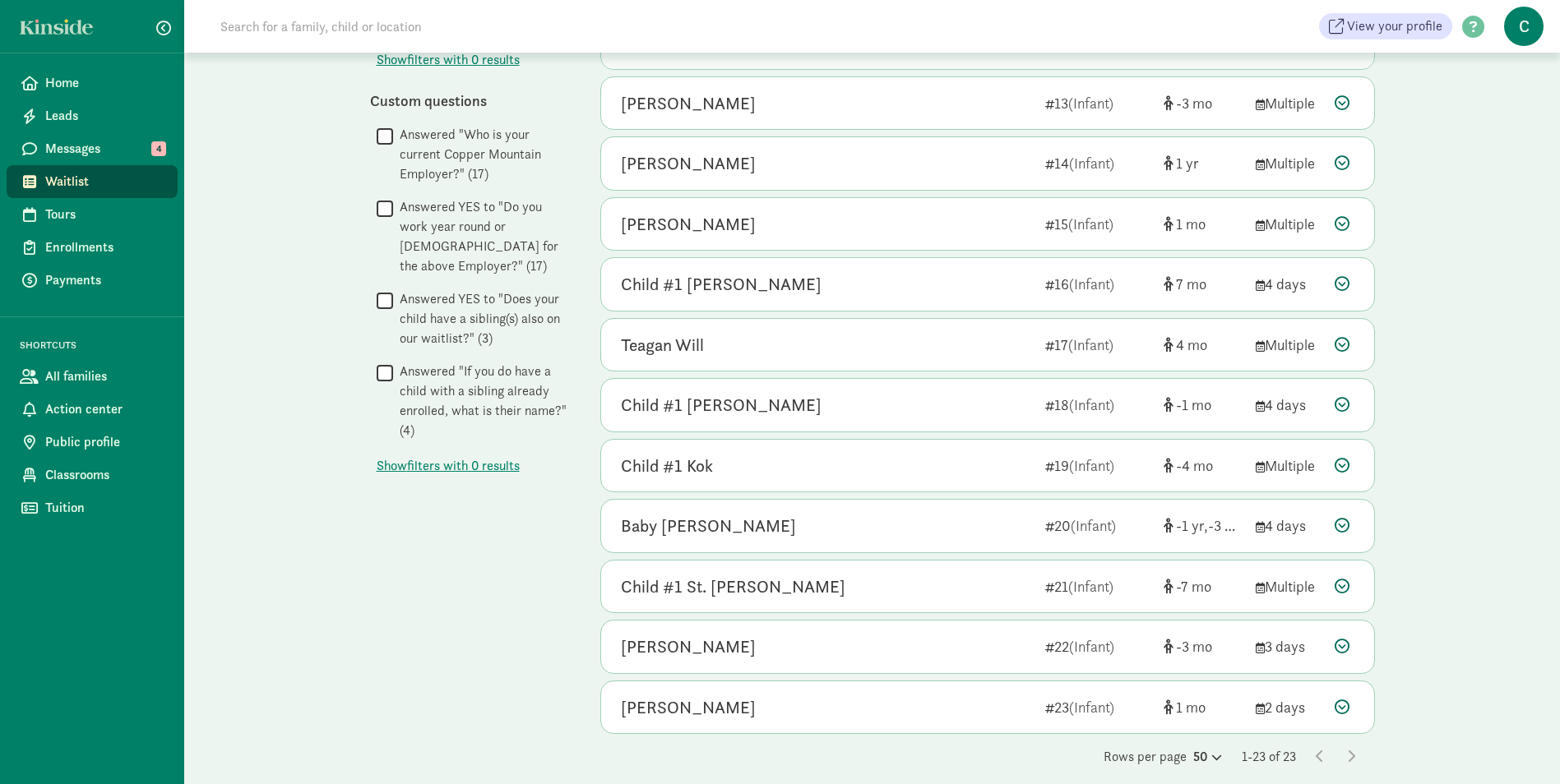
scroll to position [867, 0]
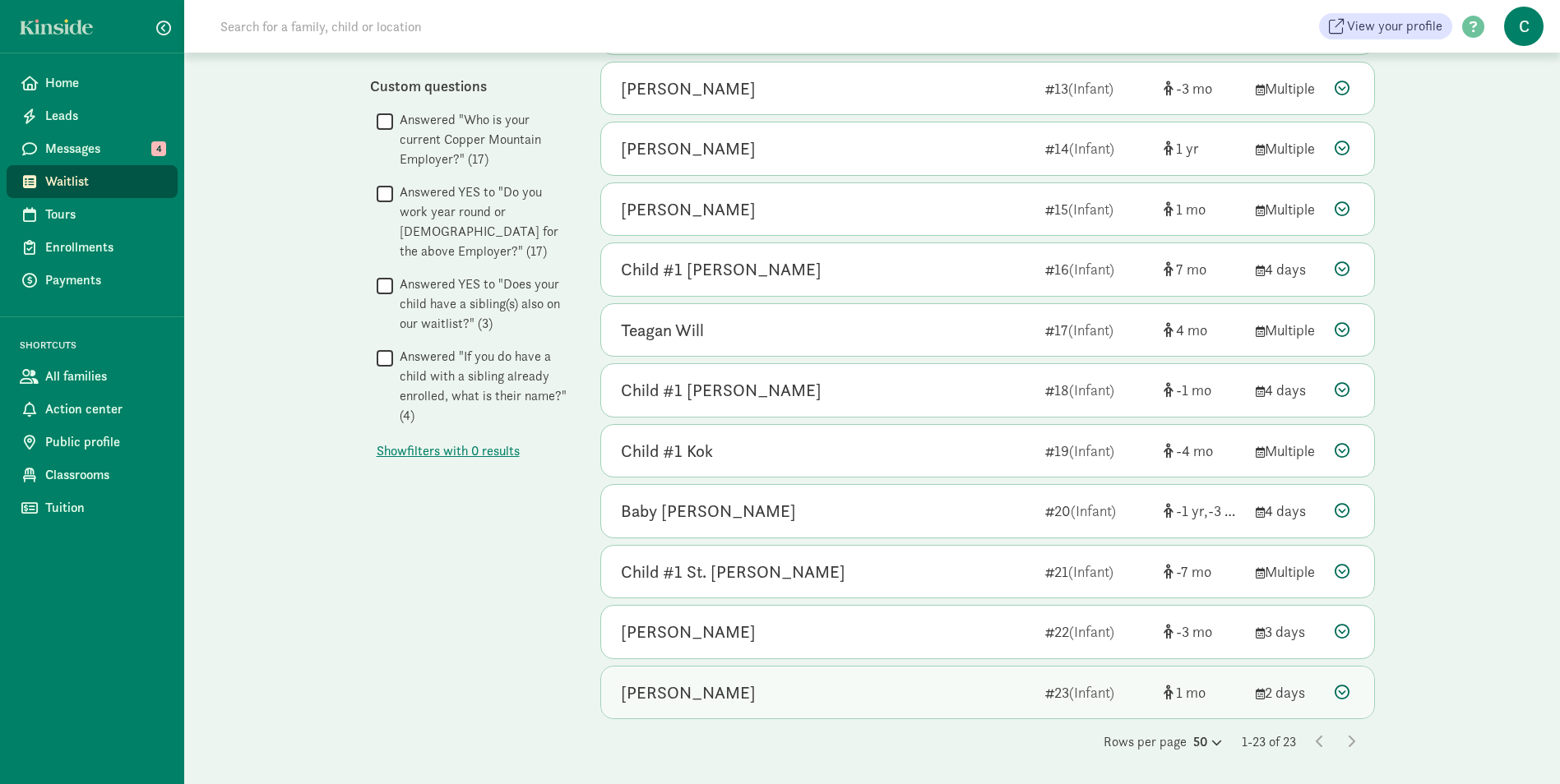
click at [695, 689] on div "[PERSON_NAME]" at bounding box center [688, 692] width 135 height 26
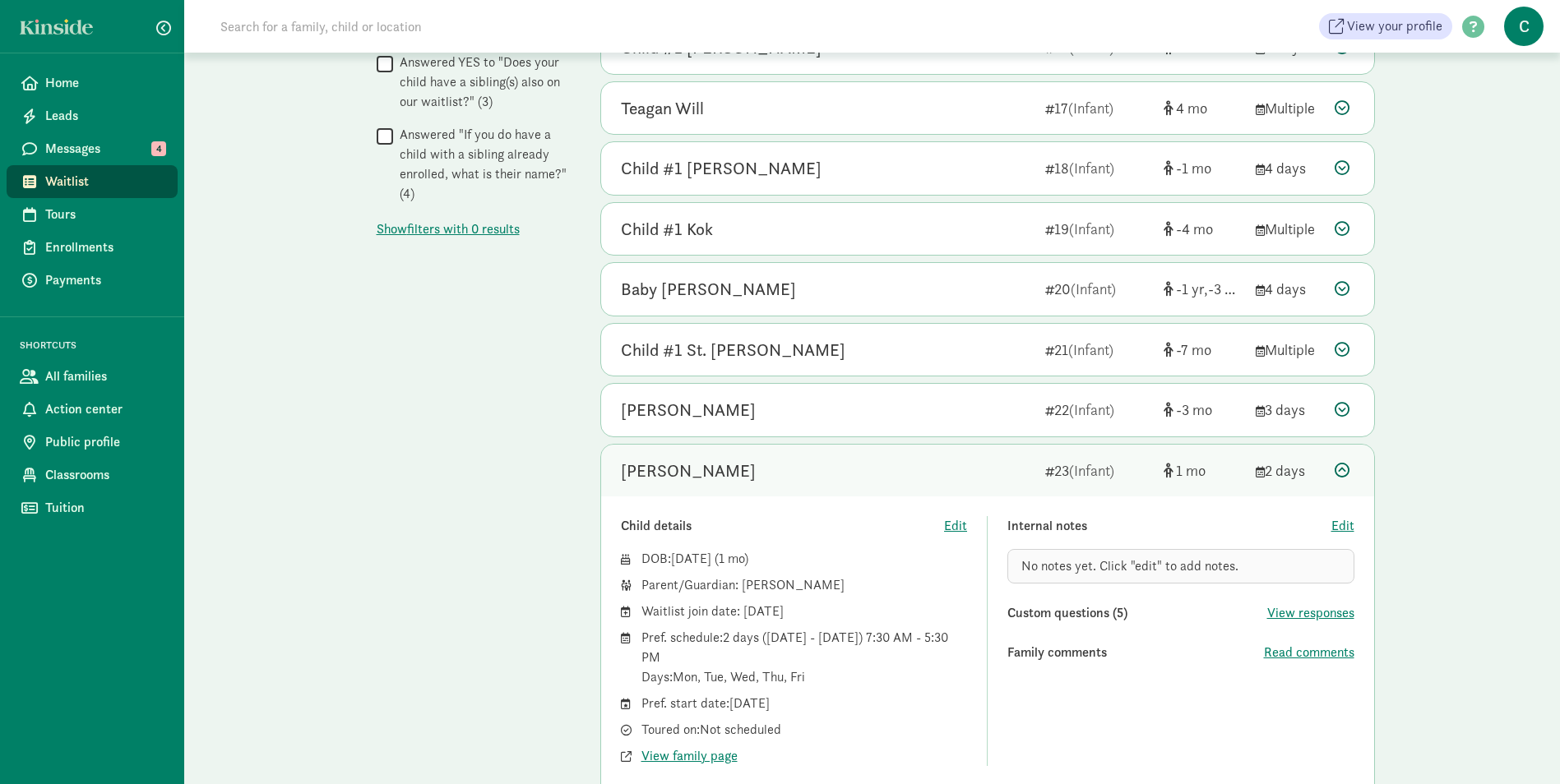
scroll to position [1113, 0]
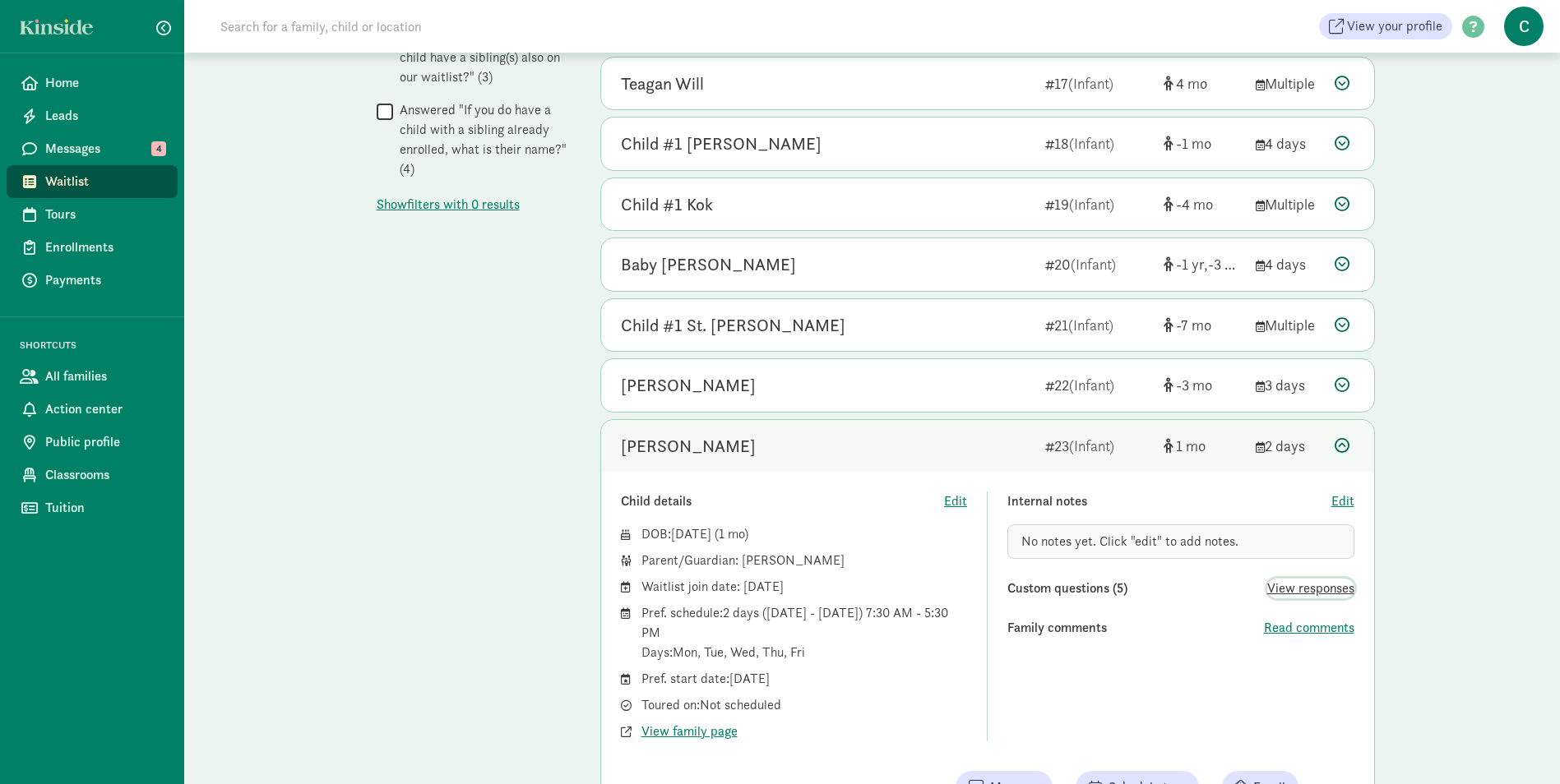
click at [1276, 591] on span "View responses" at bounding box center [1309, 588] width 87 height 20
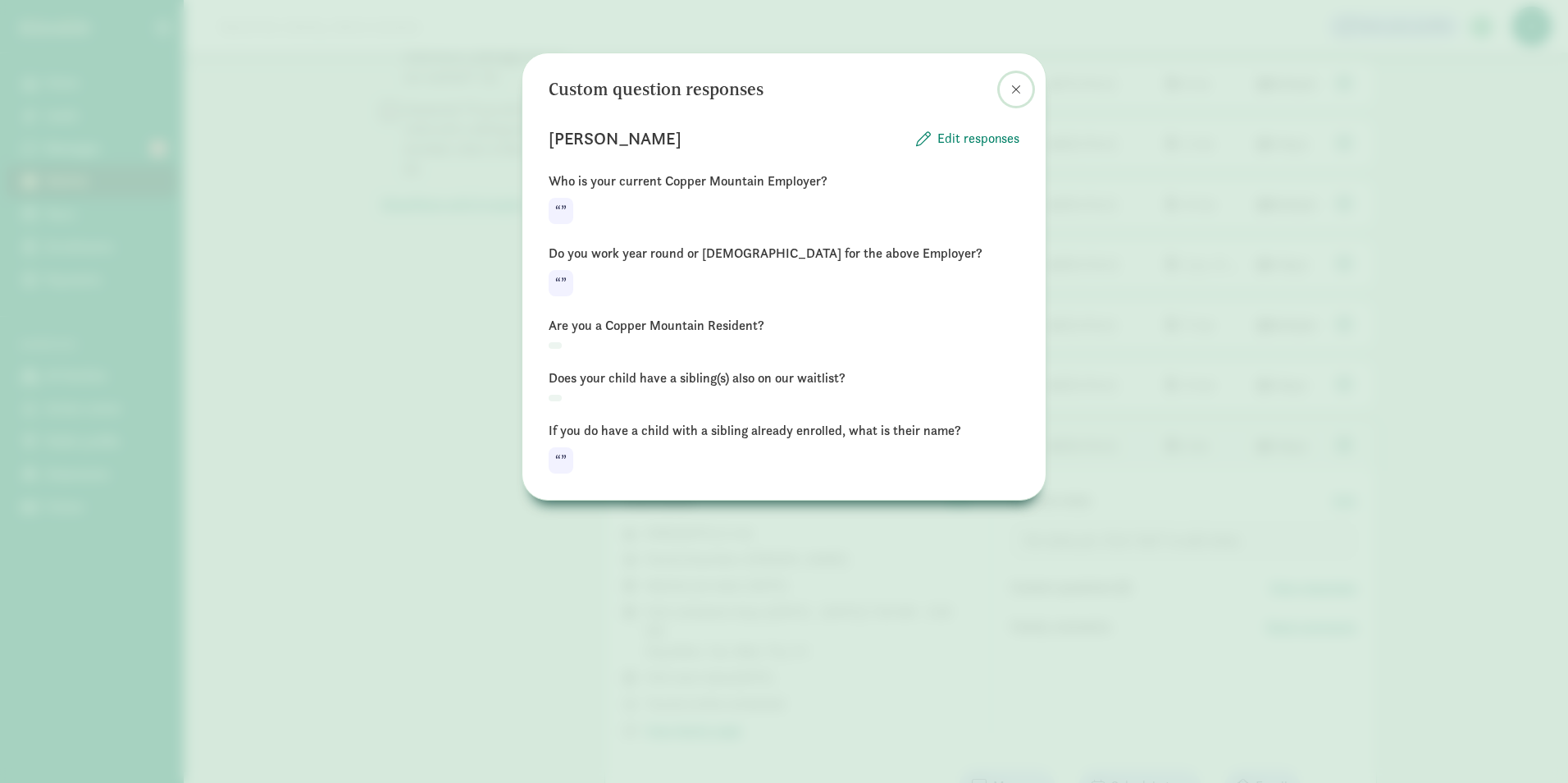
click at [1013, 91] on span at bounding box center [1016, 89] width 10 height 13
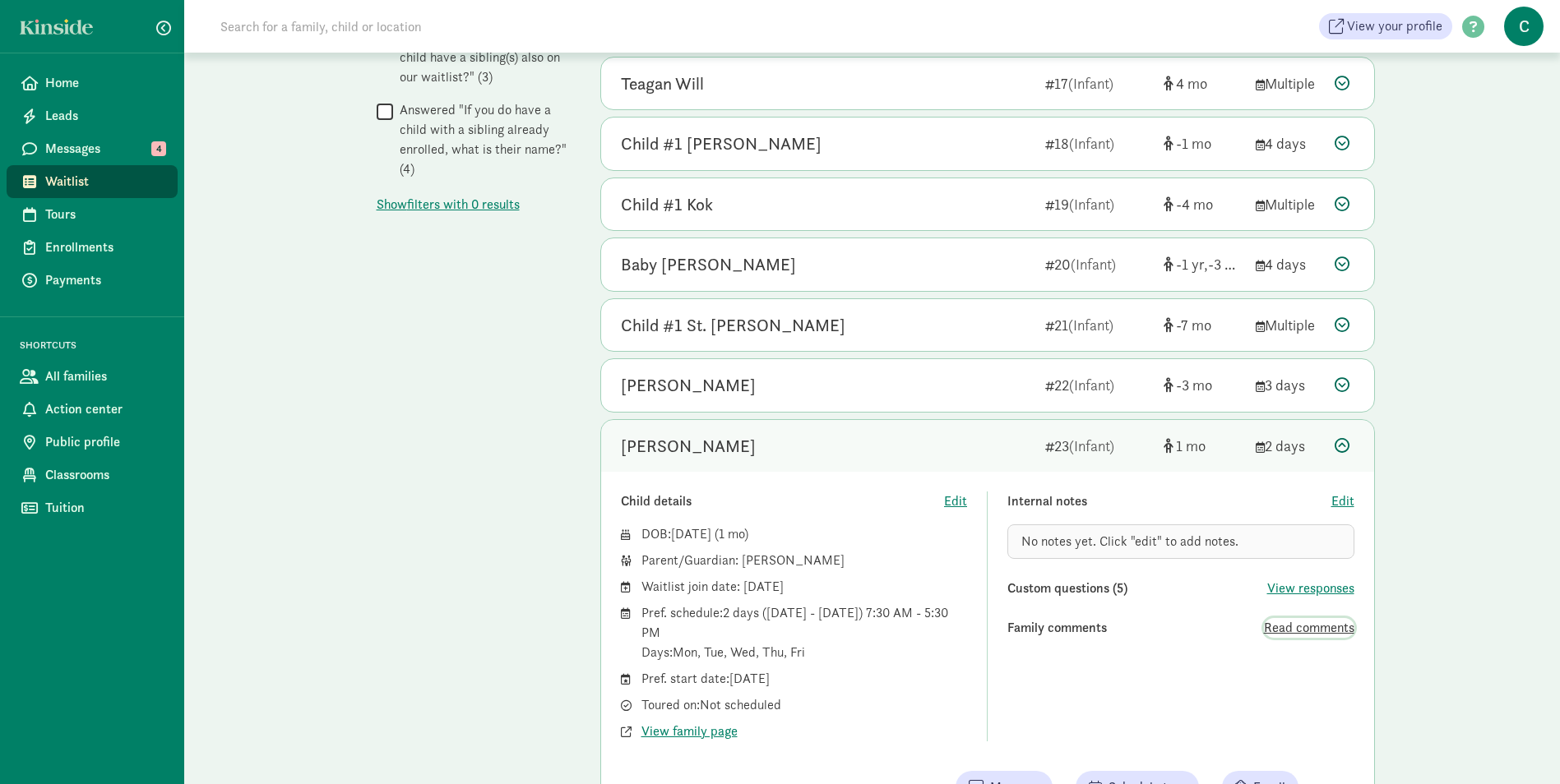
click at [1296, 625] on span "Read comments" at bounding box center [1308, 627] width 91 height 20
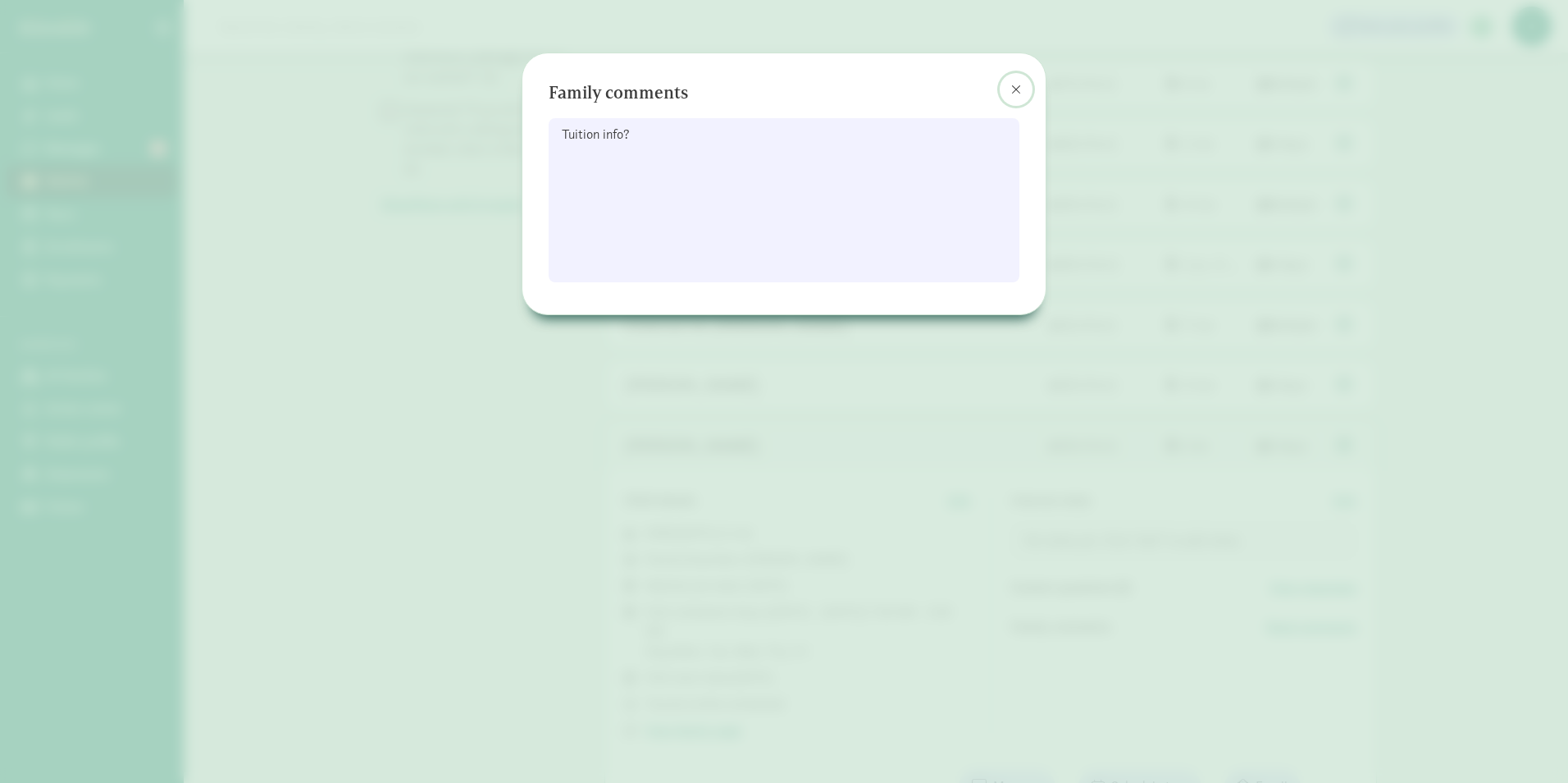
click at [1011, 90] on span at bounding box center [1016, 89] width 10 height 13
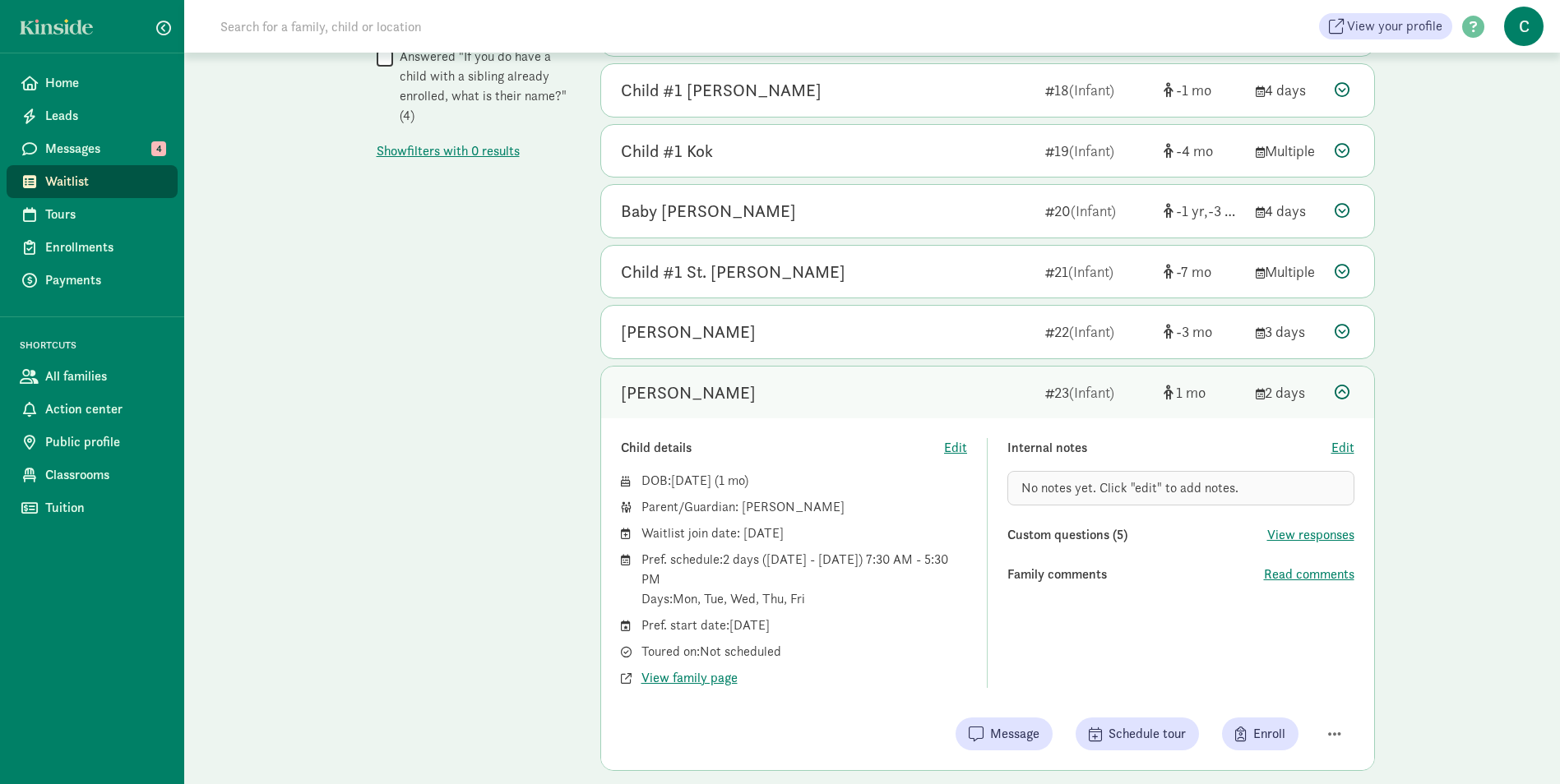
scroll to position [1195, 0]
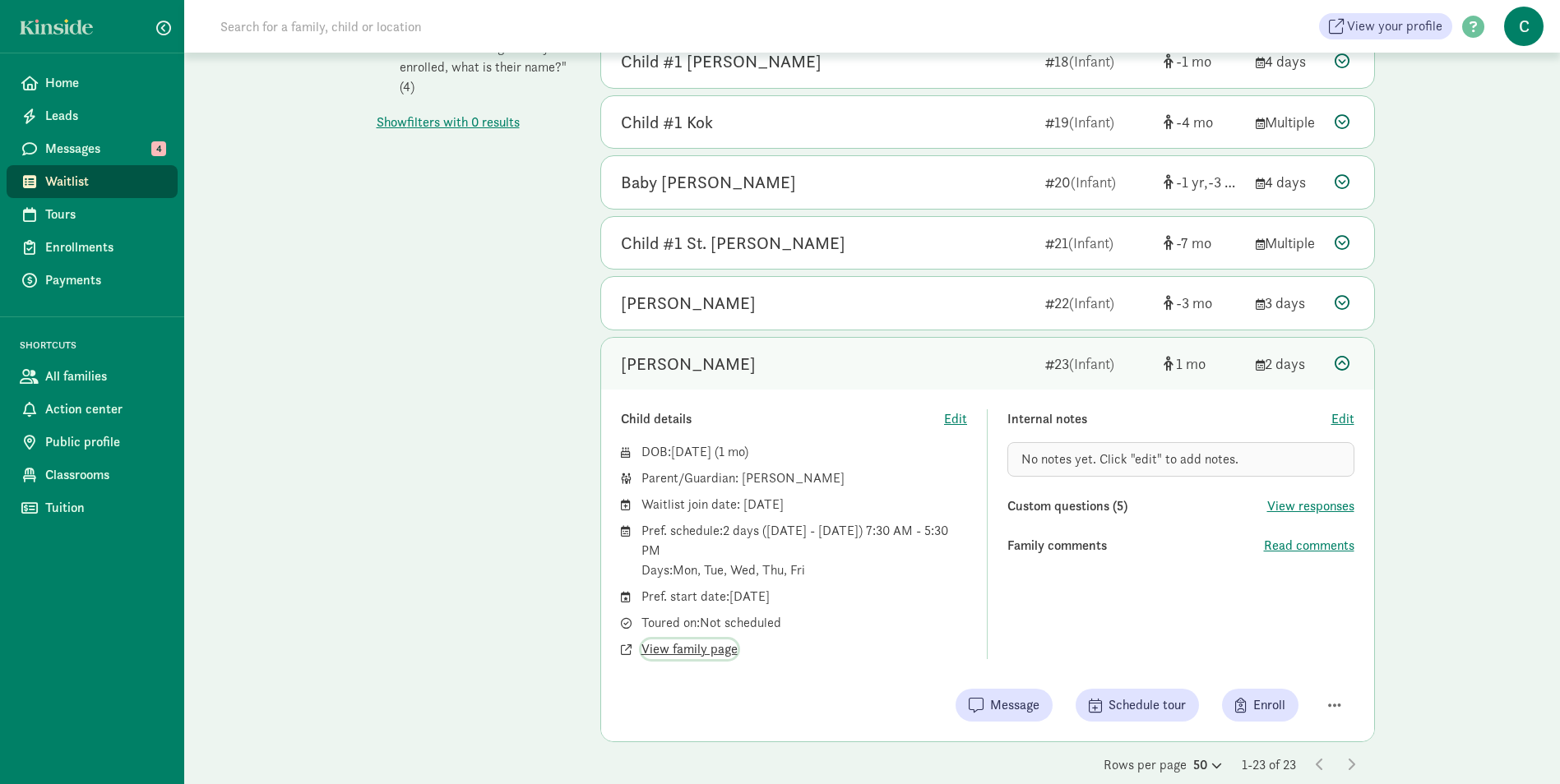
click at [707, 645] on span "View family page" at bounding box center [689, 649] width 96 height 20
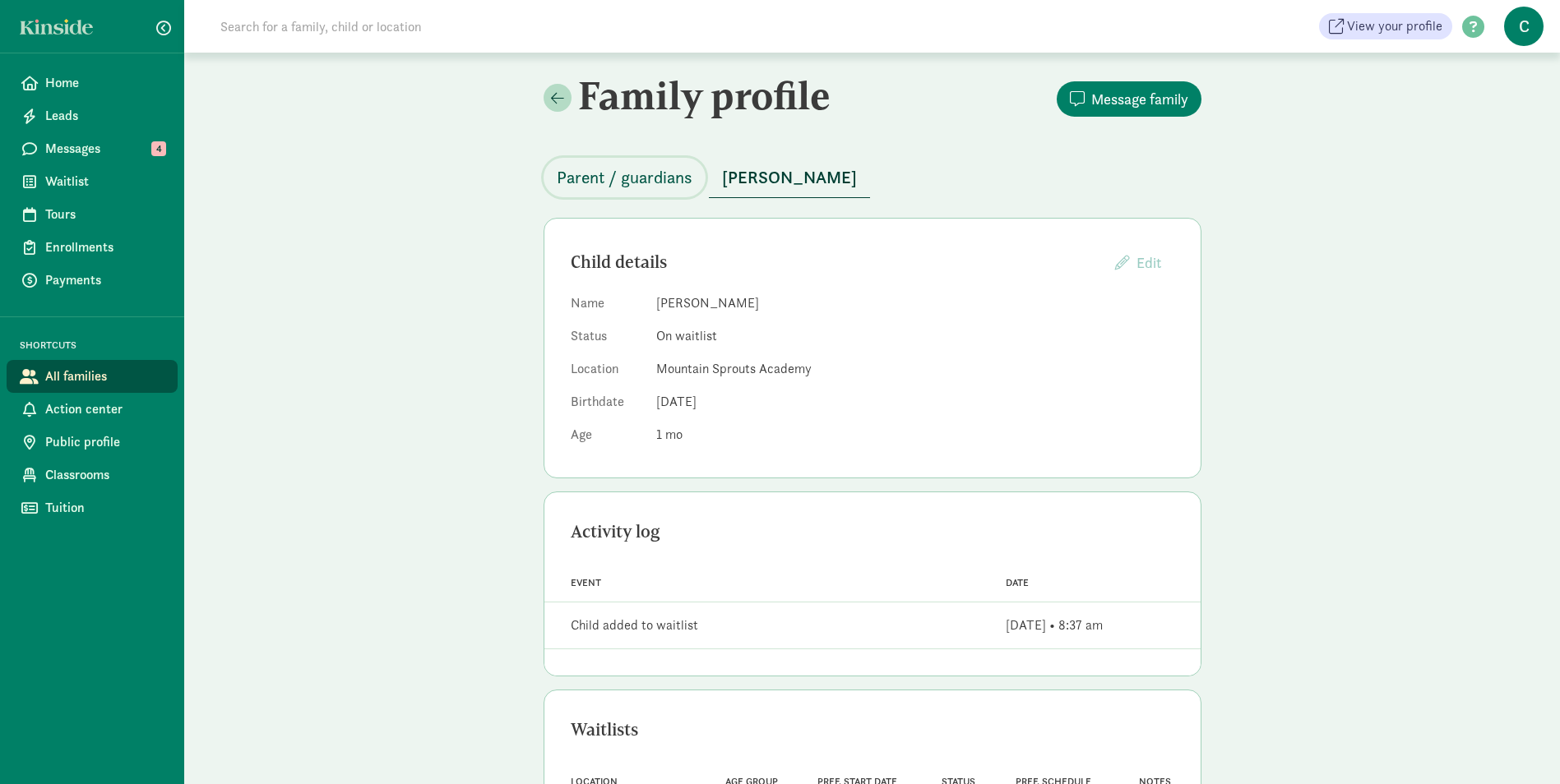
click at [622, 170] on span "Parent / guardians" at bounding box center [625, 178] width 136 height 26
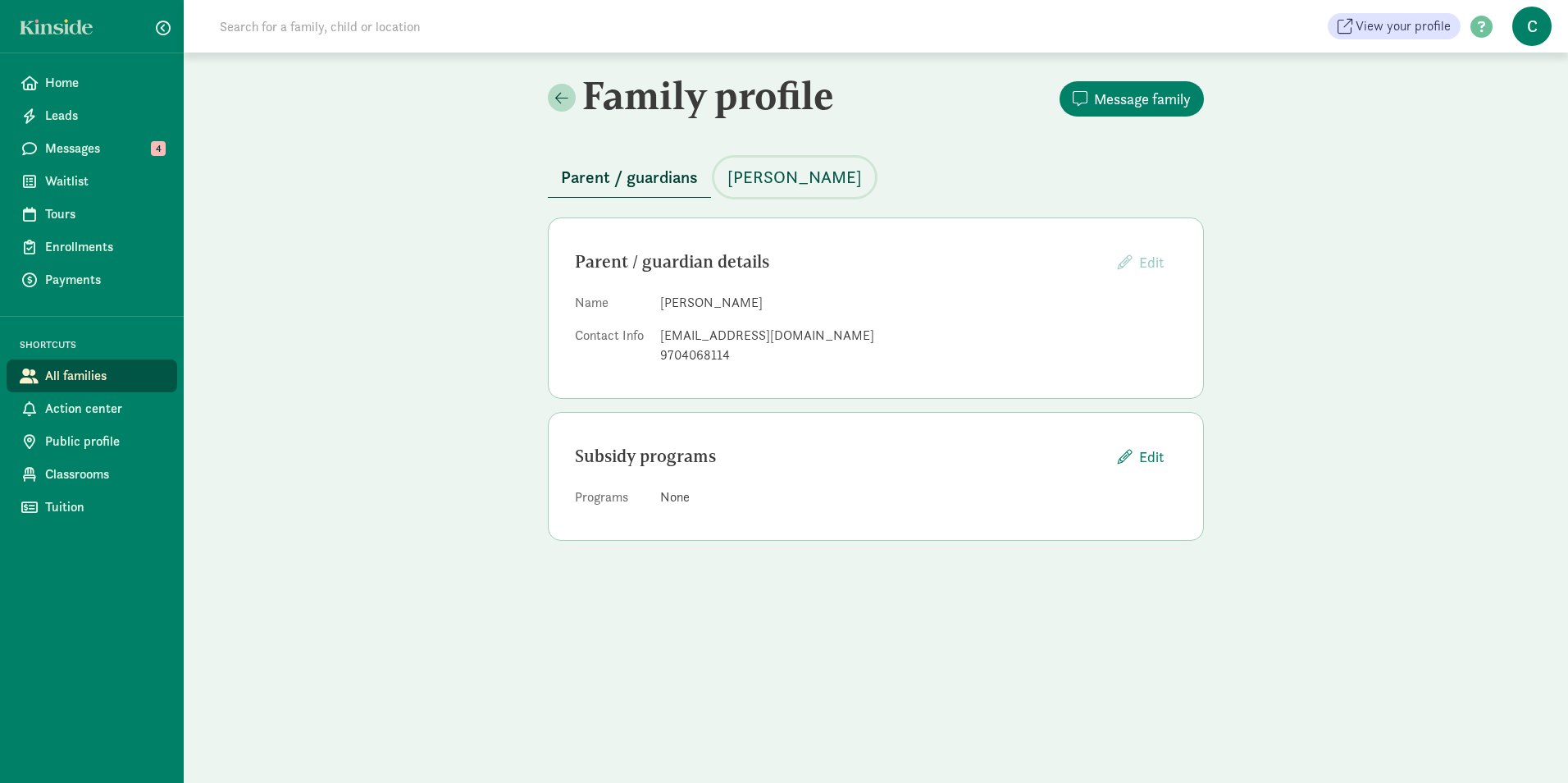
click at [862, 173] on span "[PERSON_NAME]" at bounding box center [794, 177] width 134 height 26
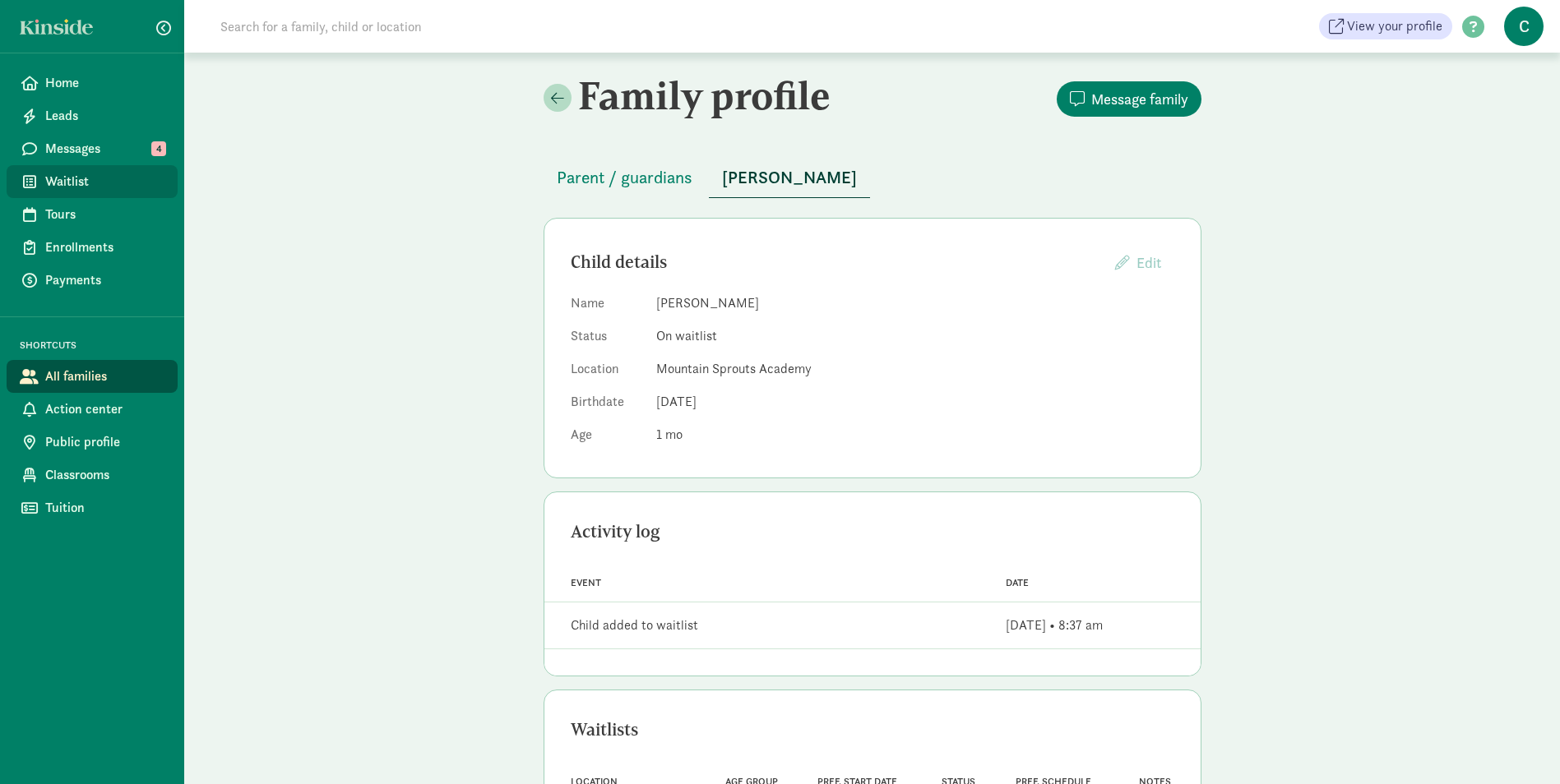
click at [68, 175] on span "Waitlist" at bounding box center [104, 182] width 119 height 20
